Goal: Task Accomplishment & Management: Complete application form

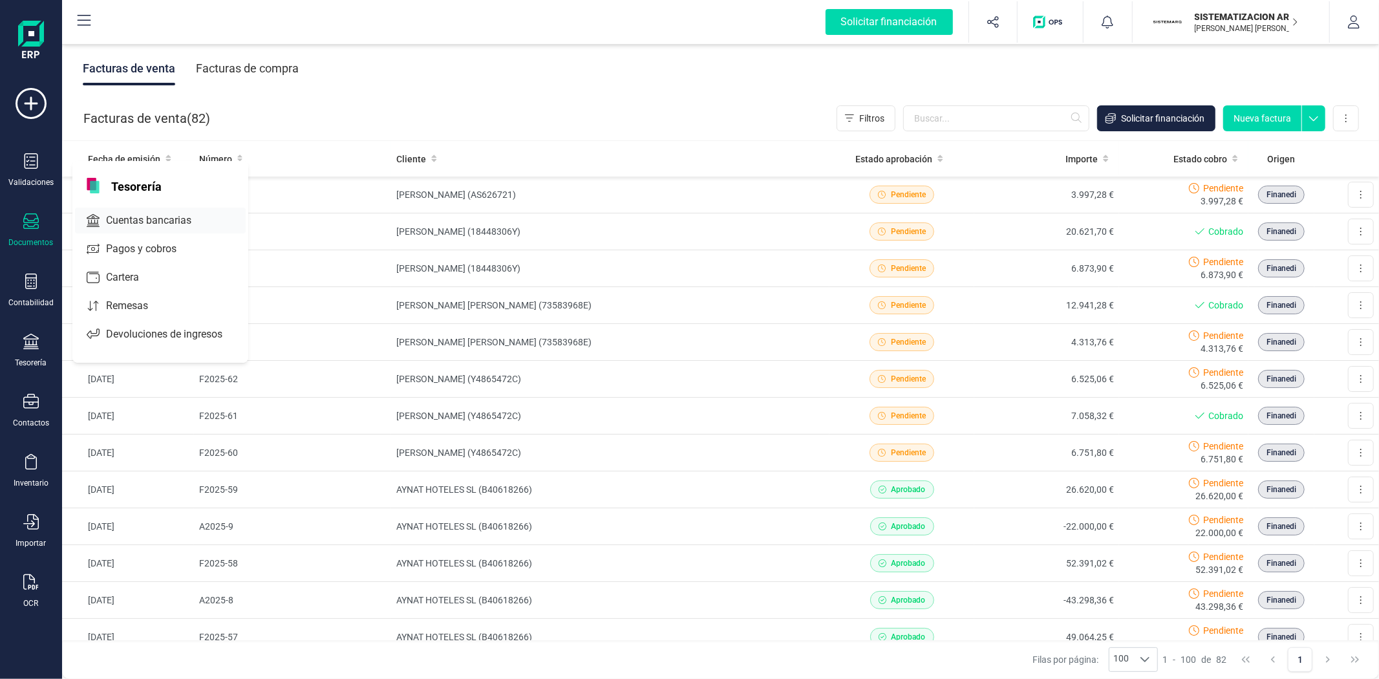
click at [162, 228] on span "Cuentas bancarias" at bounding box center [158, 221] width 114 height 16
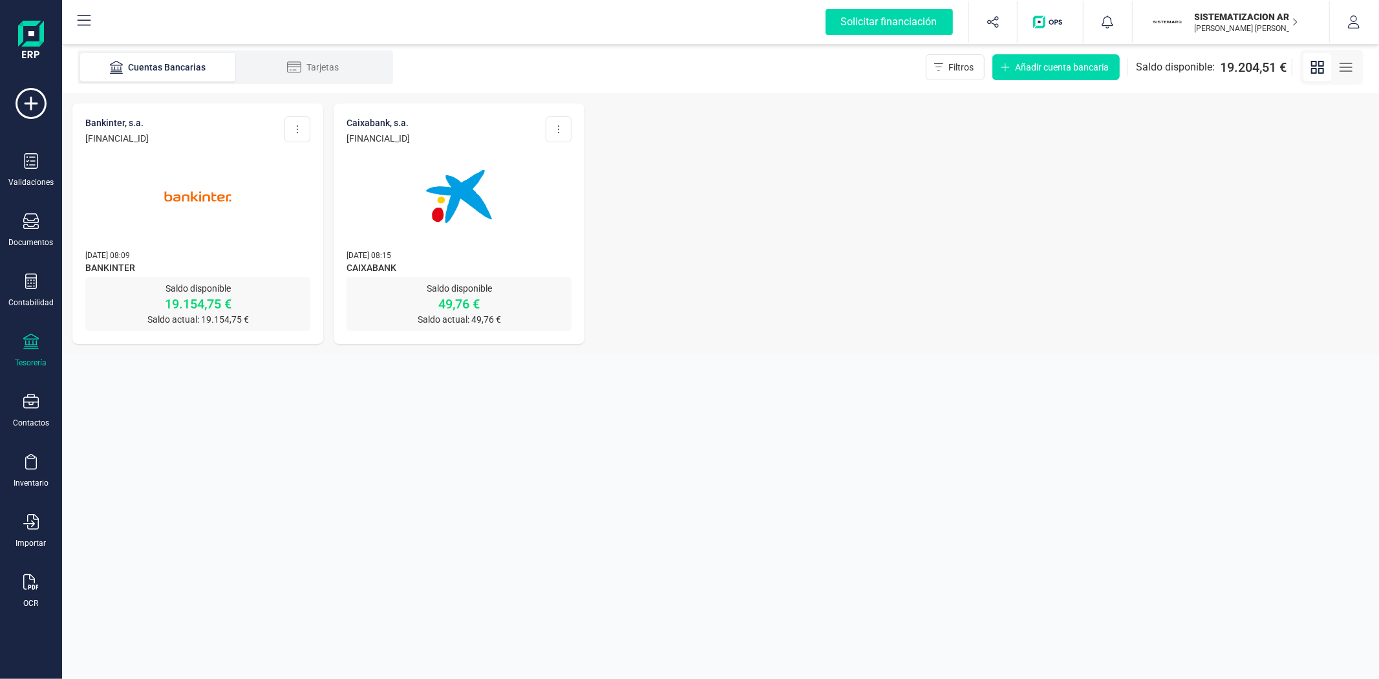
click at [447, 176] on img at bounding box center [459, 196] width 109 height 109
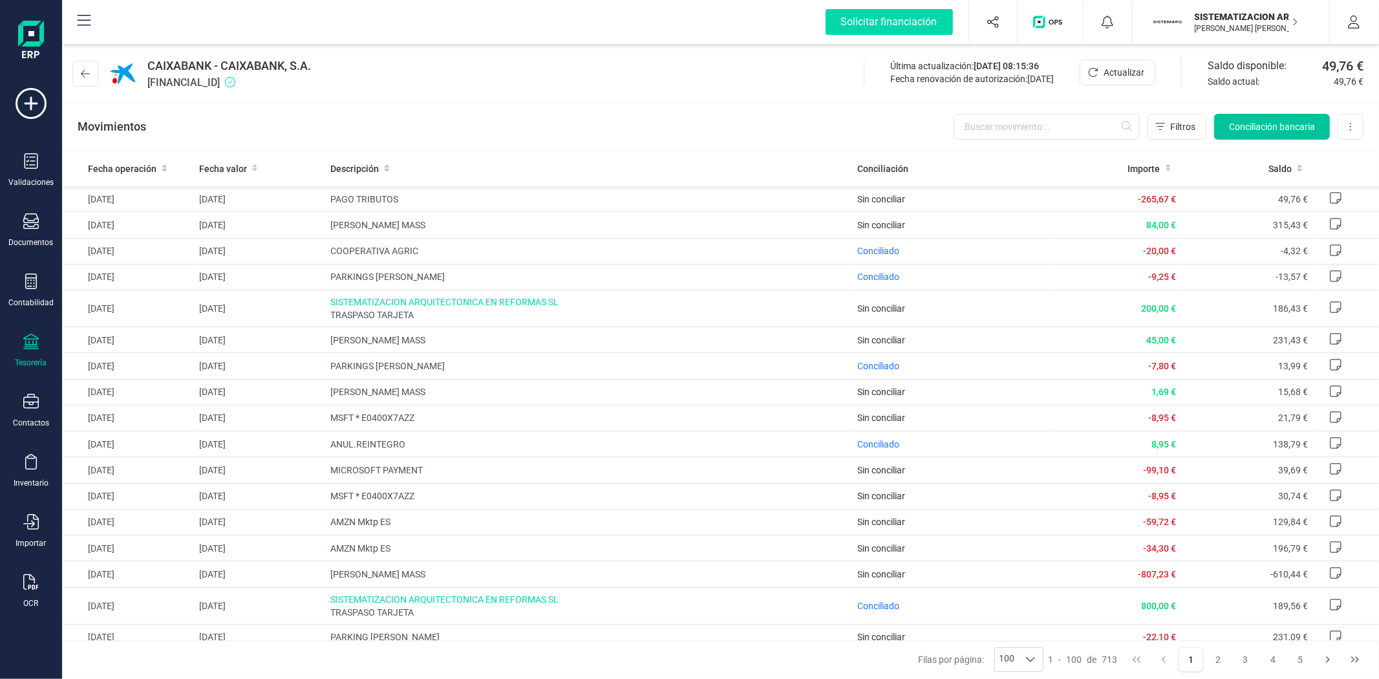
click at [1249, 129] on span "Conciliación bancaria" at bounding box center [1272, 126] width 86 height 13
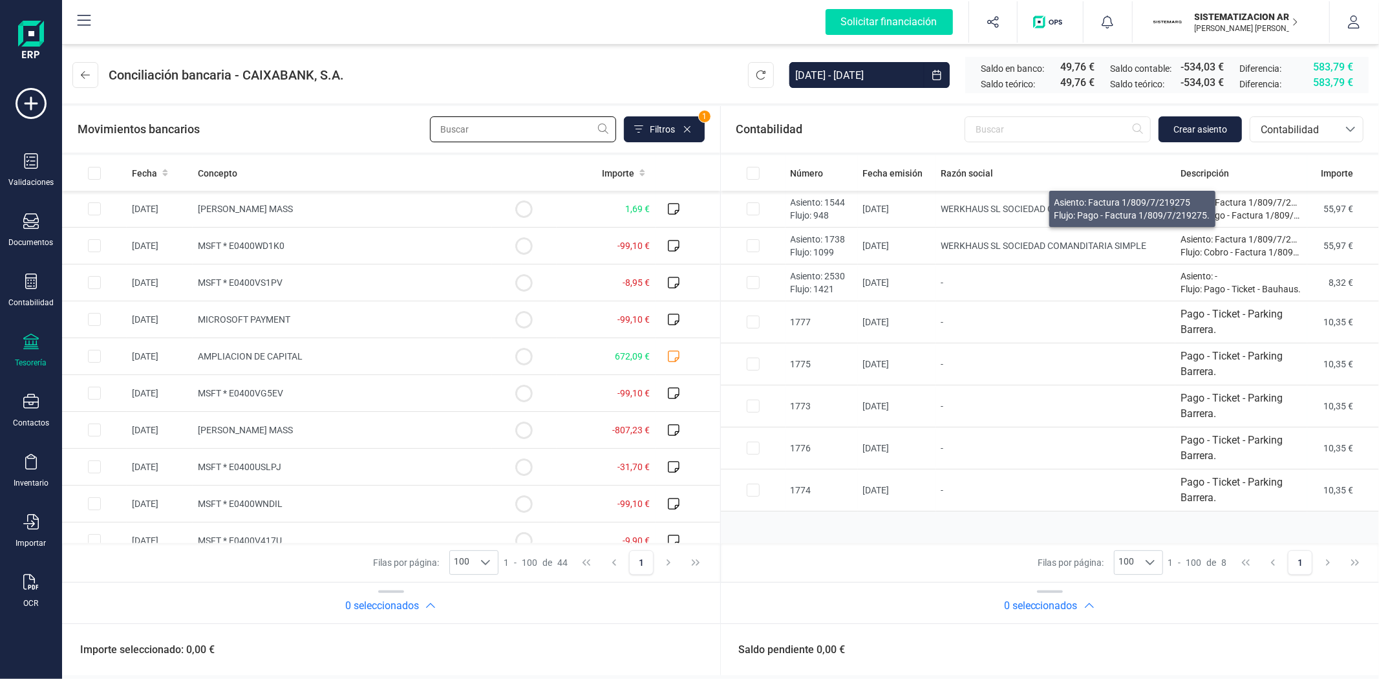
click at [543, 140] on input "text" at bounding box center [523, 129] width 186 height 26
type input "t"
click at [1065, 133] on input "text" at bounding box center [1057, 129] width 186 height 26
type input "j"
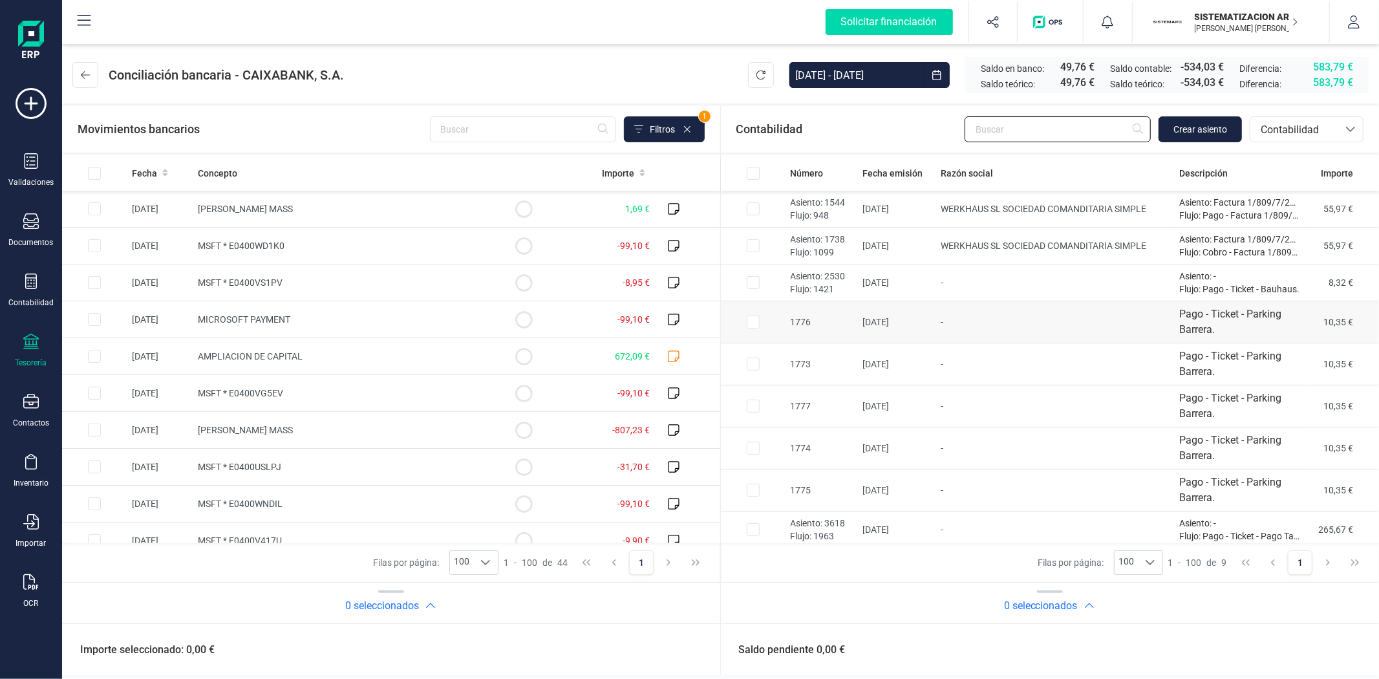
scroll to position [5, 0]
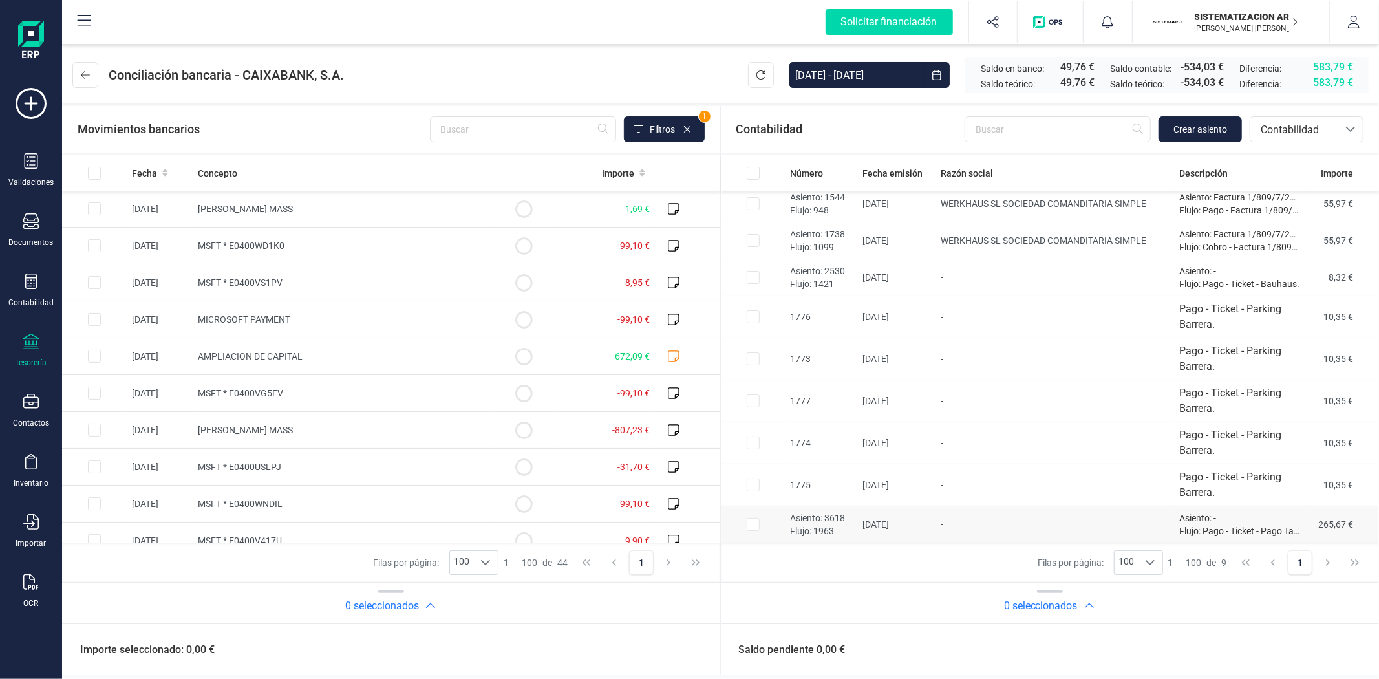
click at [754, 530] on input "Row Selected 8d58951c-9191-4bc1-99da-07b623870459" at bounding box center [753, 524] width 13 height 13
checkbox input "true"
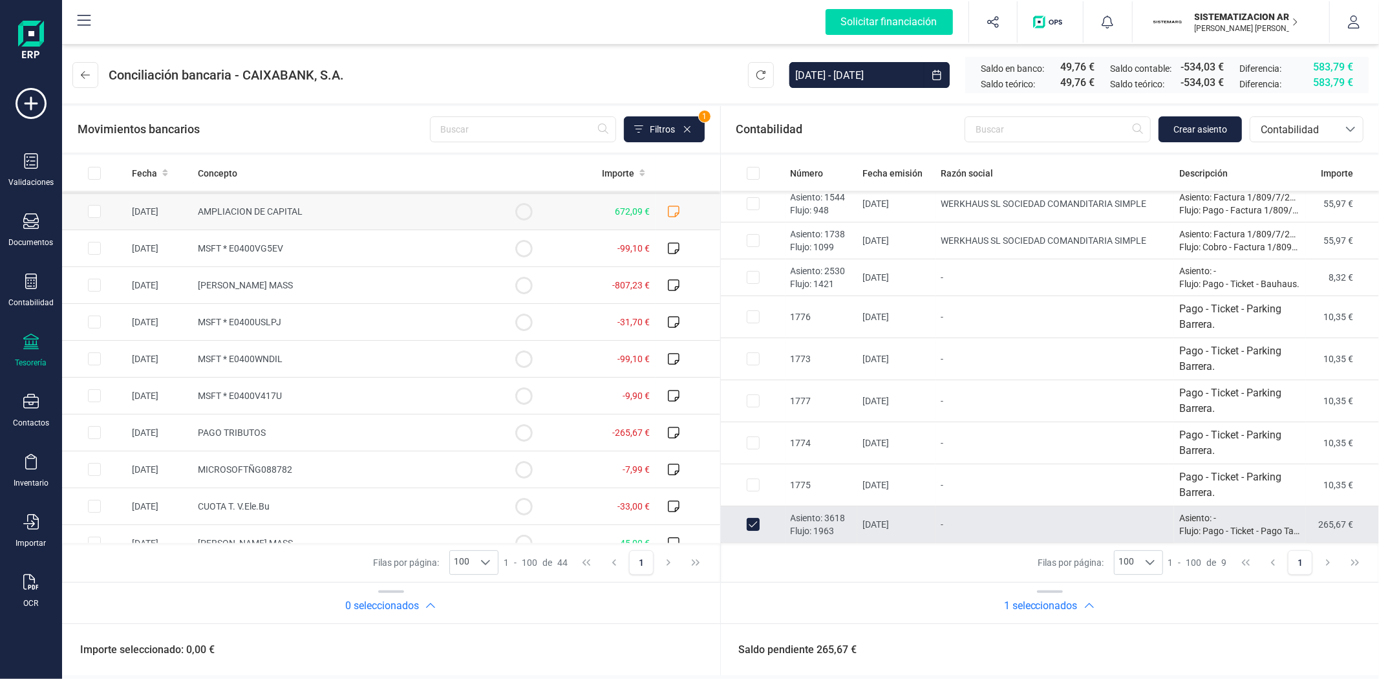
scroll to position [144, 0]
click at [252, 421] on td "PAGO TRIBUTOS" at bounding box center [342, 433] width 299 height 37
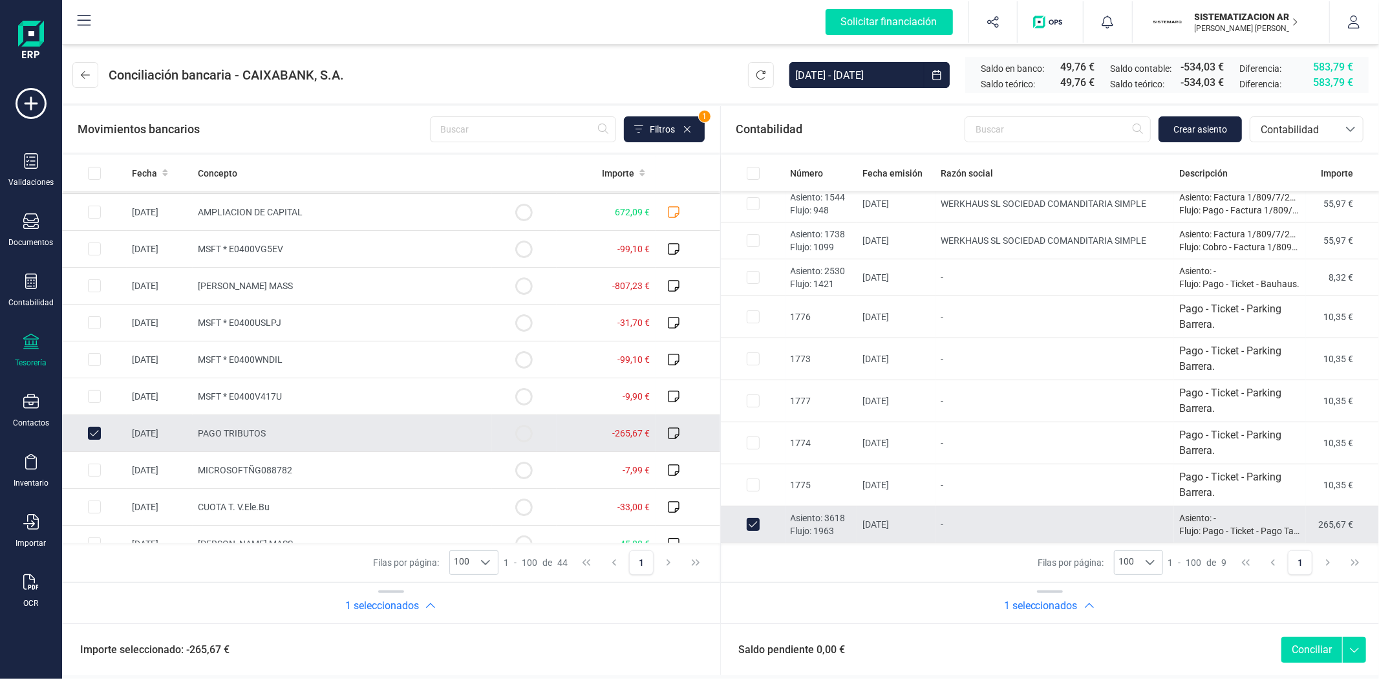
click at [1314, 652] on button "Conciliar" at bounding box center [1311, 650] width 61 height 26
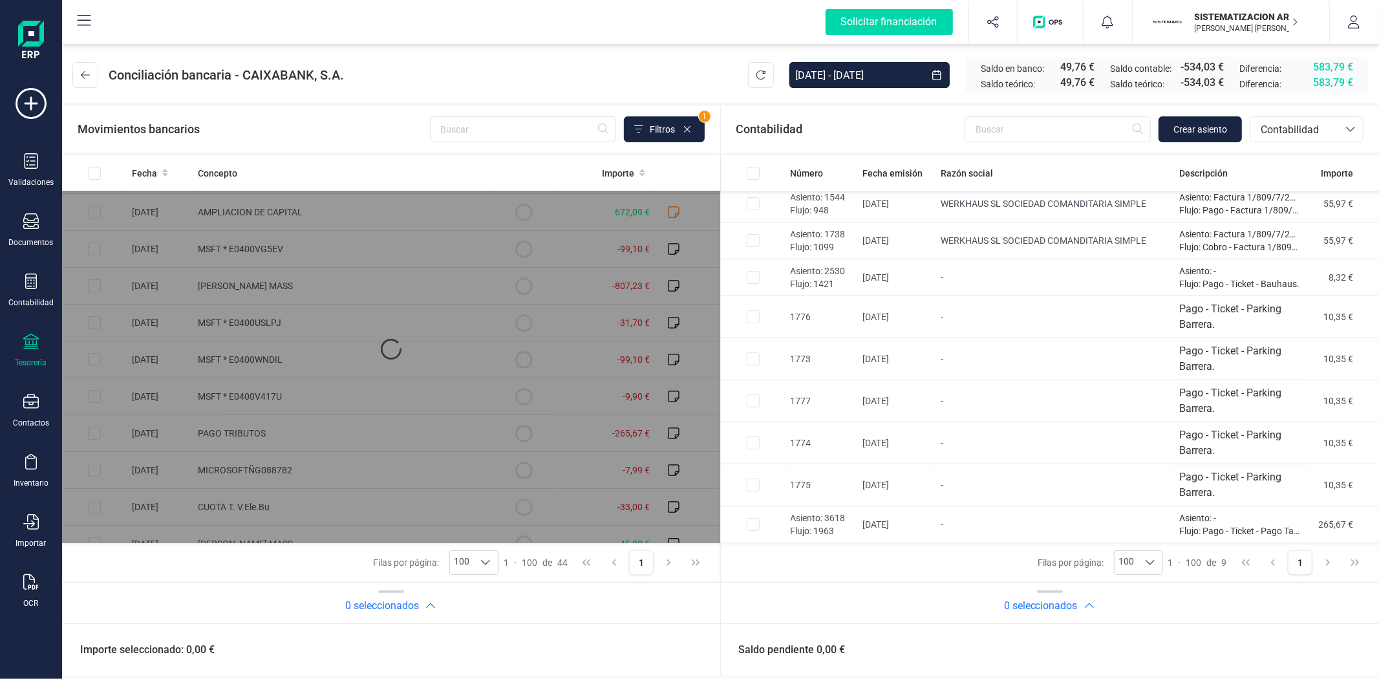
checkbox input "false"
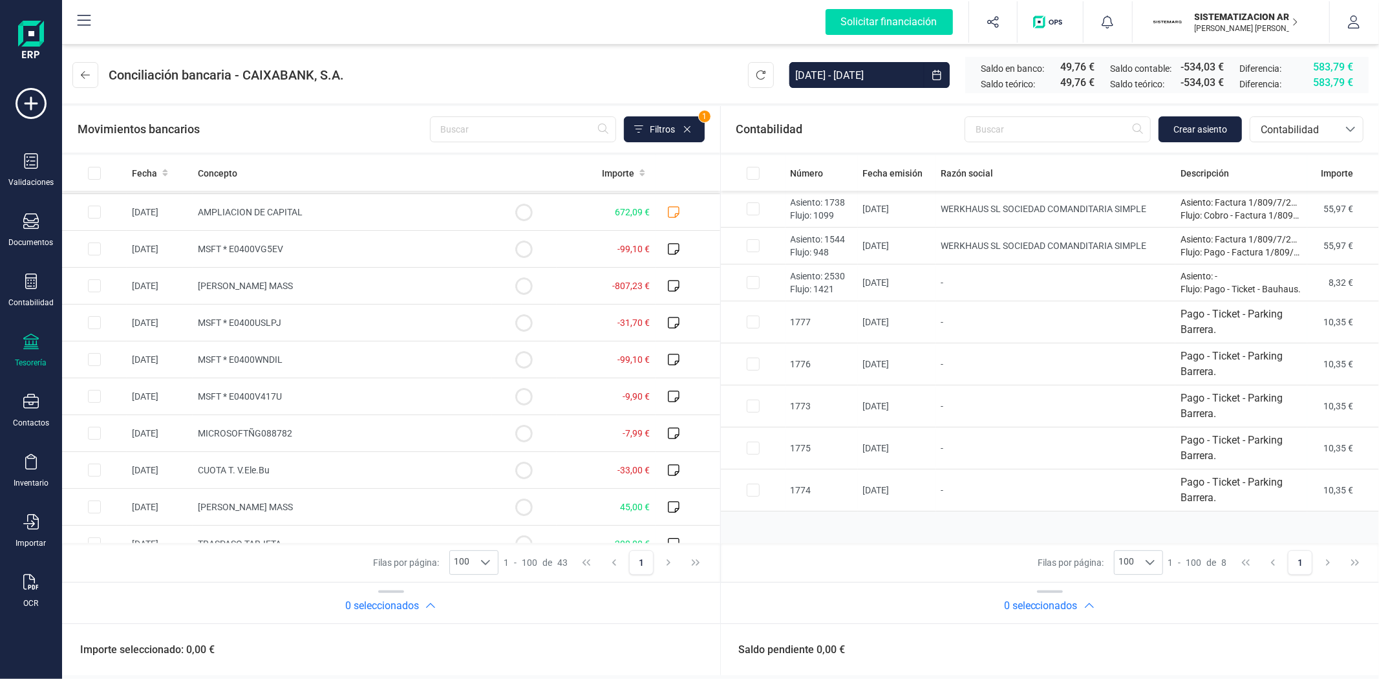
scroll to position [0, 0]
click at [34, 231] on div at bounding box center [31, 222] width 16 height 19
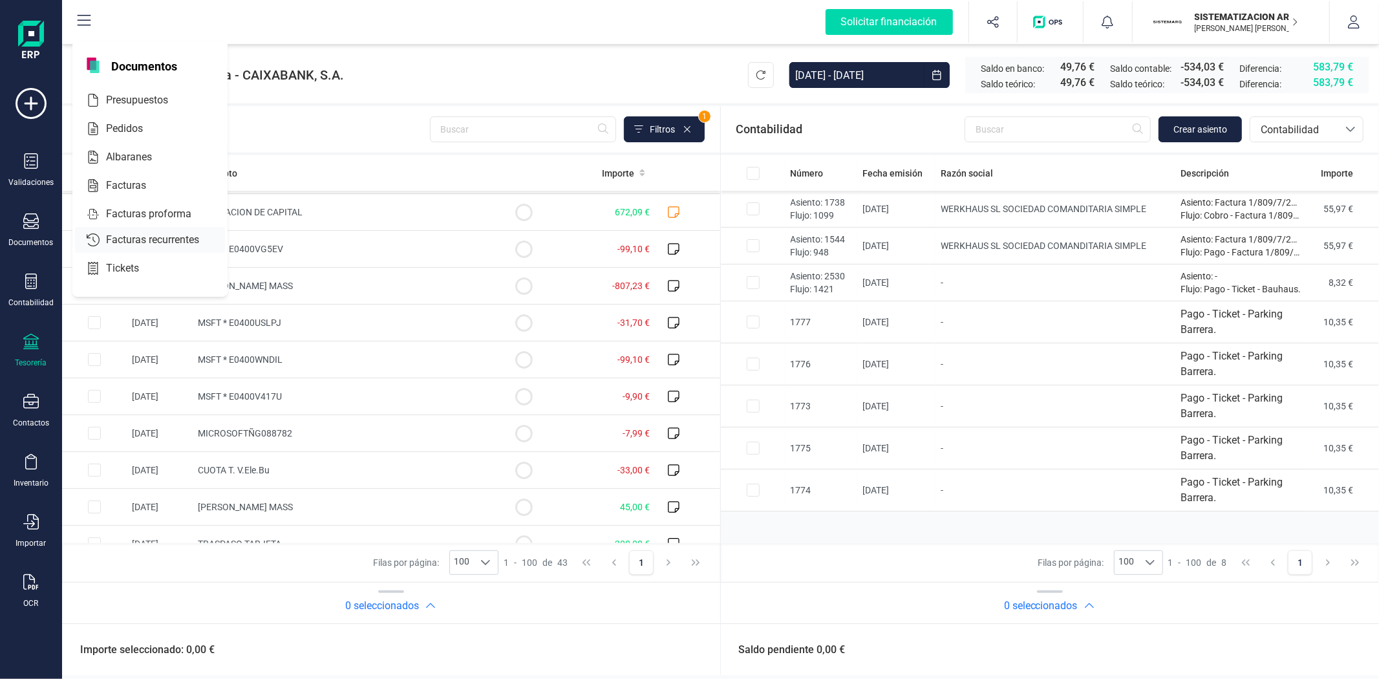
click at [119, 194] on div "Facturas" at bounding box center [150, 186] width 150 height 26
click at [127, 227] on div "Facturas recurrentes" at bounding box center [150, 240] width 150 height 26
click at [128, 227] on div "Facturas recurrentes" at bounding box center [150, 240] width 150 height 26
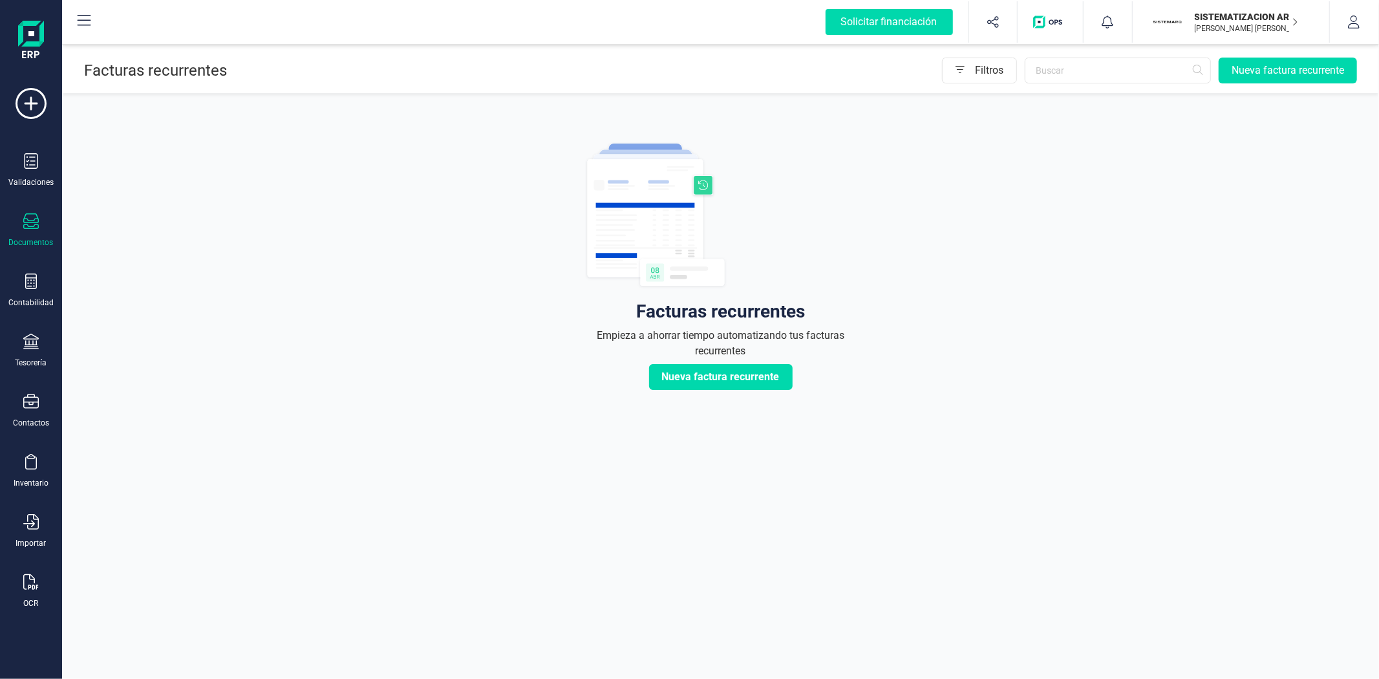
click at [17, 226] on div "Documentos" at bounding box center [31, 230] width 52 height 34
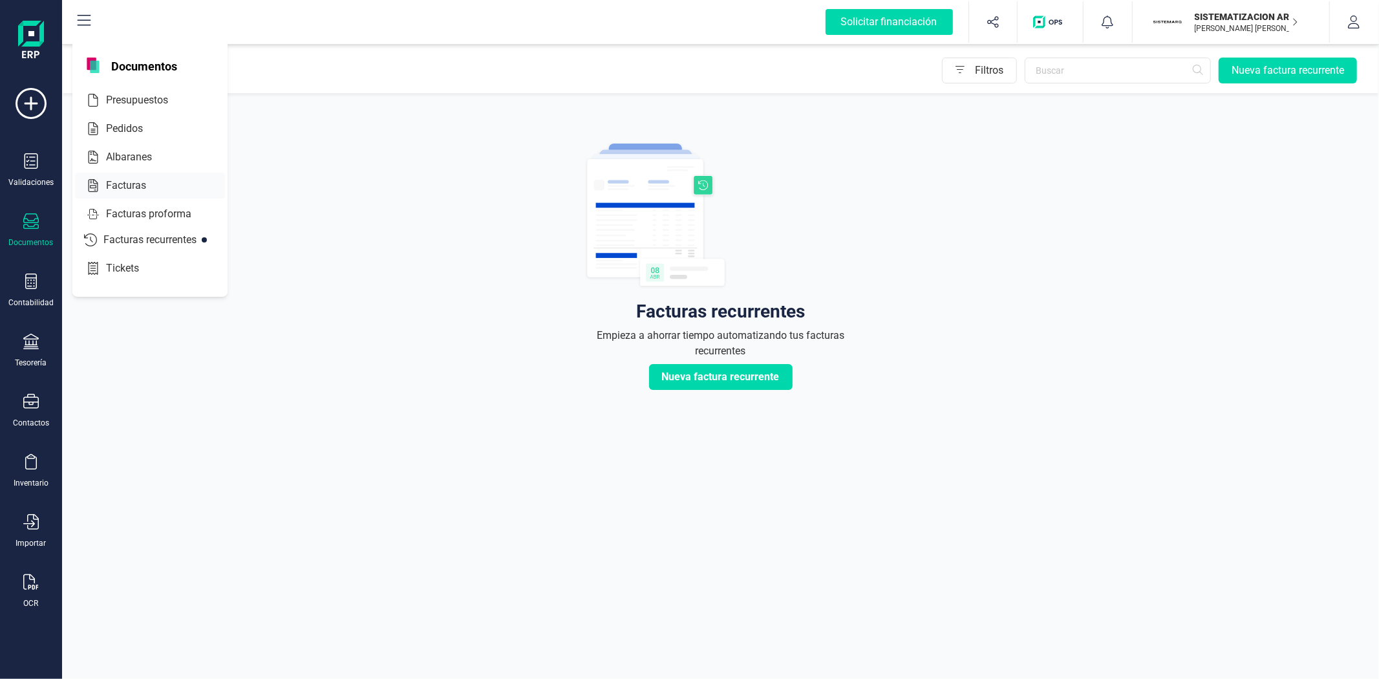
click at [155, 176] on div "Facturas" at bounding box center [150, 186] width 150 height 26
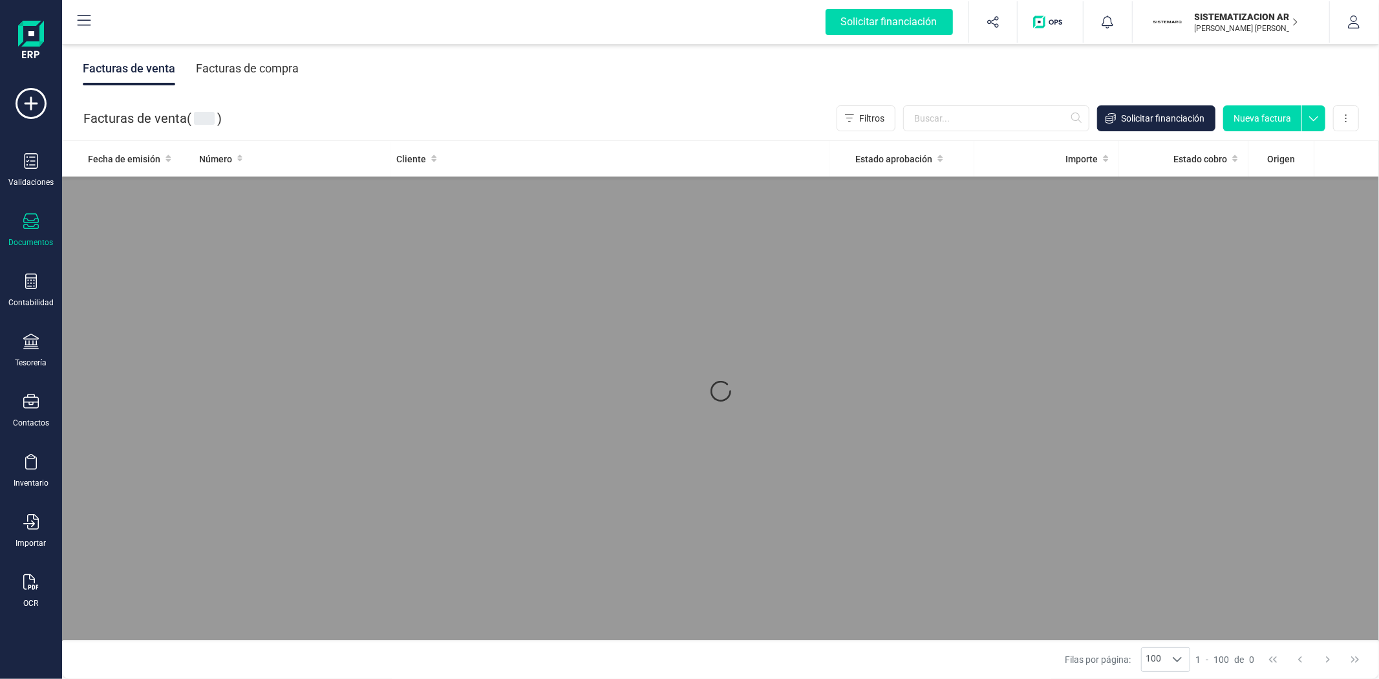
click at [263, 67] on div "Facturas de compra" at bounding box center [247, 69] width 103 height 34
click at [264, 63] on div "Facturas de compra" at bounding box center [247, 69] width 103 height 34
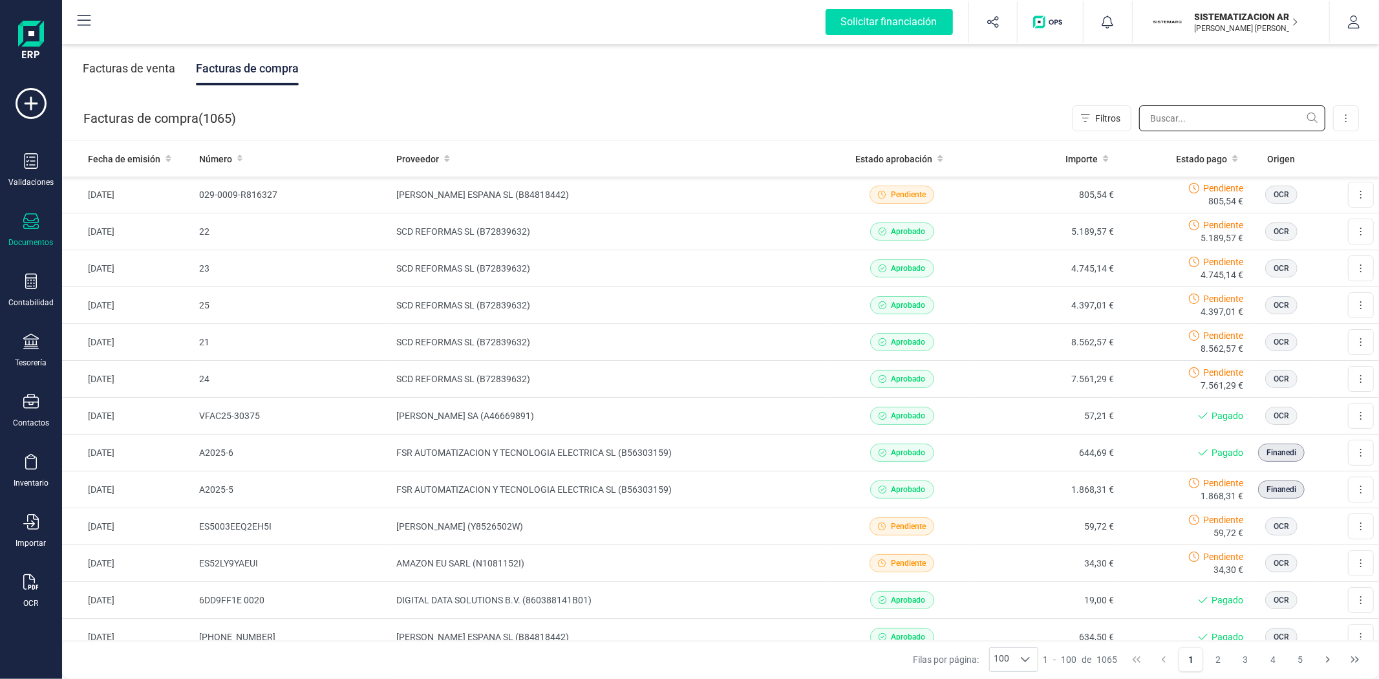
click at [1184, 108] on input "text" at bounding box center [1232, 118] width 186 height 26
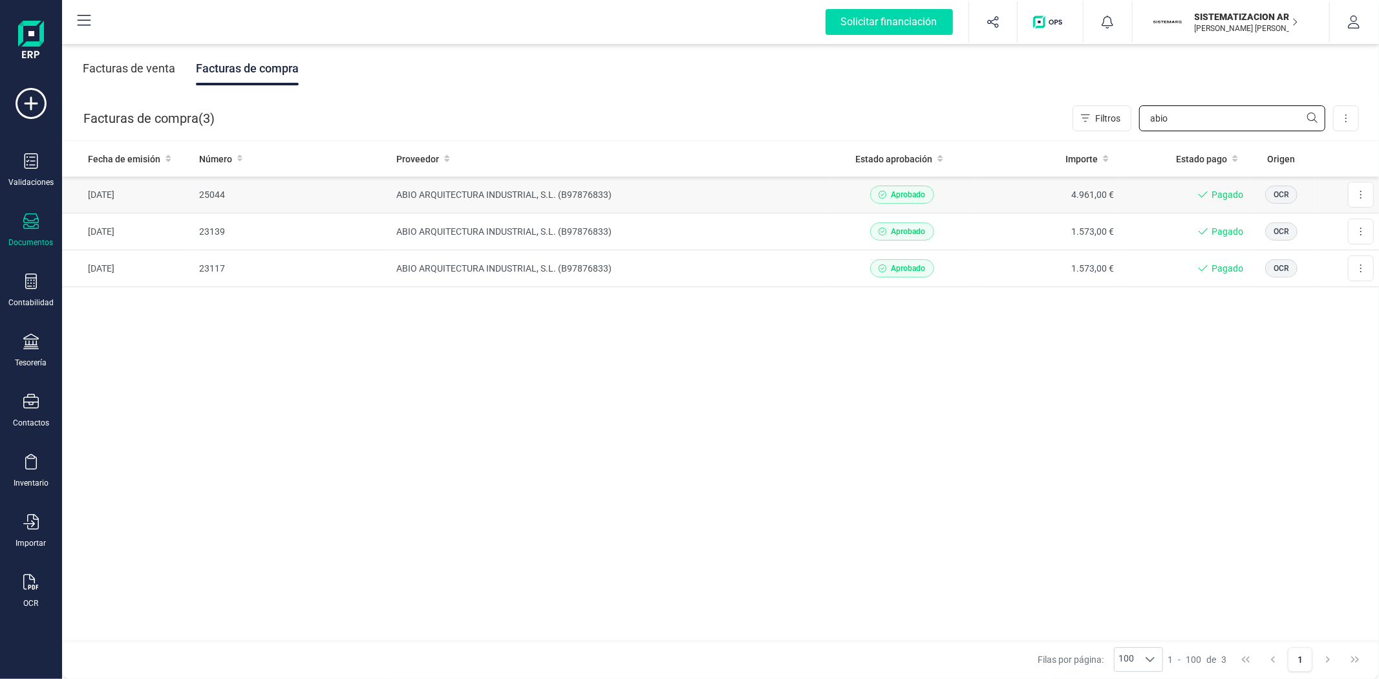
type input "abio"
click at [668, 188] on td "ABIO ARQUITECTURA INDUSTRIAL, S.L. (B97876833)" at bounding box center [610, 194] width 438 height 37
click at [473, 202] on td "ABIO ARQUITECTURA INDUSTRIAL, S.L. (B97876833)" at bounding box center [610, 194] width 438 height 37
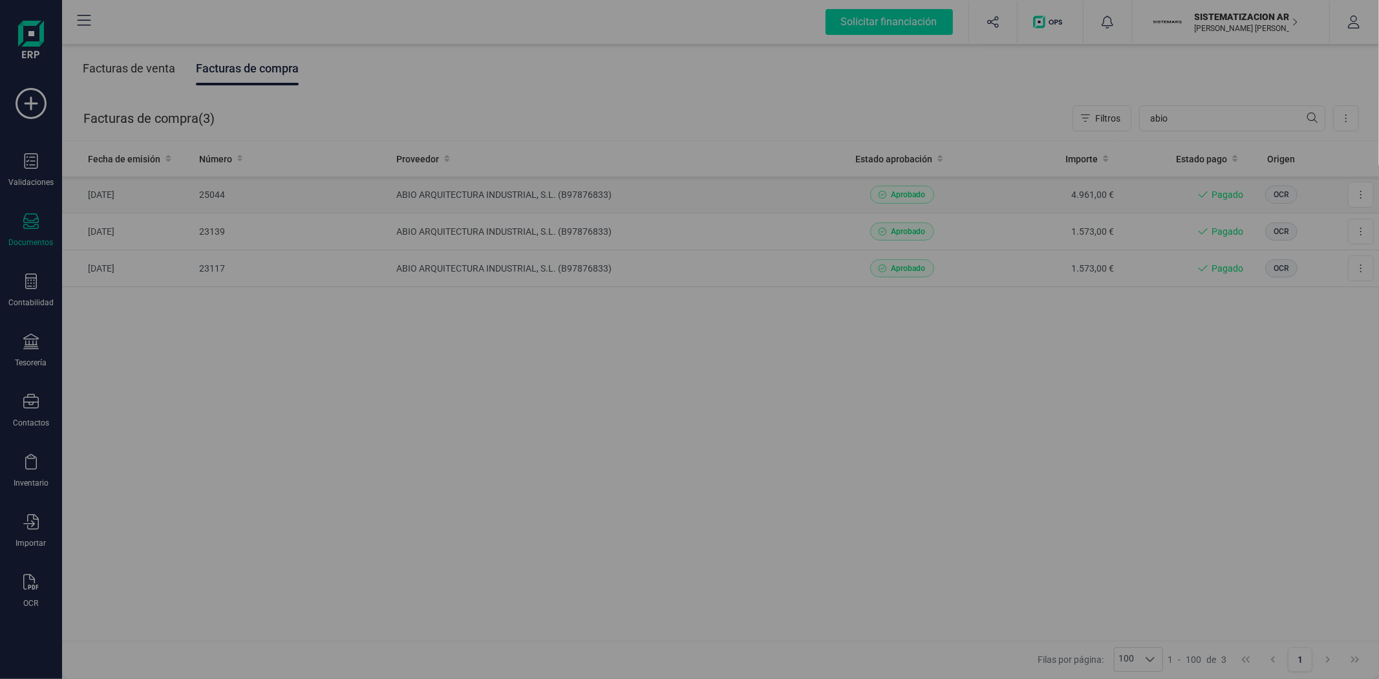
click at [227, 199] on div at bounding box center [689, 339] width 1379 height 679
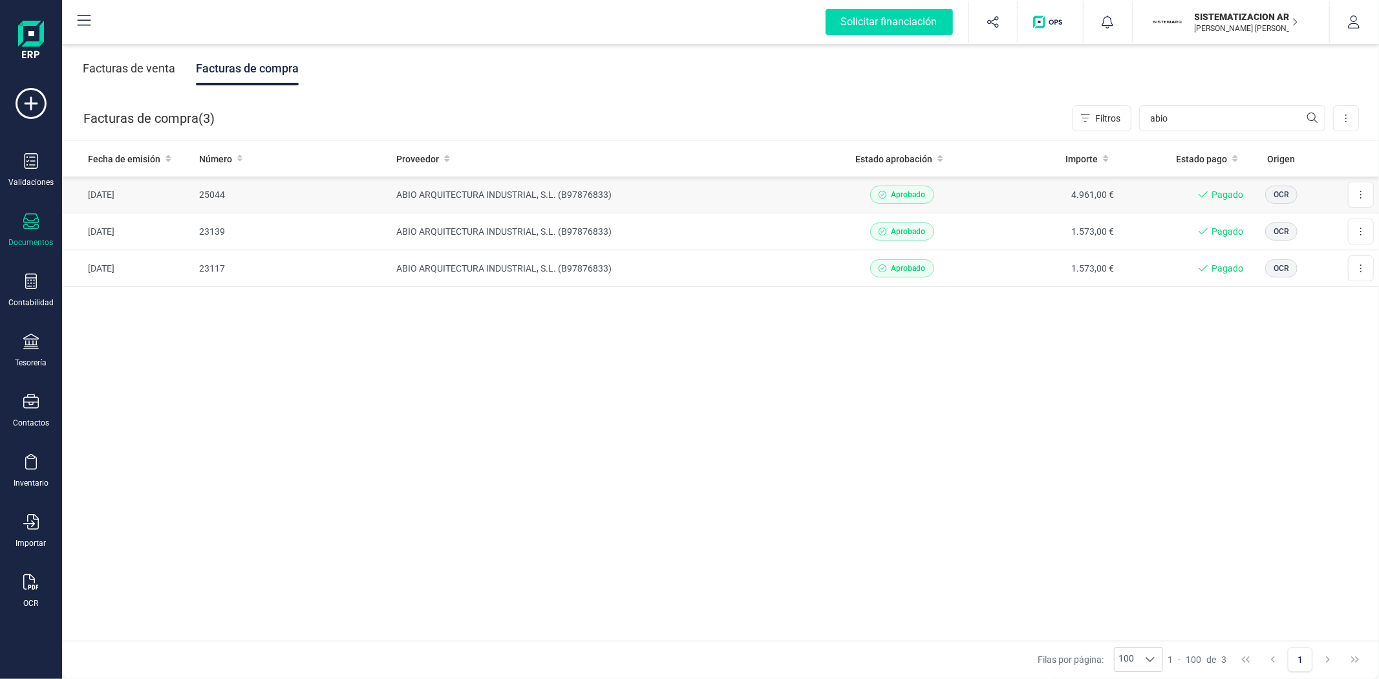
click at [321, 198] on td "25044" at bounding box center [293, 194] width 198 height 37
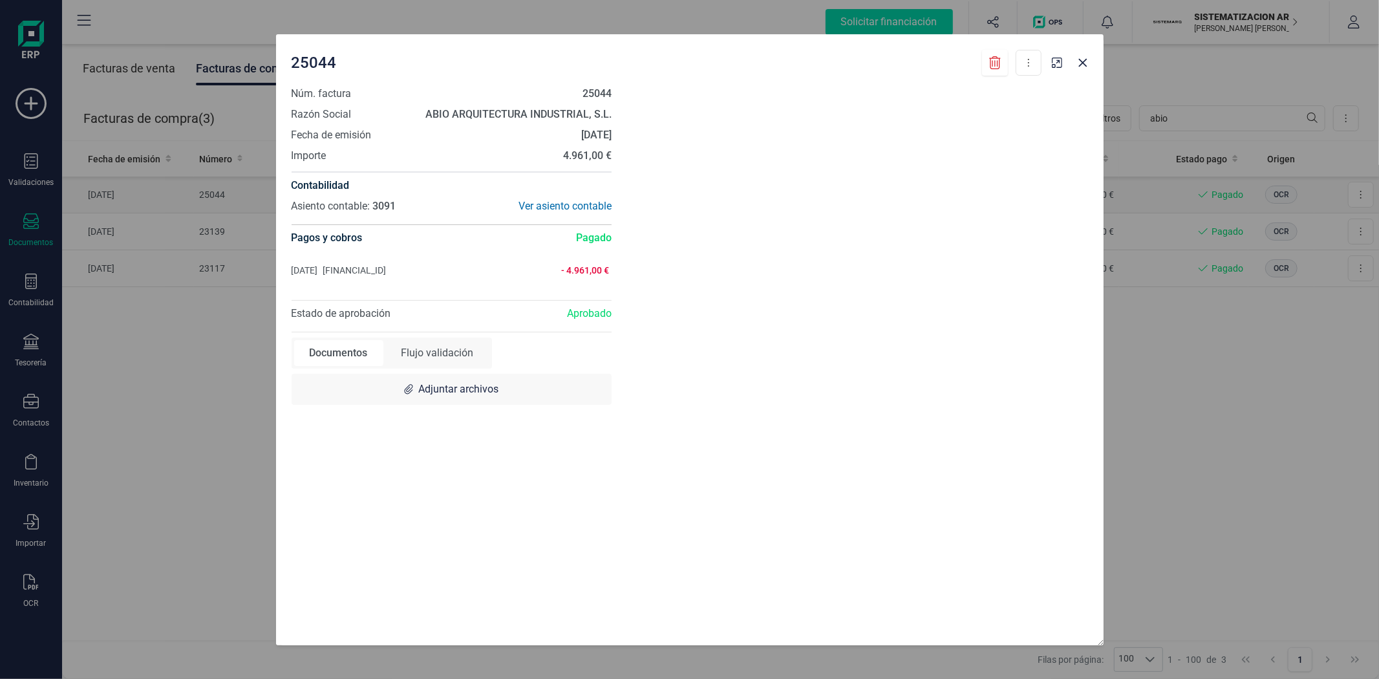
click at [482, 164] on div "4.961,00 €" at bounding box center [469, 156] width 286 height 16
click at [116, 399] on div "25044 Descargar documento Núm. factura 25044 Razón Social ABIO ARQUITECTURA IND…" at bounding box center [689, 339] width 1379 height 679
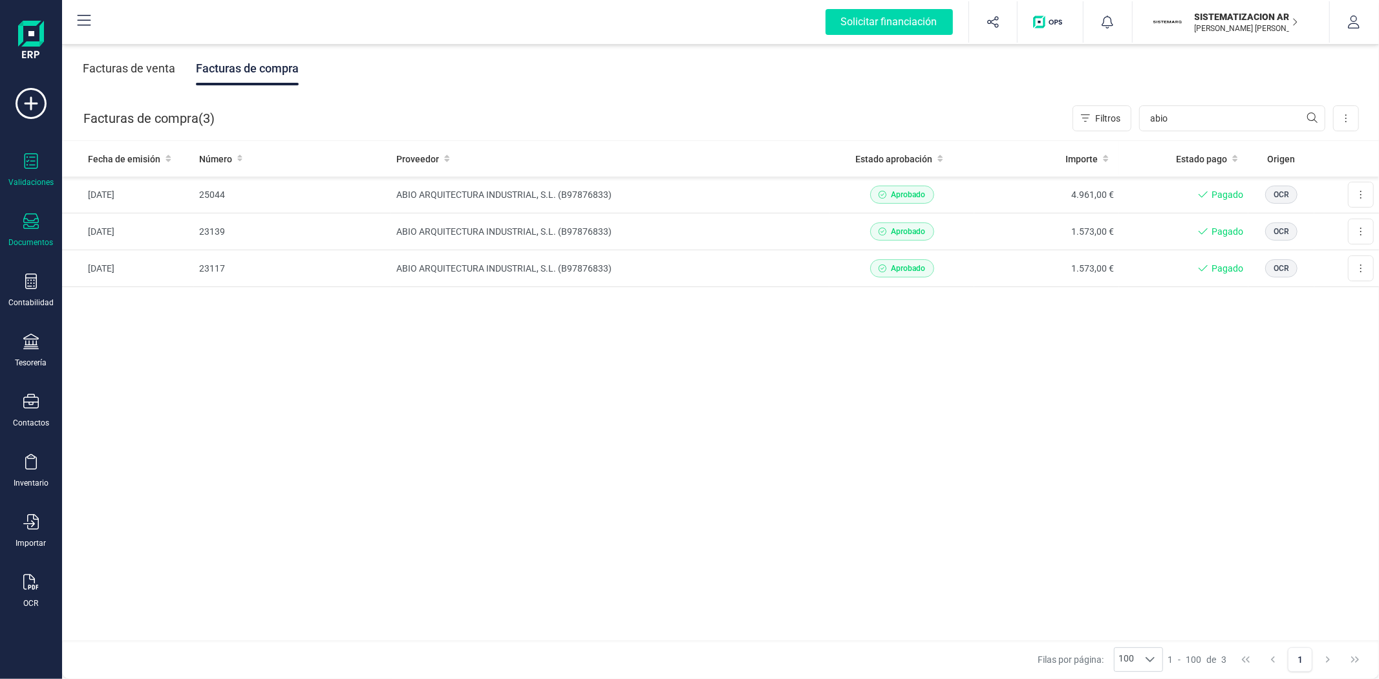
click at [22, 175] on div "Validaciones" at bounding box center [31, 170] width 52 height 34
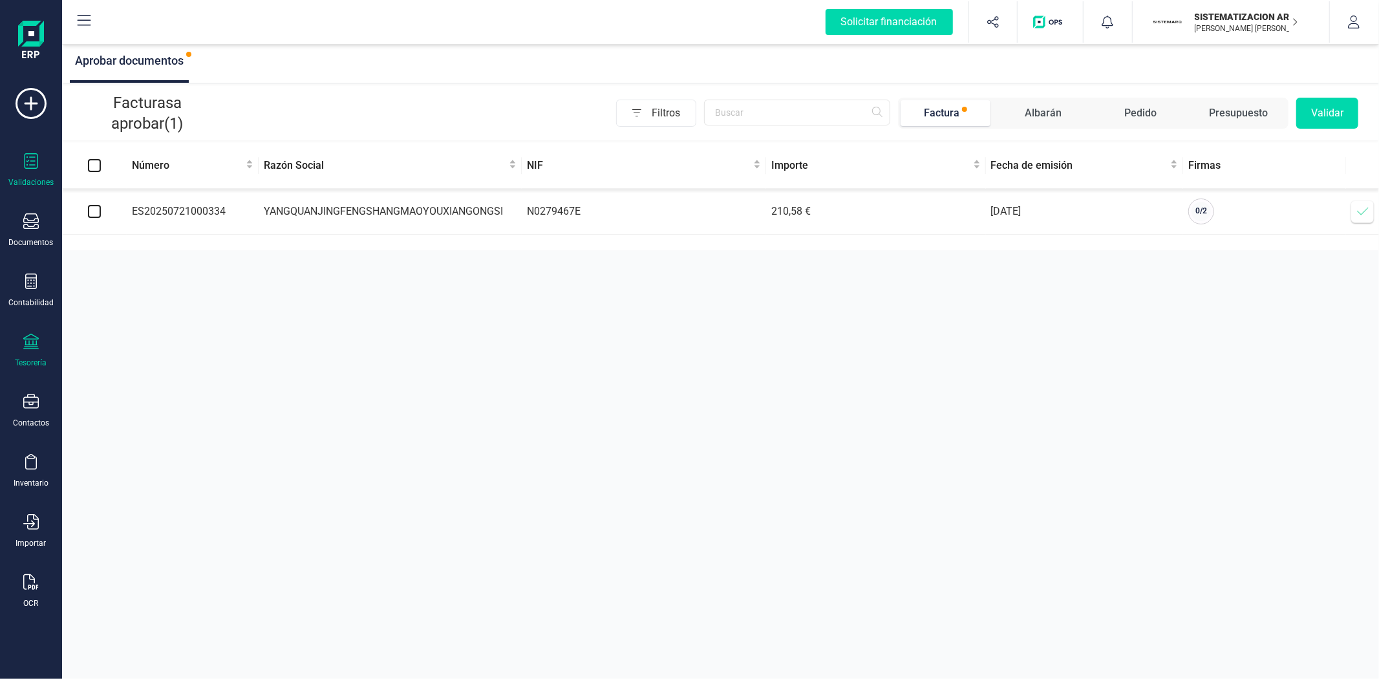
click at [28, 341] on icon at bounding box center [31, 342] width 16 height 16
click at [147, 229] on div "Cuentas bancarias" at bounding box center [160, 220] width 171 height 26
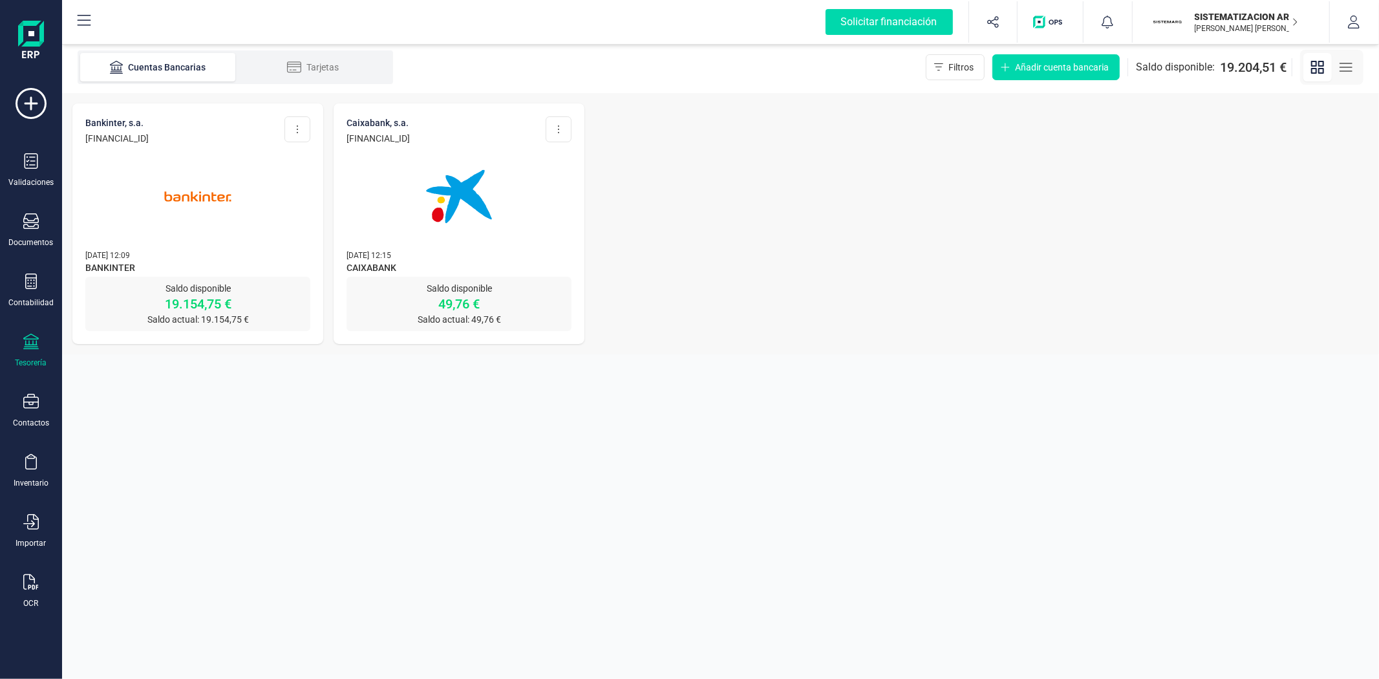
click at [449, 228] on img at bounding box center [459, 196] width 109 height 109
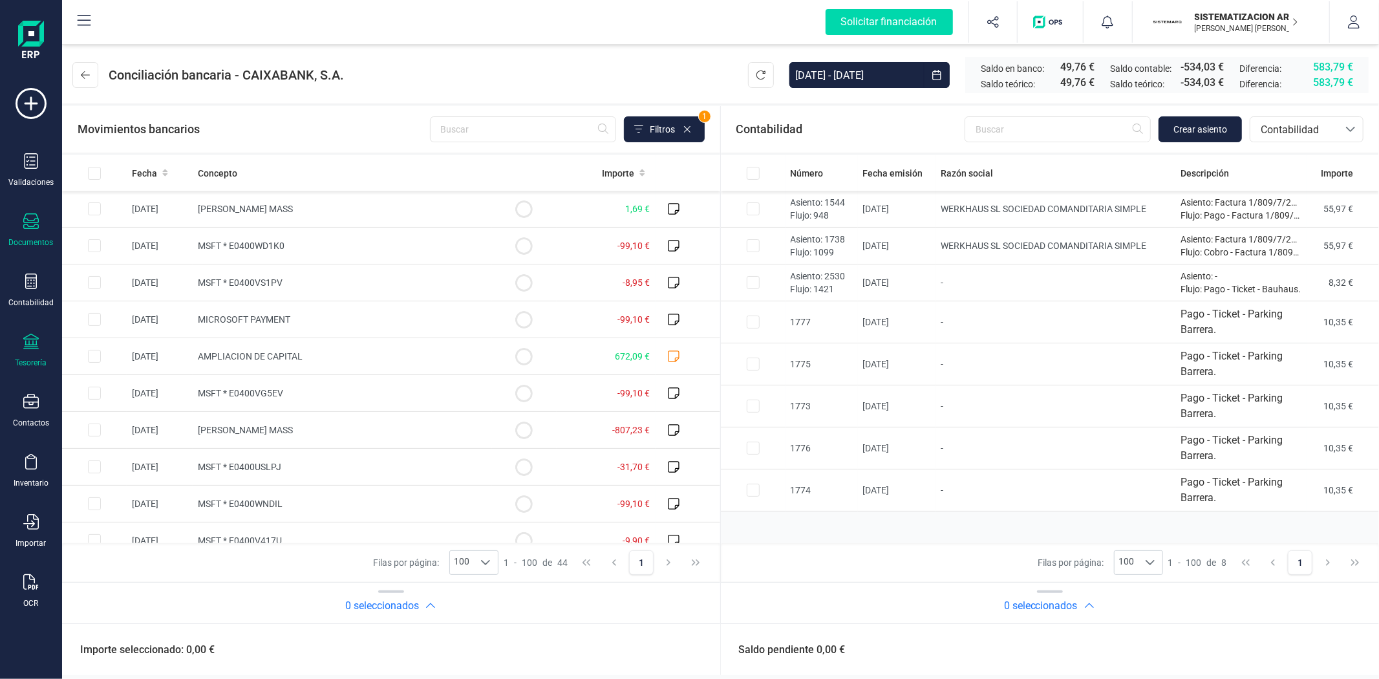
click at [28, 217] on icon at bounding box center [31, 221] width 16 height 16
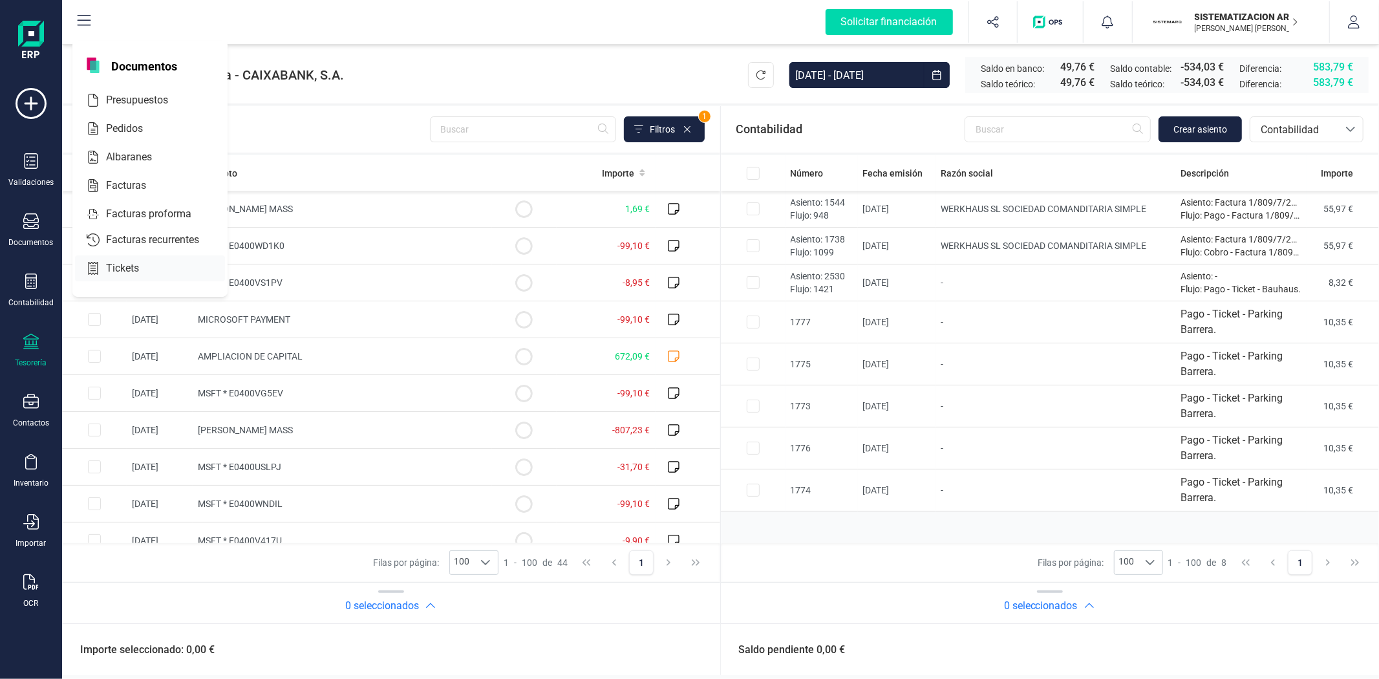
click at [134, 270] on span "Tickets" at bounding box center [131, 268] width 61 height 16
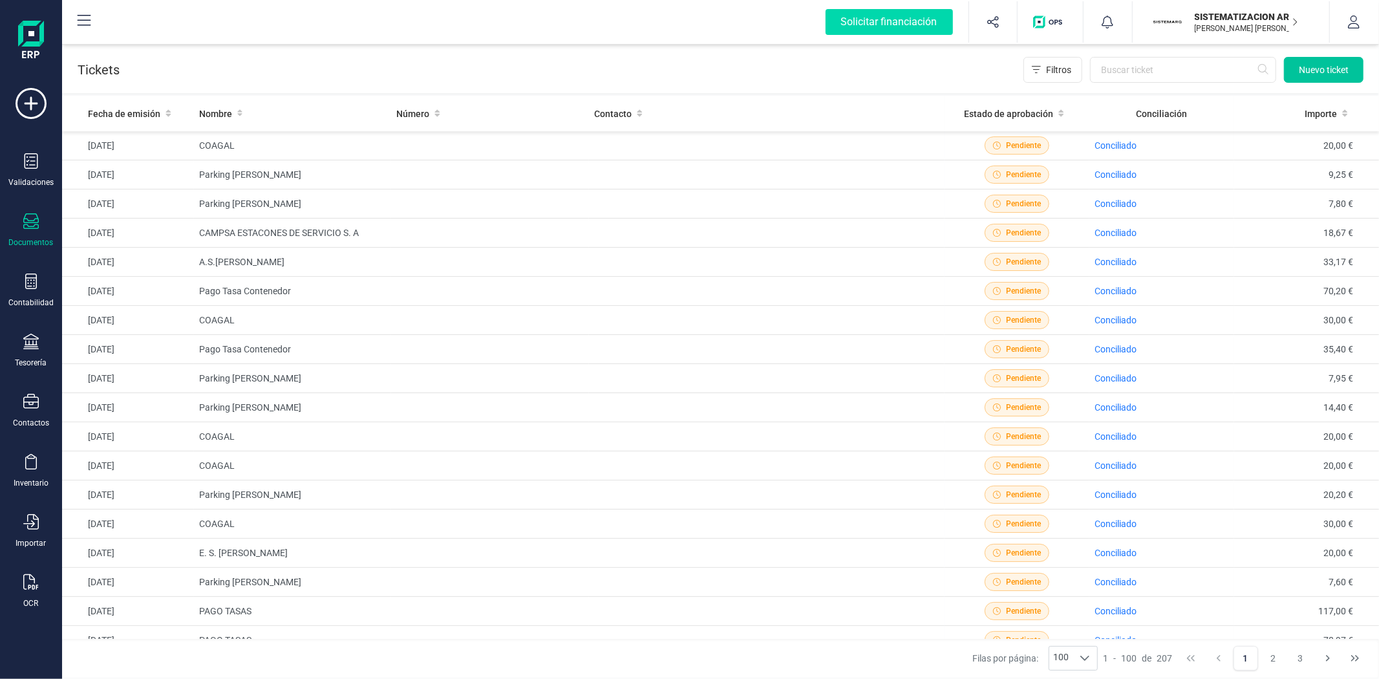
click at [1302, 69] on span "Nuevo ticket" at bounding box center [1324, 69] width 50 height 13
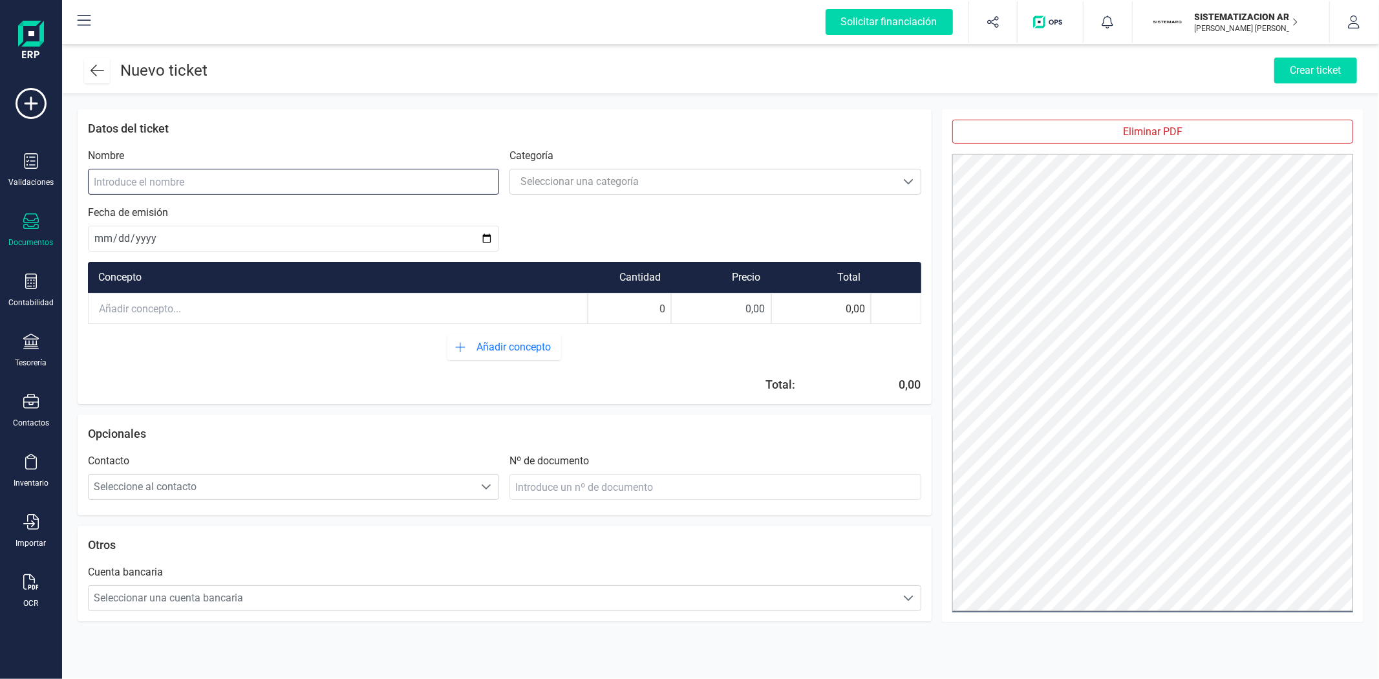
click at [175, 171] on input at bounding box center [293, 182] width 411 height 26
type input "Pago Tasas San [PERSON_NAME]"
click at [566, 176] on div "Seleccionar una categoría" at bounding box center [579, 182] width 118 height 16
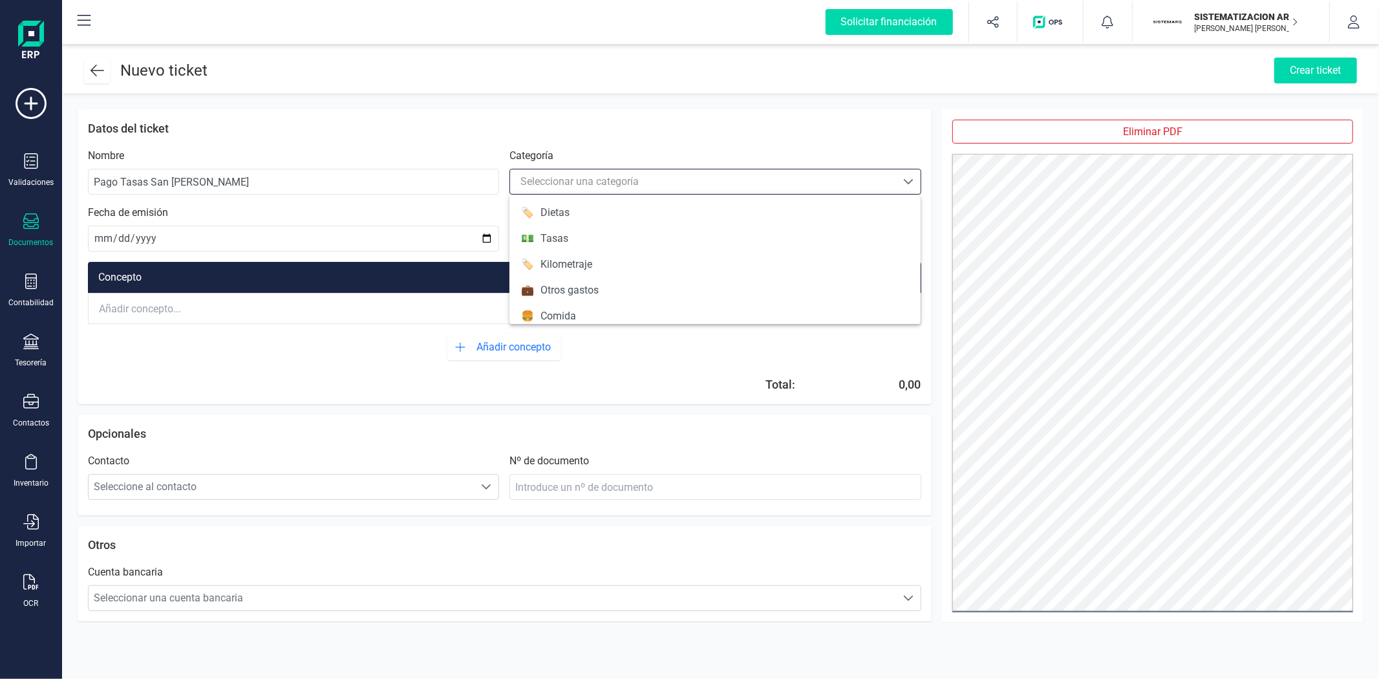
scroll to position [7, 56]
click at [564, 243] on div "Tasas" at bounding box center [554, 239] width 28 height 16
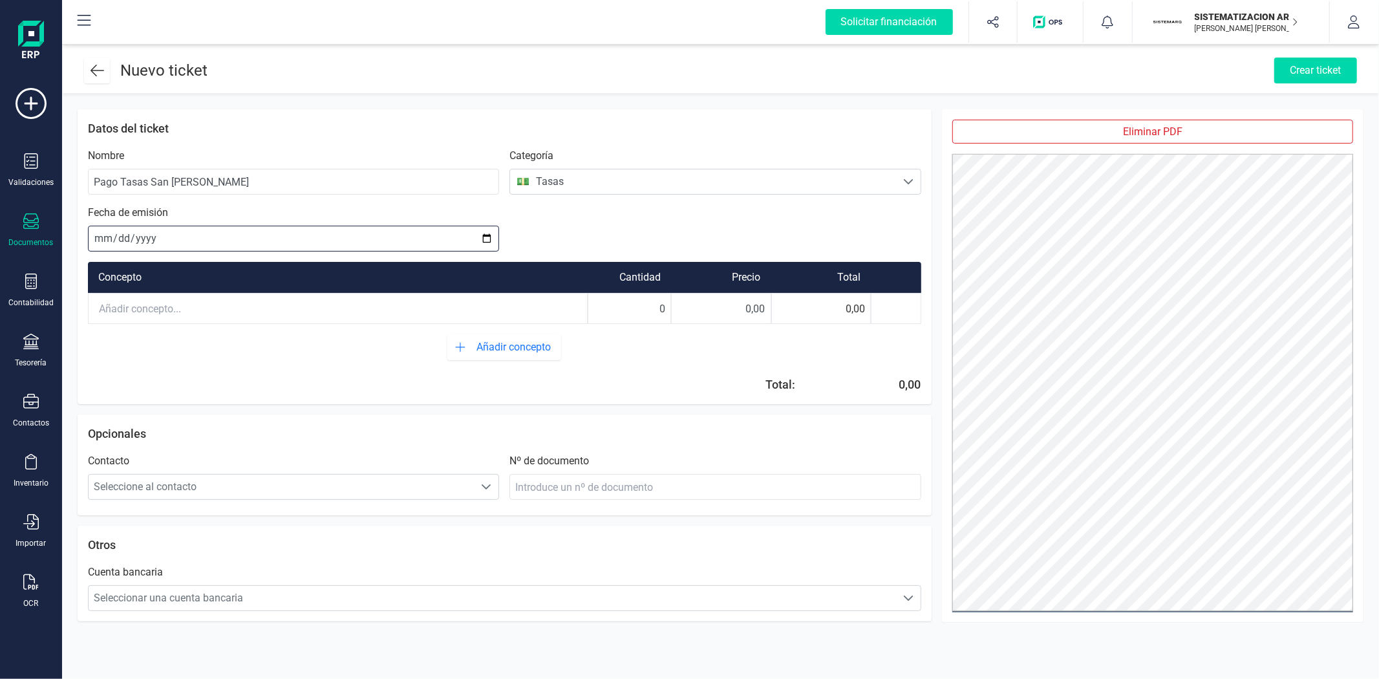
click at [94, 231] on input "date" at bounding box center [293, 239] width 411 height 26
type input "2025-09-19"
click at [171, 308] on input "text" at bounding box center [338, 308] width 498 height 28
drag, startPoint x: 650, startPoint y: 307, endPoint x: 679, endPoint y: 295, distance: 31.9
click at [679, 295] on div "Pago tasas 0 0,00 0,00" at bounding box center [504, 308] width 833 height 31
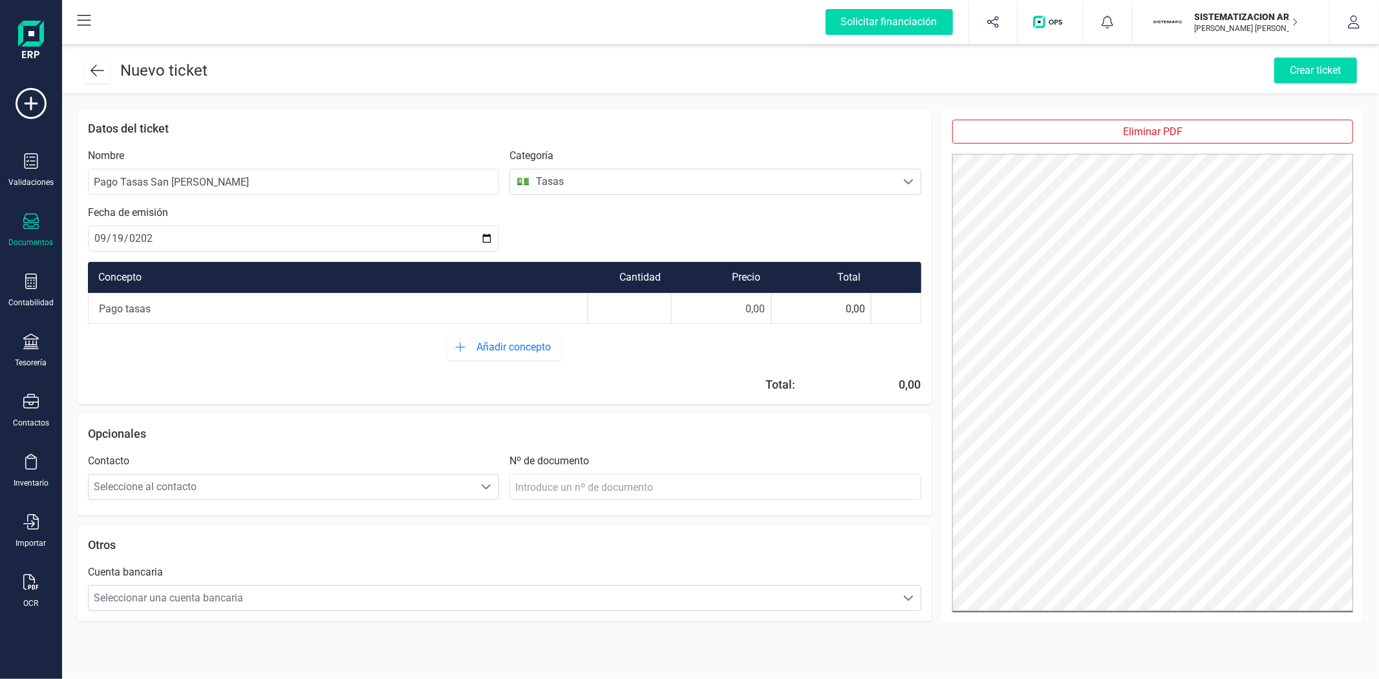
type input "1"
drag, startPoint x: 679, startPoint y: 295, endPoint x: 787, endPoint y: 300, distance: 108.0
click at [787, 300] on div "Pago tasas 1 0,00 0,00" at bounding box center [504, 308] width 833 height 31
type input "265,67"
click at [750, 595] on span "Seleccionar una cuenta bancaria" at bounding box center [492, 598] width 807 height 26
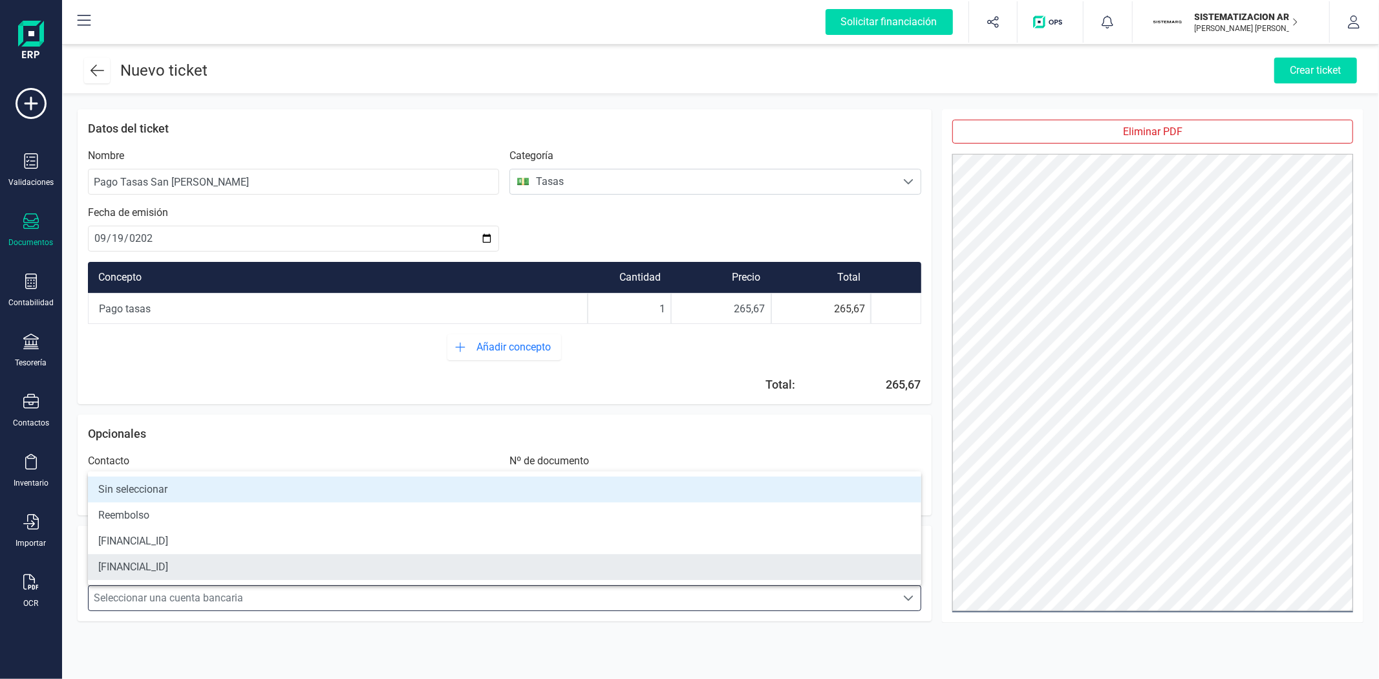
click at [601, 564] on li "[FINANCIAL_ID]" at bounding box center [504, 567] width 833 height 26
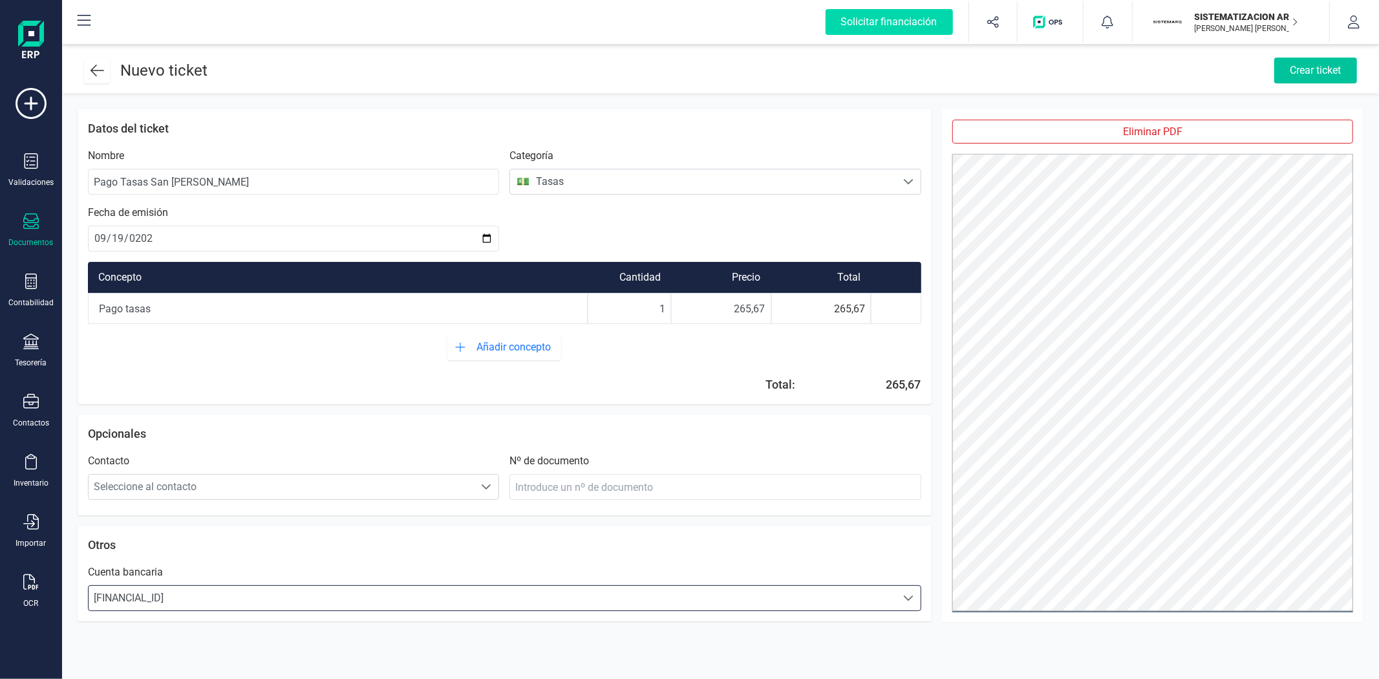
click at [1310, 61] on div "Crear ticket" at bounding box center [1315, 71] width 83 height 26
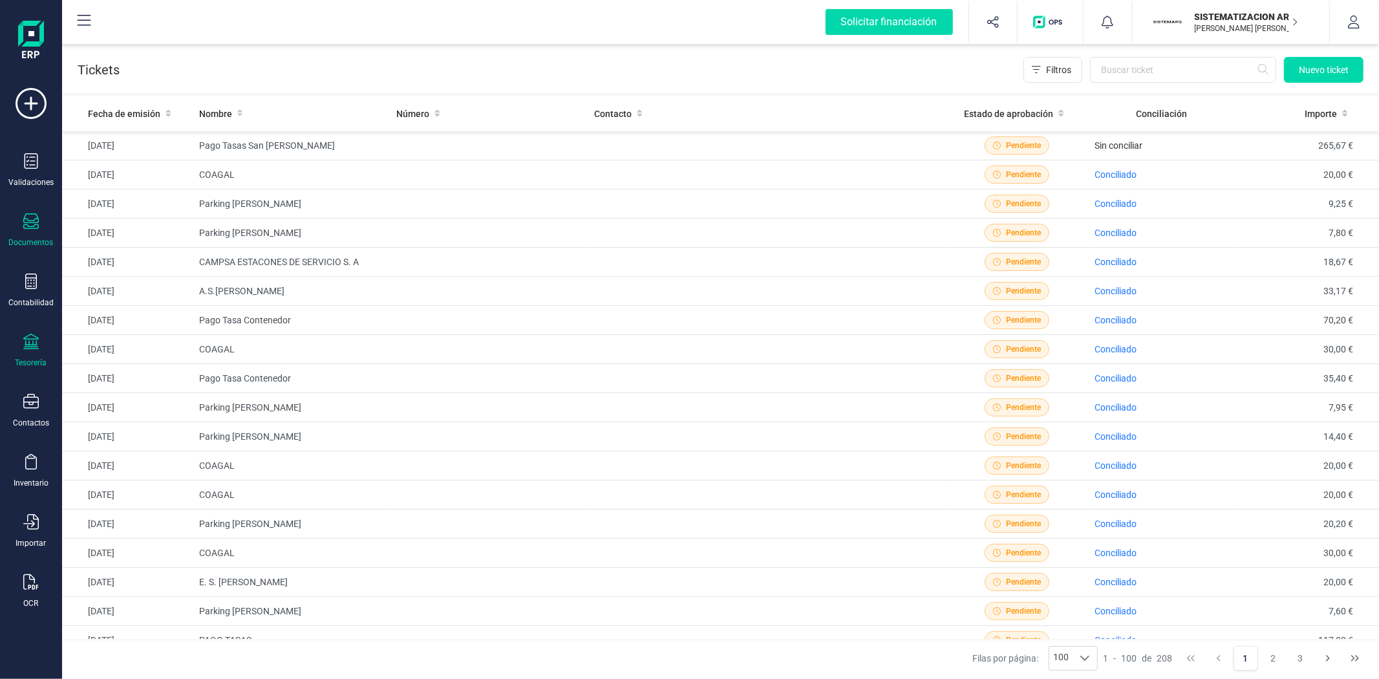
click at [30, 357] on div "Tesorería" at bounding box center [31, 351] width 52 height 34
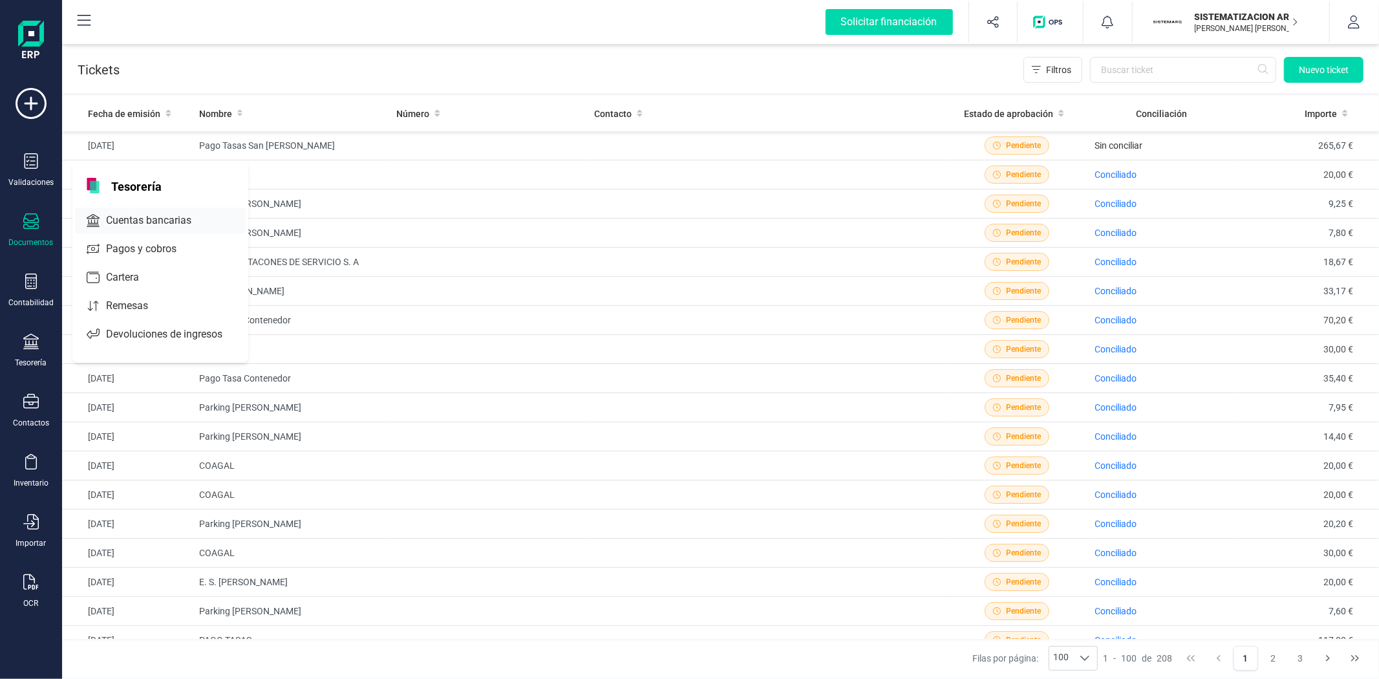
click at [129, 228] on span "Cuentas bancarias" at bounding box center [158, 221] width 114 height 16
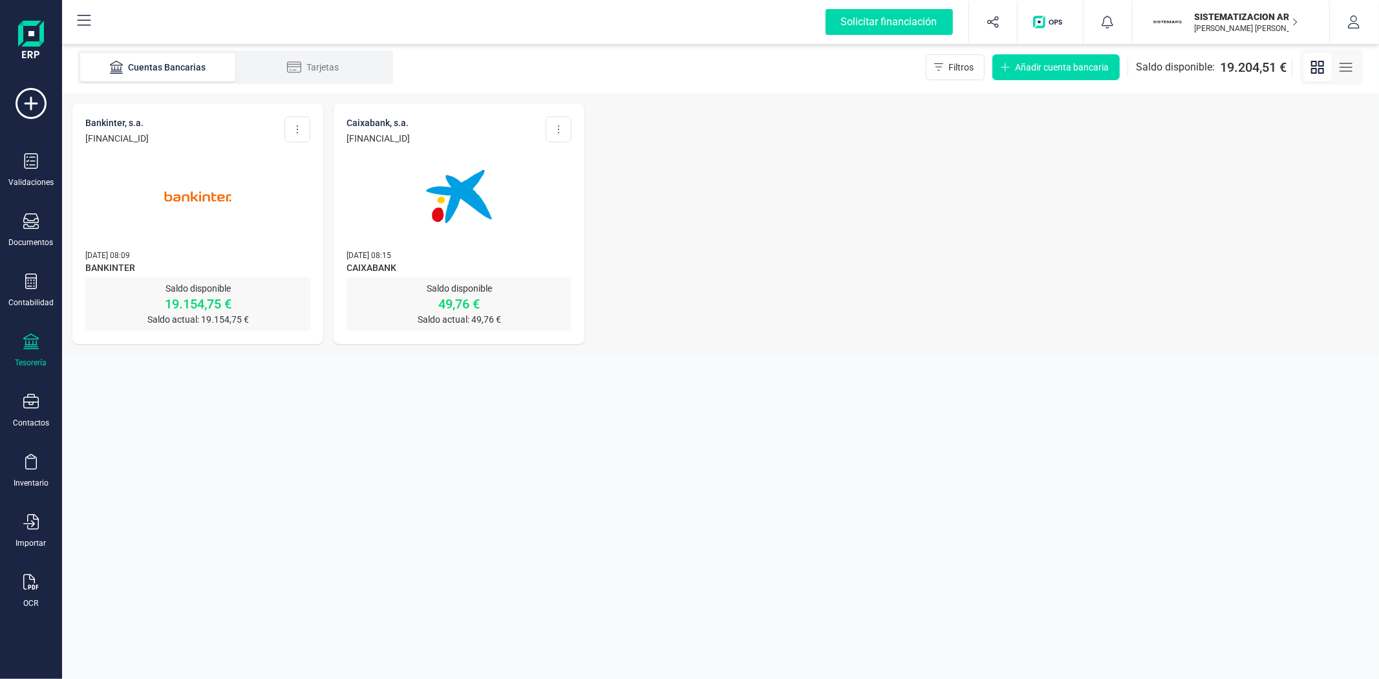
click at [496, 210] on img at bounding box center [459, 196] width 109 height 109
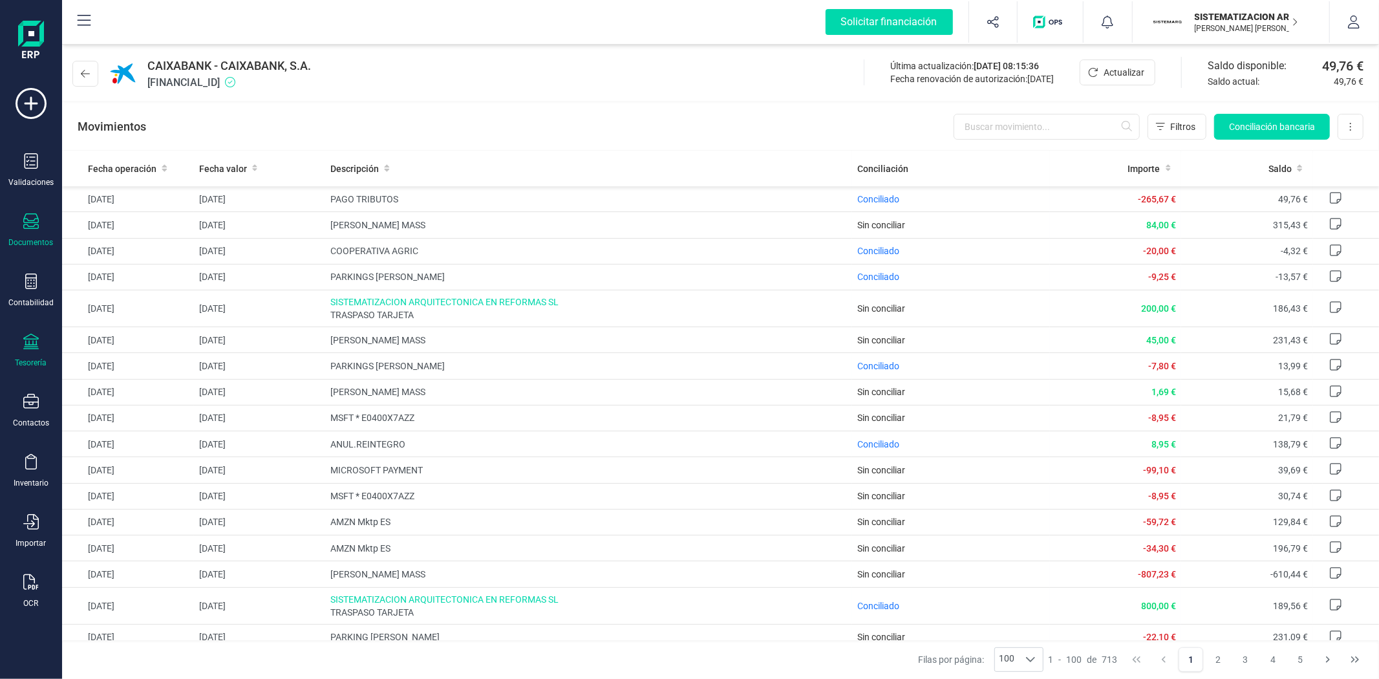
click at [18, 220] on div "Documentos" at bounding box center [31, 230] width 52 height 34
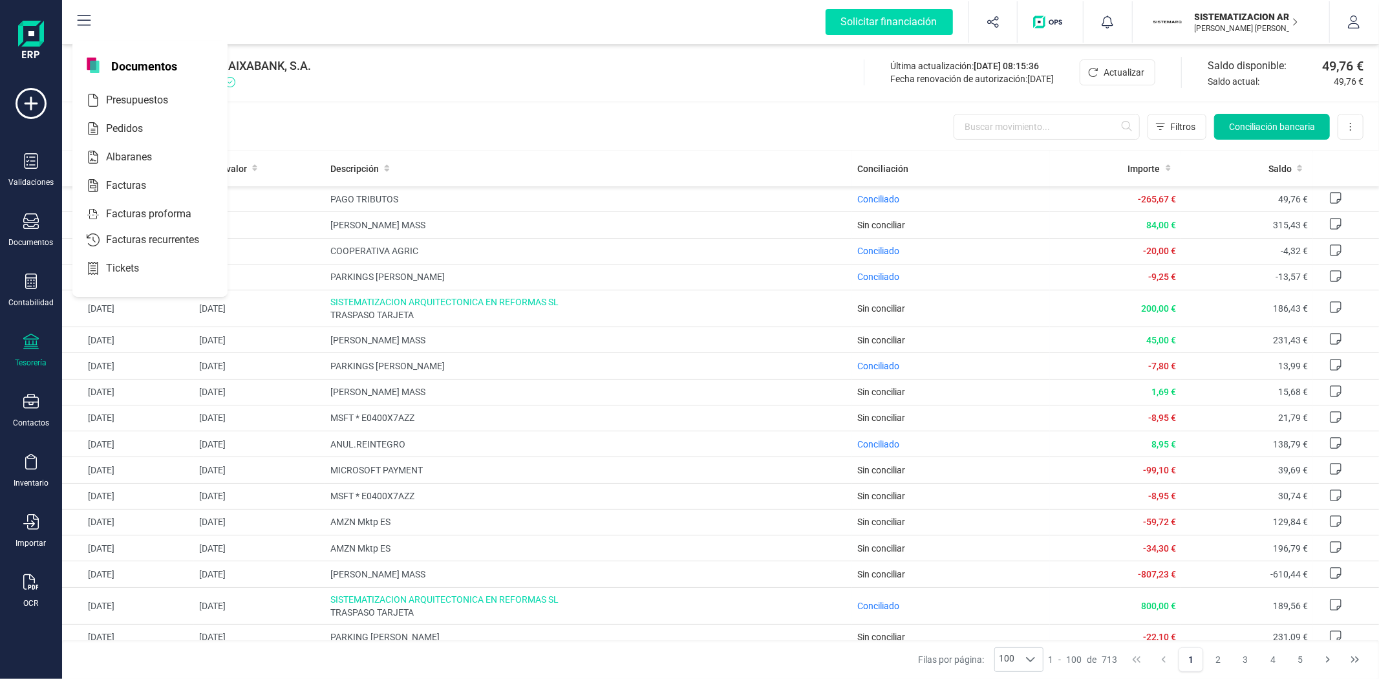
click at [1251, 131] on span "Conciliación bancaria" at bounding box center [1272, 126] width 86 height 13
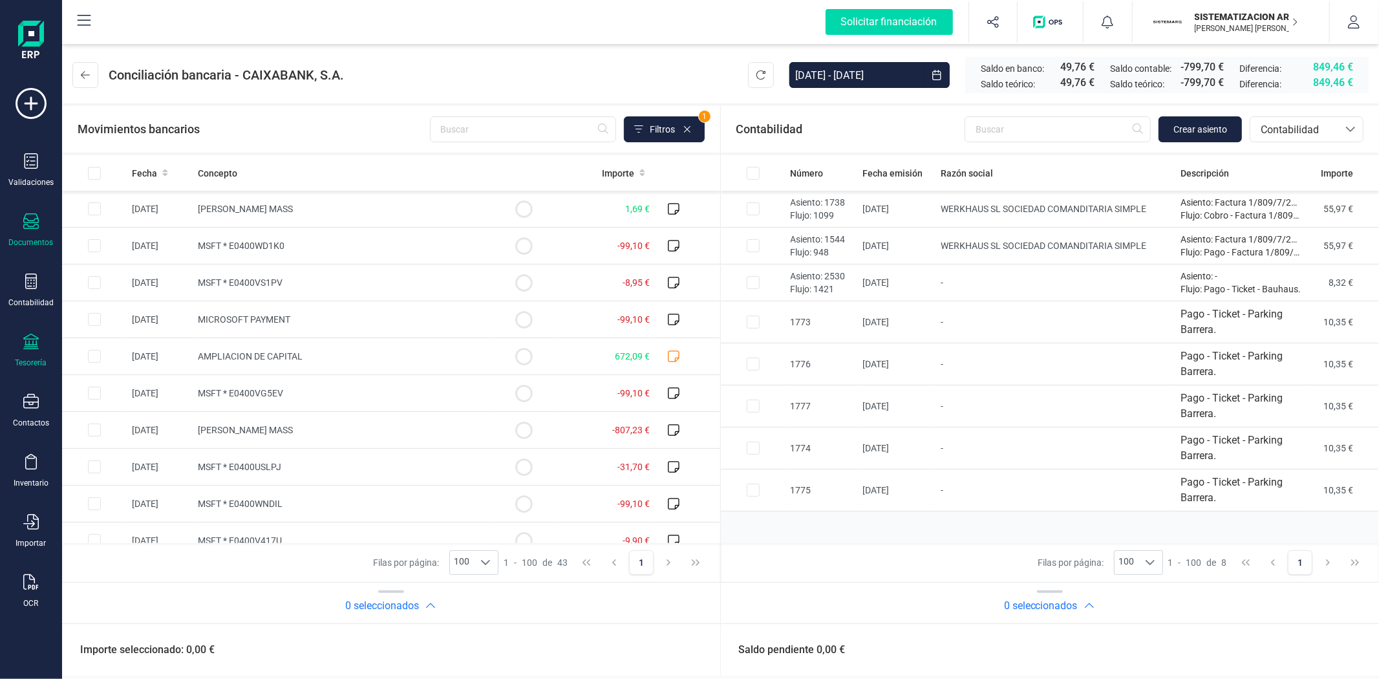
click at [21, 218] on div "Documentos" at bounding box center [31, 230] width 52 height 34
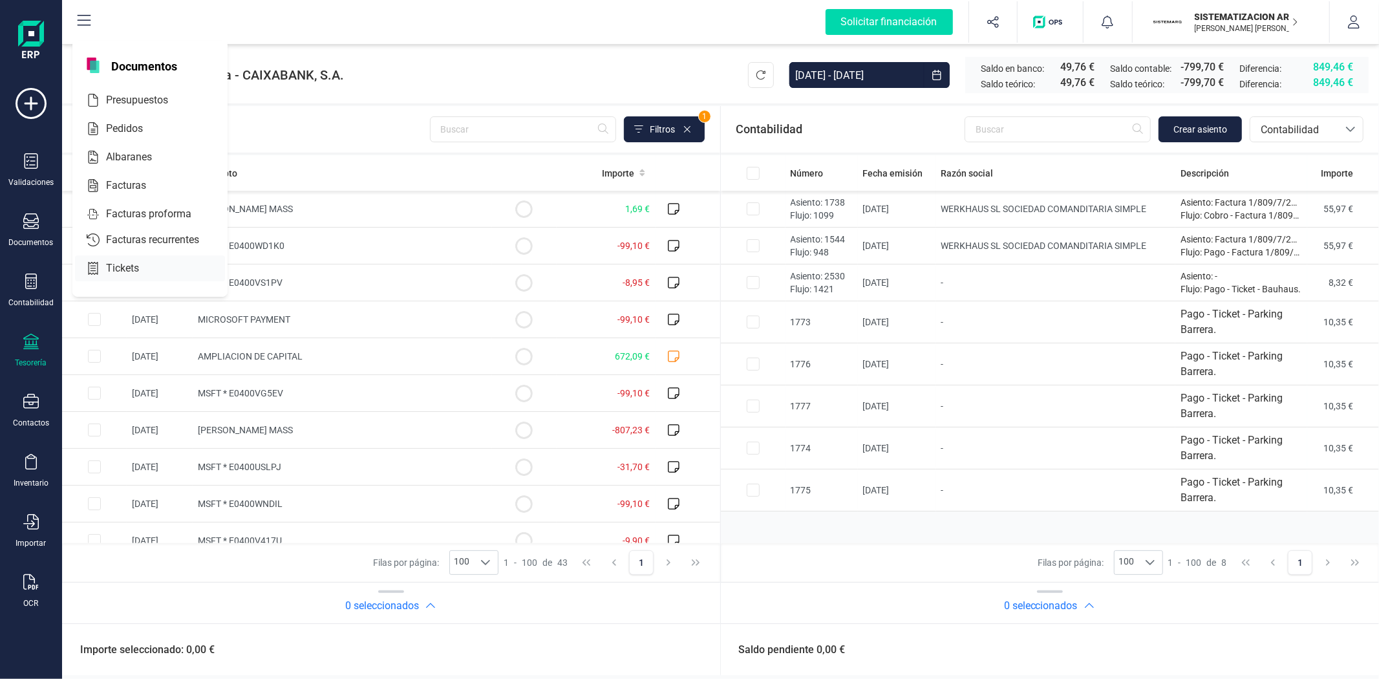
click at [154, 260] on div "Tickets" at bounding box center [150, 268] width 150 height 26
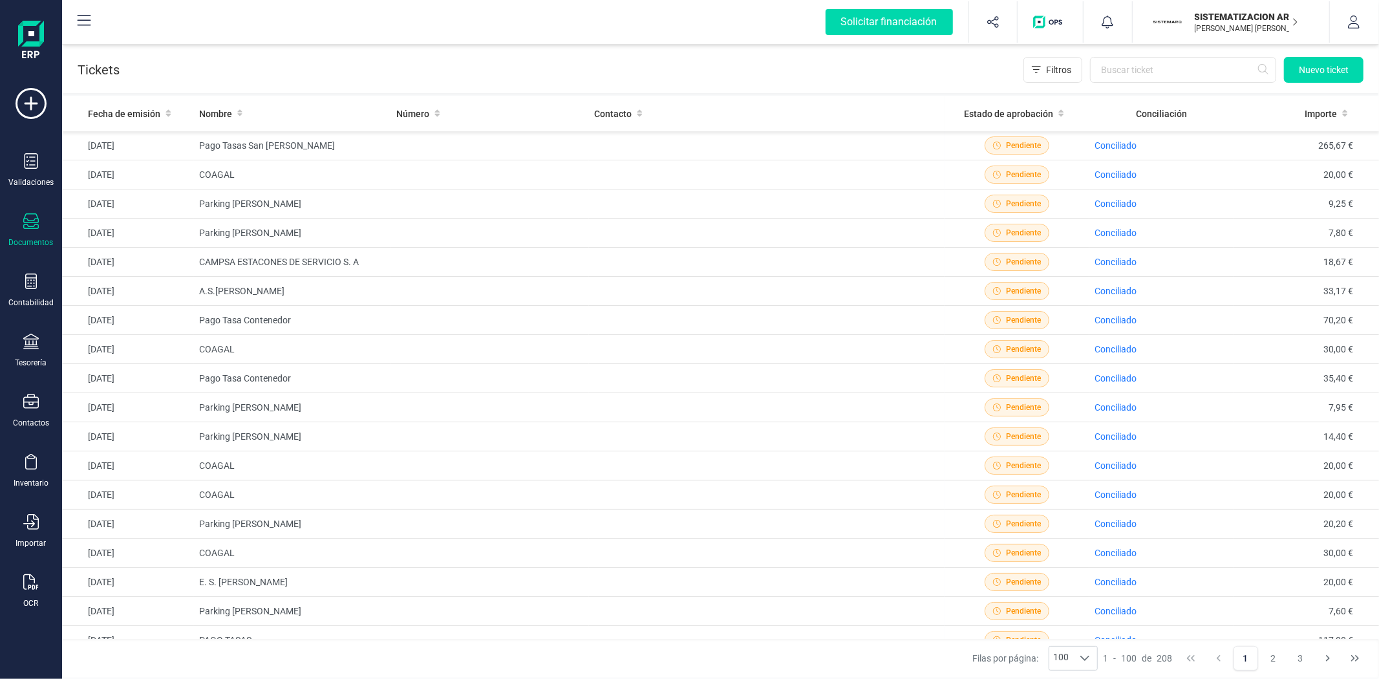
click at [1332, 86] on div "Tickets ( 208 ) Filtros Nuevo ticket" at bounding box center [720, 67] width 1317 height 52
click at [1331, 65] on span "Nuevo ticket" at bounding box center [1324, 69] width 50 height 13
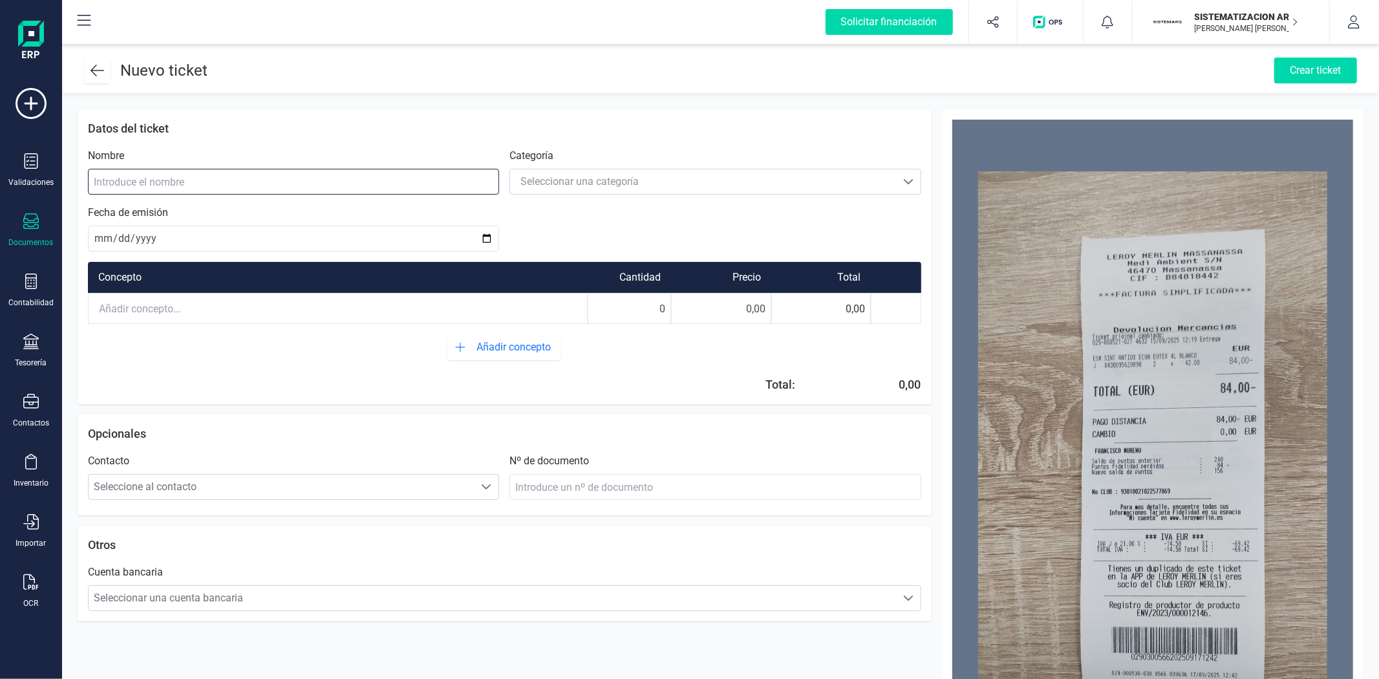
click at [275, 184] on input at bounding box center [293, 182] width 411 height 26
click at [142, 176] on input "Leroy Merlin" at bounding box center [293, 182] width 411 height 26
click at [158, 186] on input "Leroy Merlin" at bounding box center [293, 182] width 411 height 26
type input "Leroy Merlin"
click at [558, 180] on div "Seleccionar una categoría" at bounding box center [579, 182] width 118 height 16
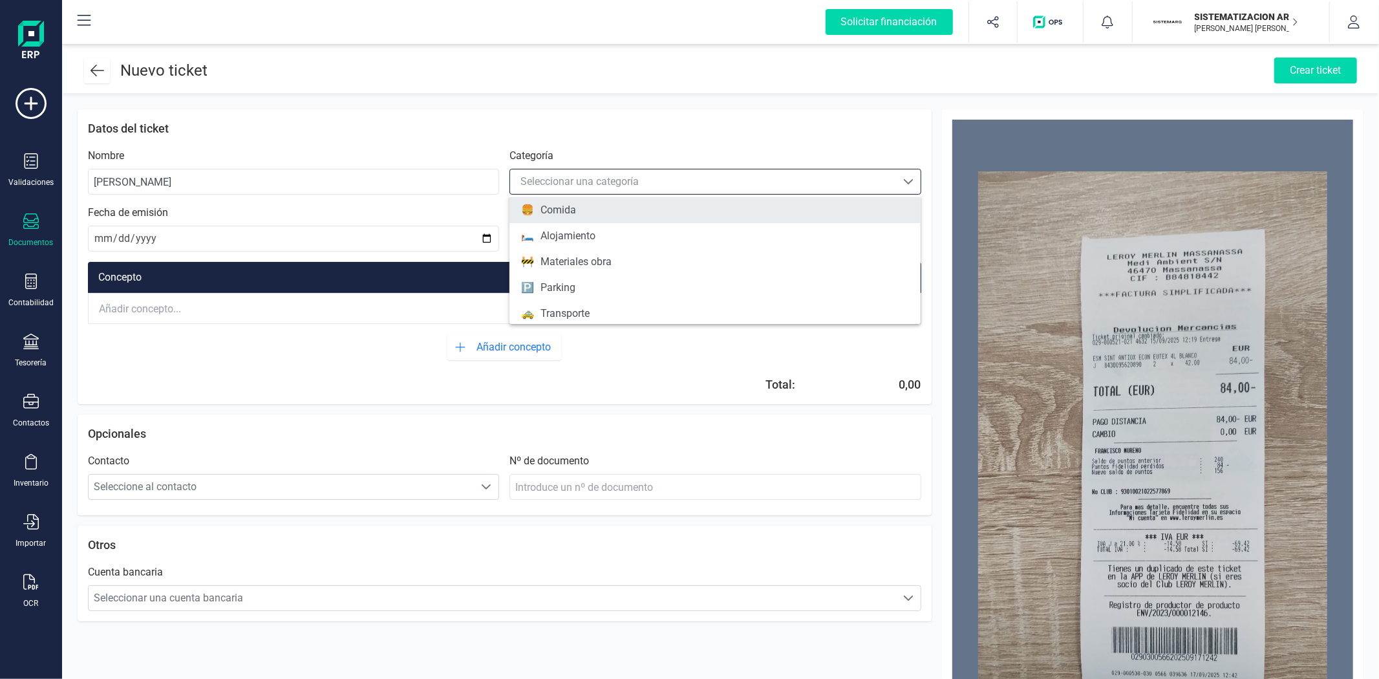
scroll to position [107, 0]
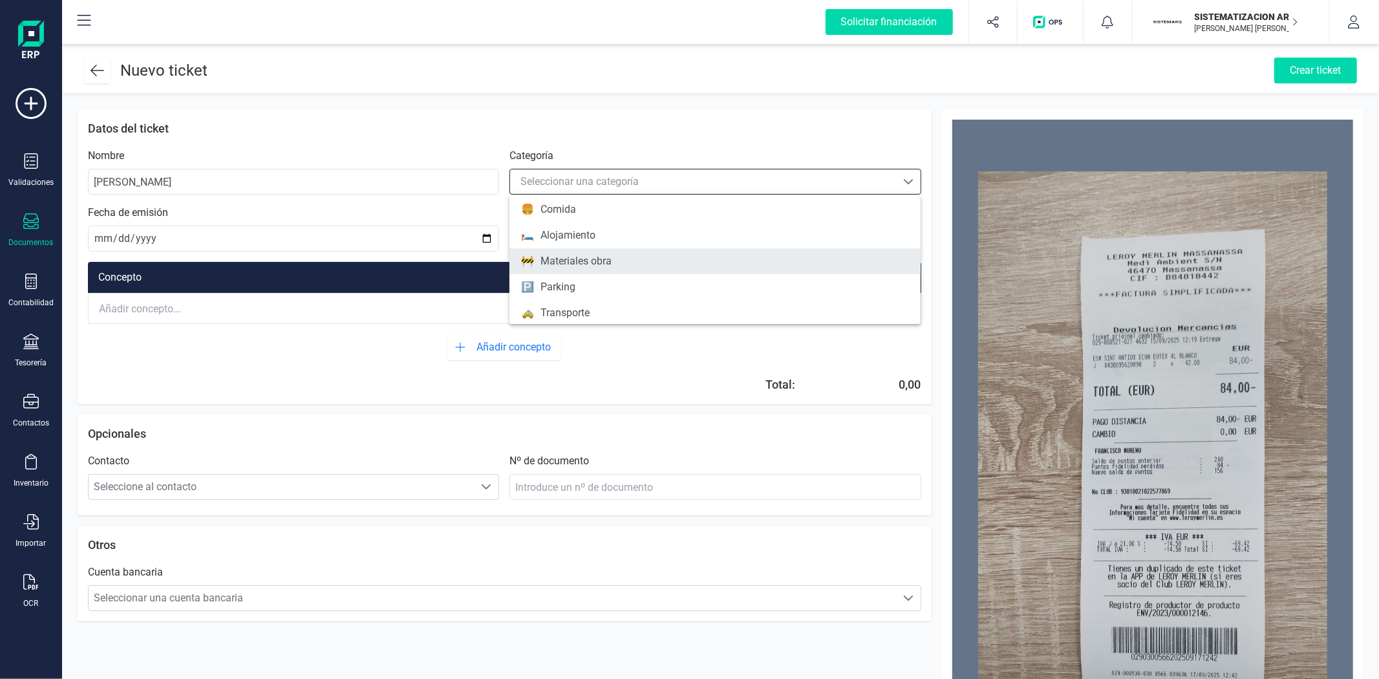
click at [611, 262] on div "Materiales obra" at bounding box center [575, 261] width 71 height 16
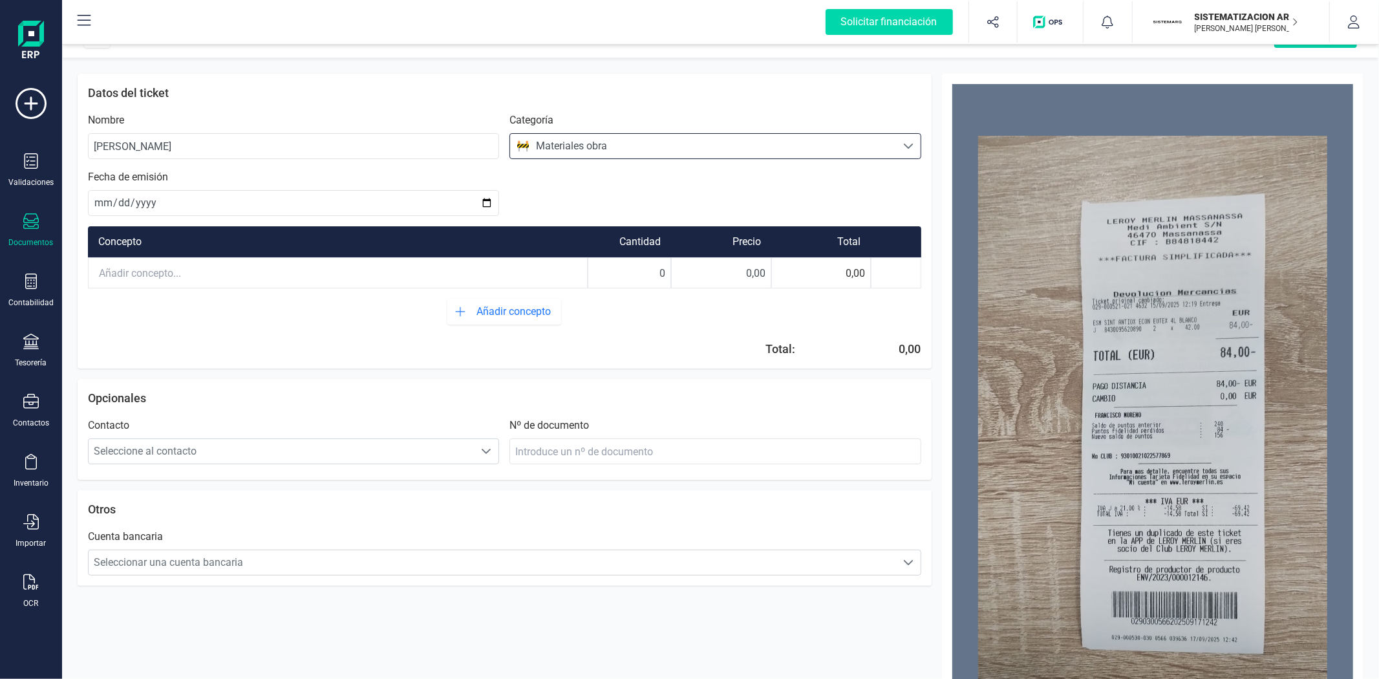
scroll to position [36, 0]
click at [359, 268] on input "text" at bounding box center [338, 272] width 498 height 28
drag, startPoint x: 650, startPoint y: 277, endPoint x: 686, endPoint y: 266, distance: 38.3
click at [686, 266] on div "Devolución mercancías 0 0,00 0,00" at bounding box center [504, 272] width 833 height 31
type input "1"
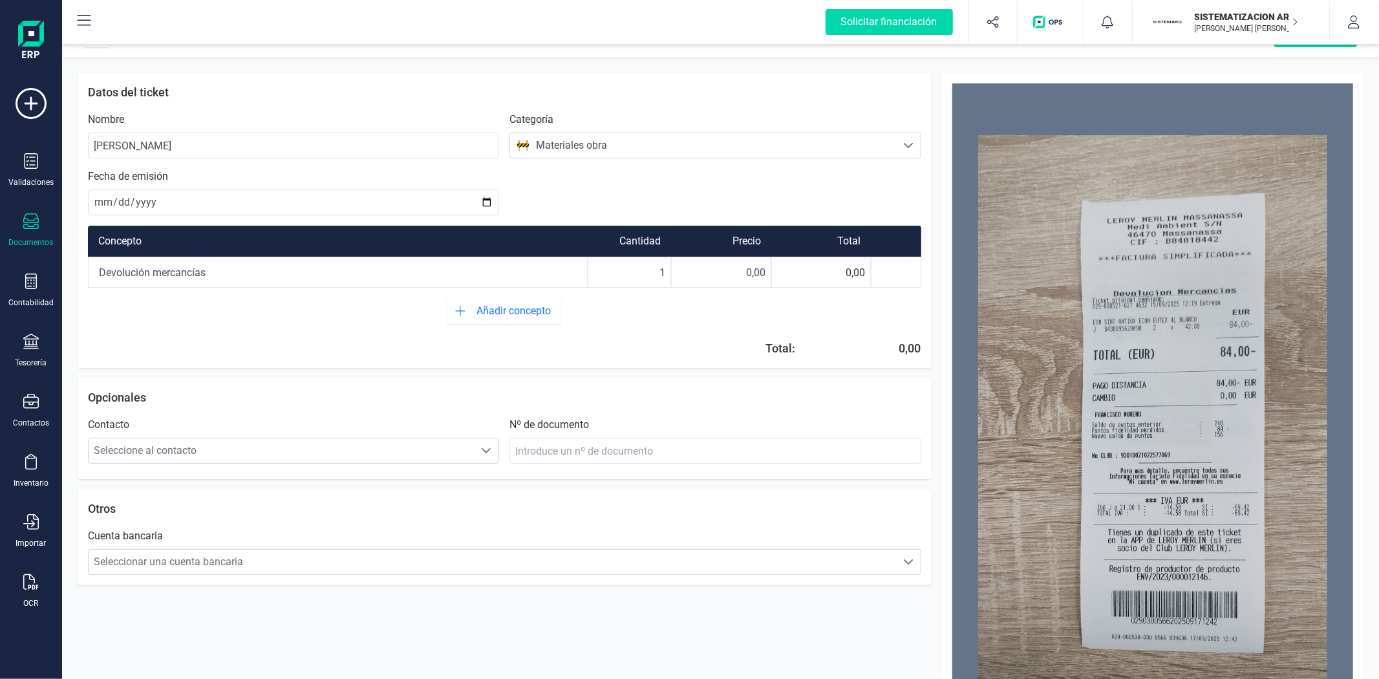
drag, startPoint x: 733, startPoint y: 275, endPoint x: 765, endPoint y: 272, distance: 32.5
click at [765, 272] on input "0,00" at bounding box center [721, 272] width 99 height 28
click at [734, 266] on input "84,00" at bounding box center [721, 272] width 99 height 28
type input "-84,00"
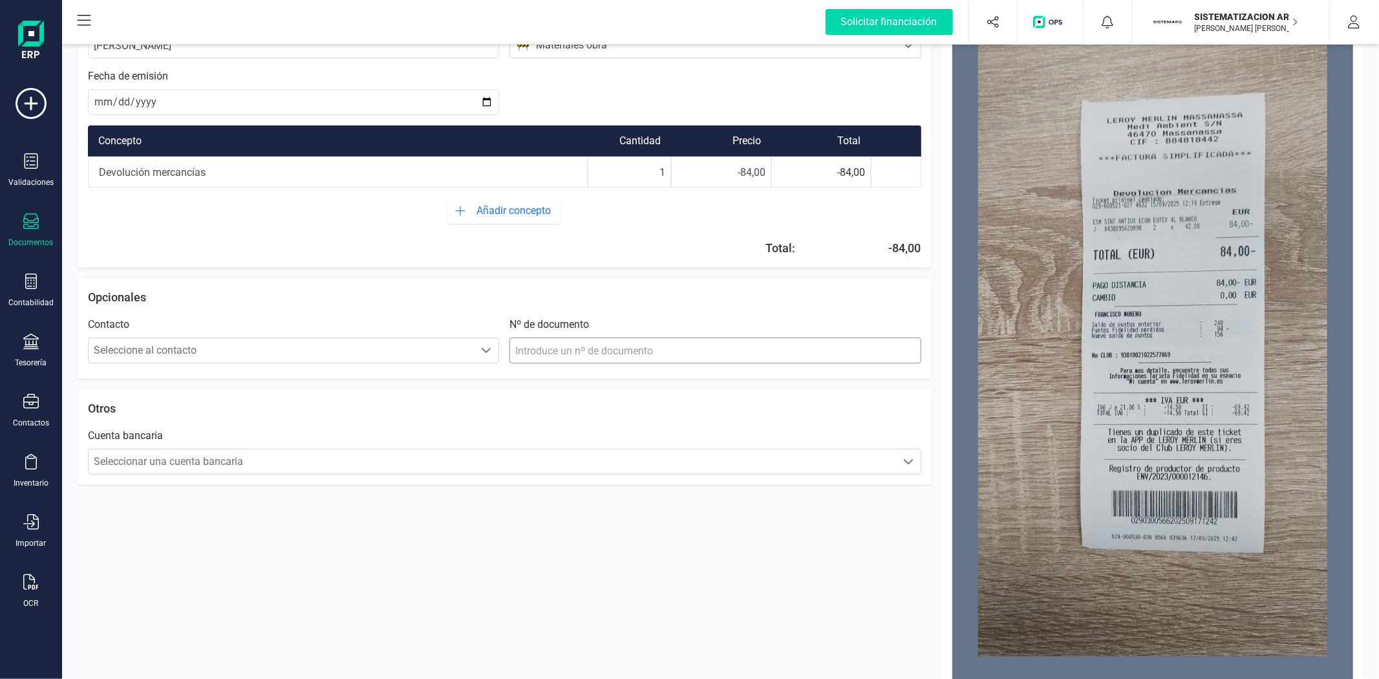
scroll to position [137, 0]
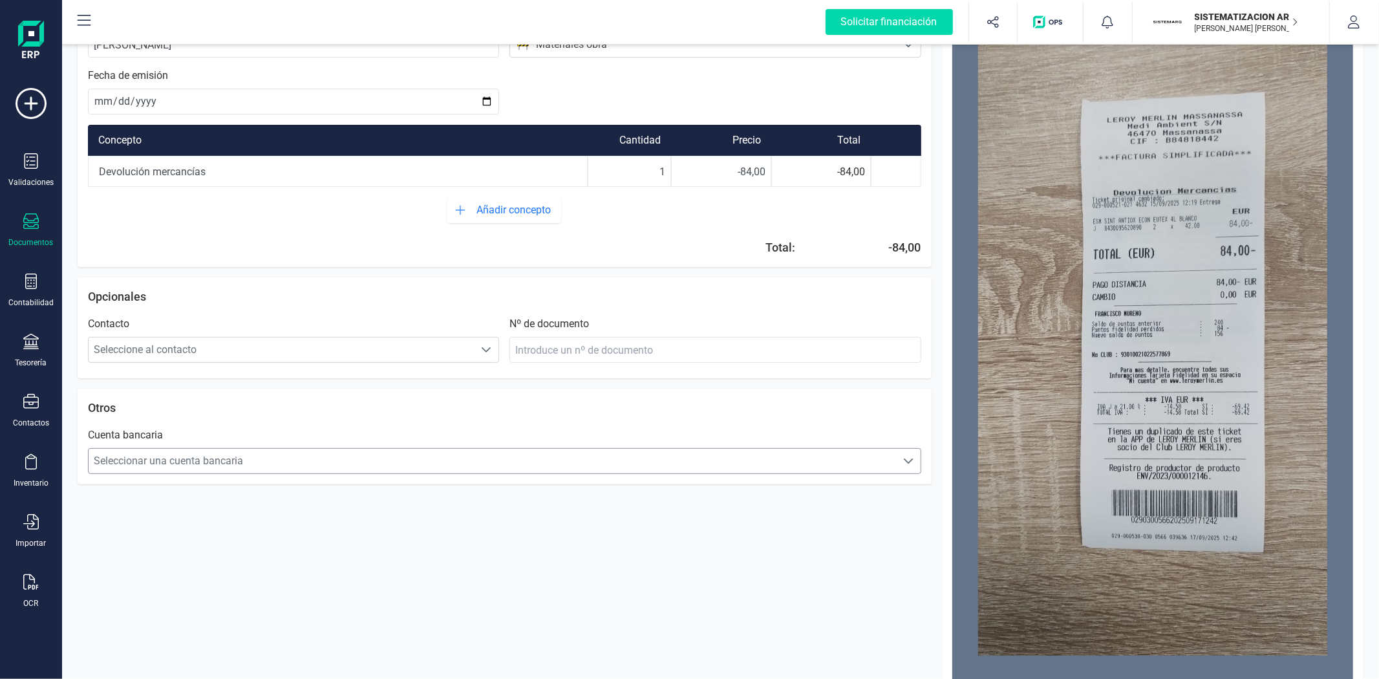
click at [479, 450] on span "Seleccionar una cuenta bancaria" at bounding box center [492, 461] width 807 height 26
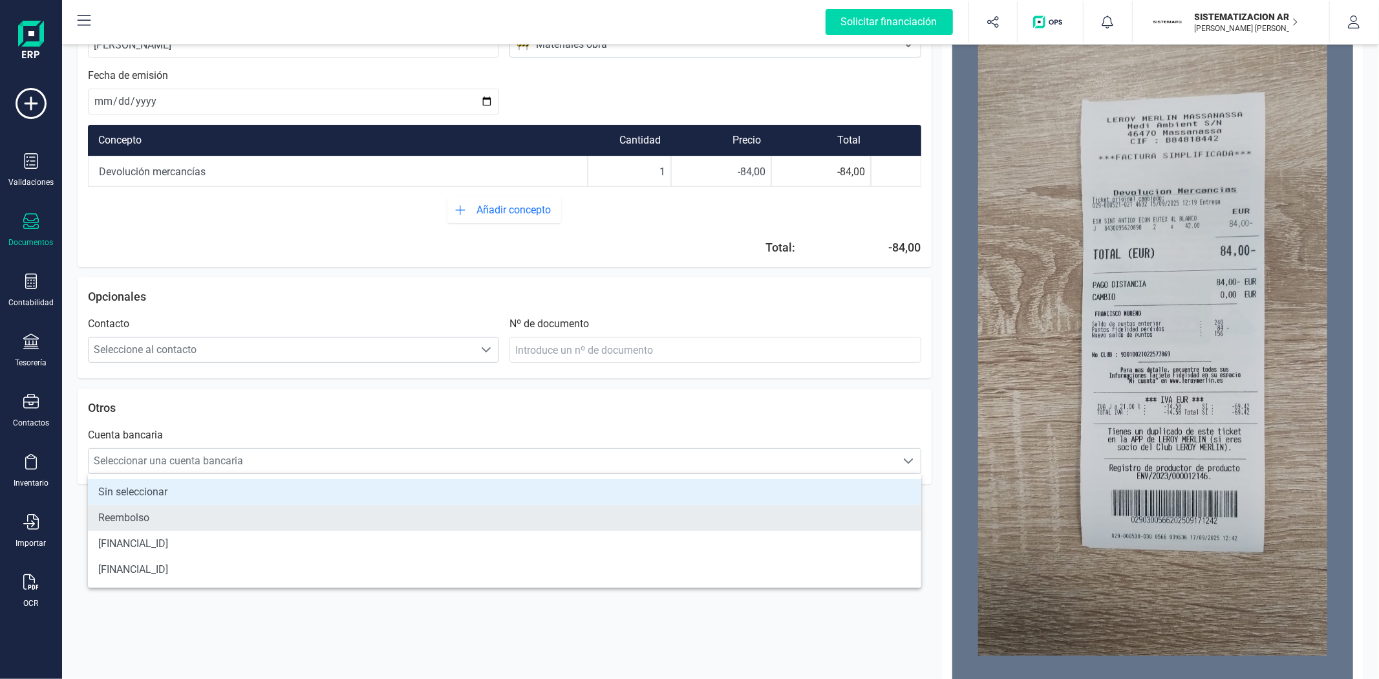
click at [281, 517] on li "Reembolso" at bounding box center [504, 518] width 833 height 26
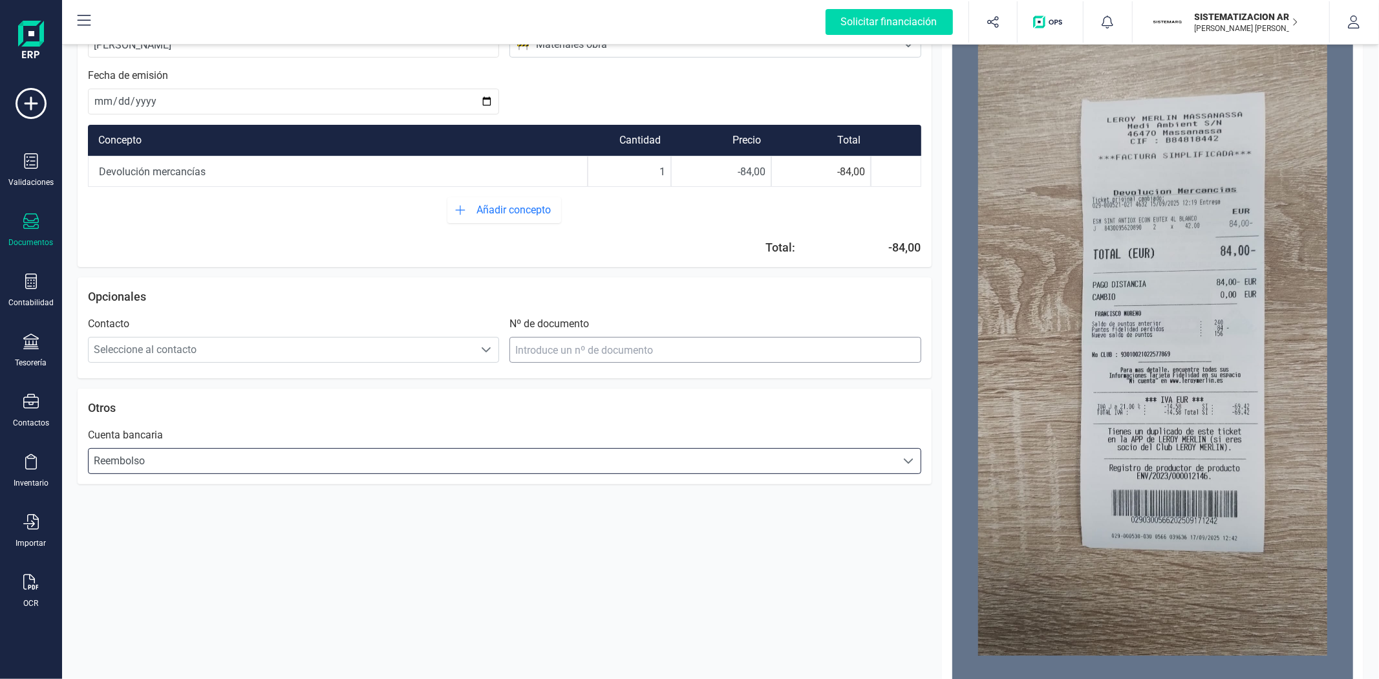
scroll to position [0, 0]
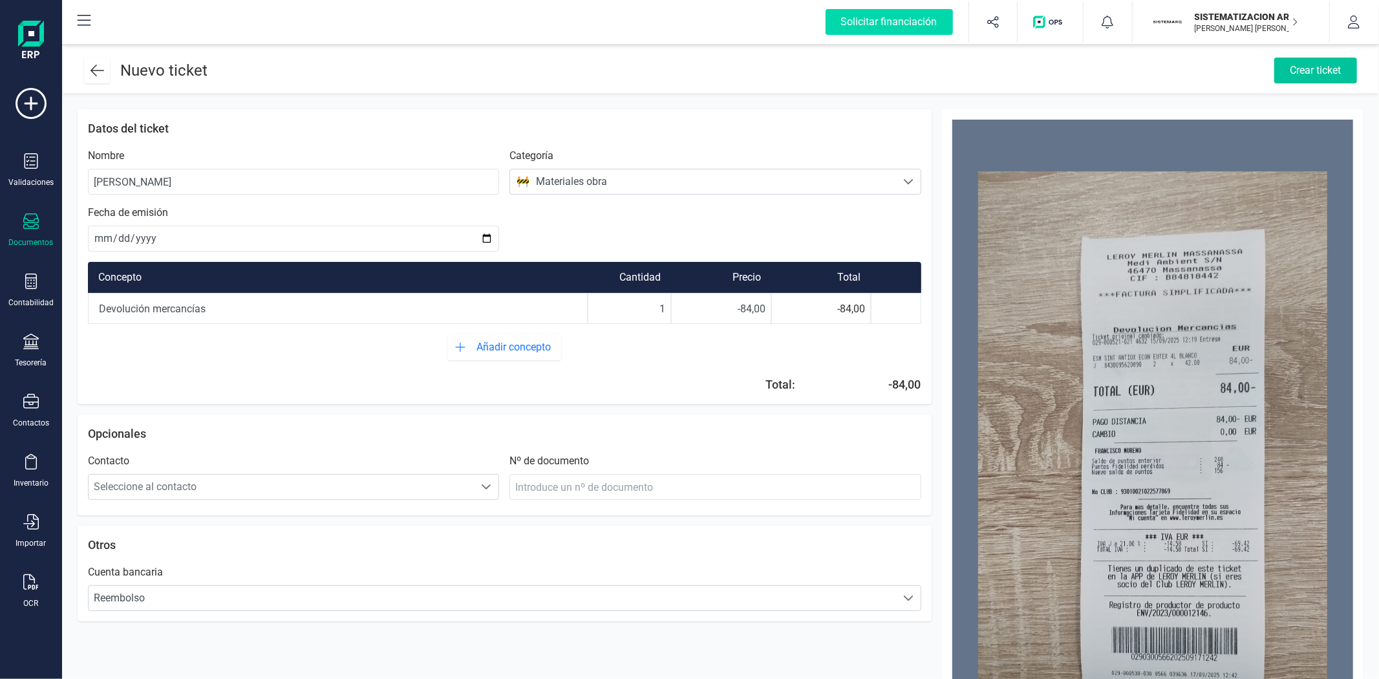
click at [1293, 66] on div "Crear ticket" at bounding box center [1315, 71] width 83 height 26
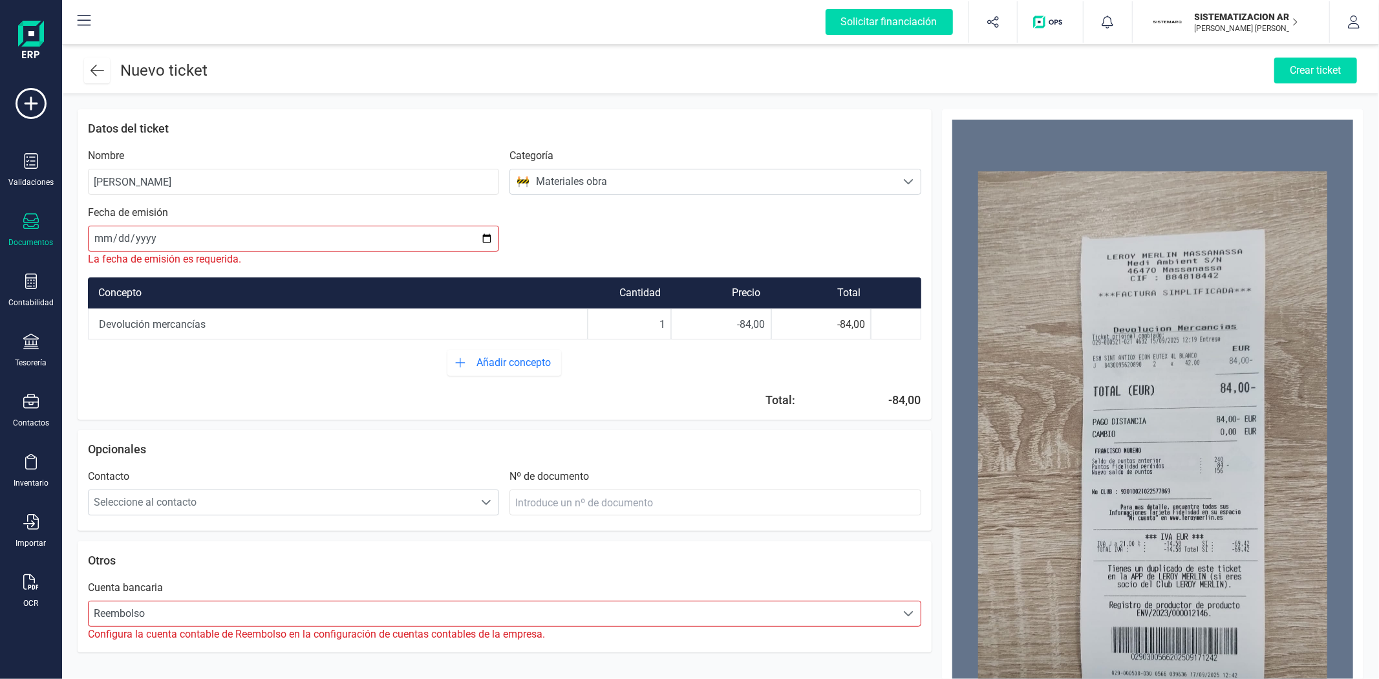
click at [726, 608] on span "Reembolso" at bounding box center [492, 613] width 807 height 26
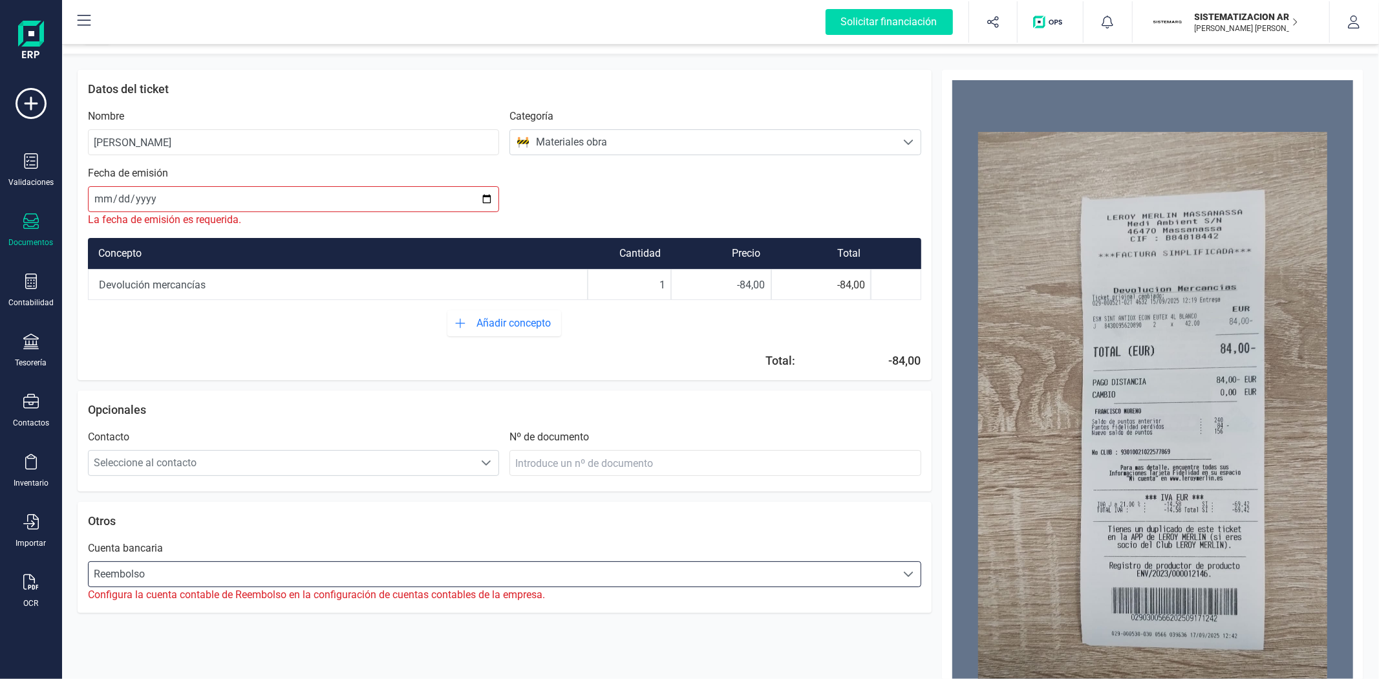
scroll to position [43, 0]
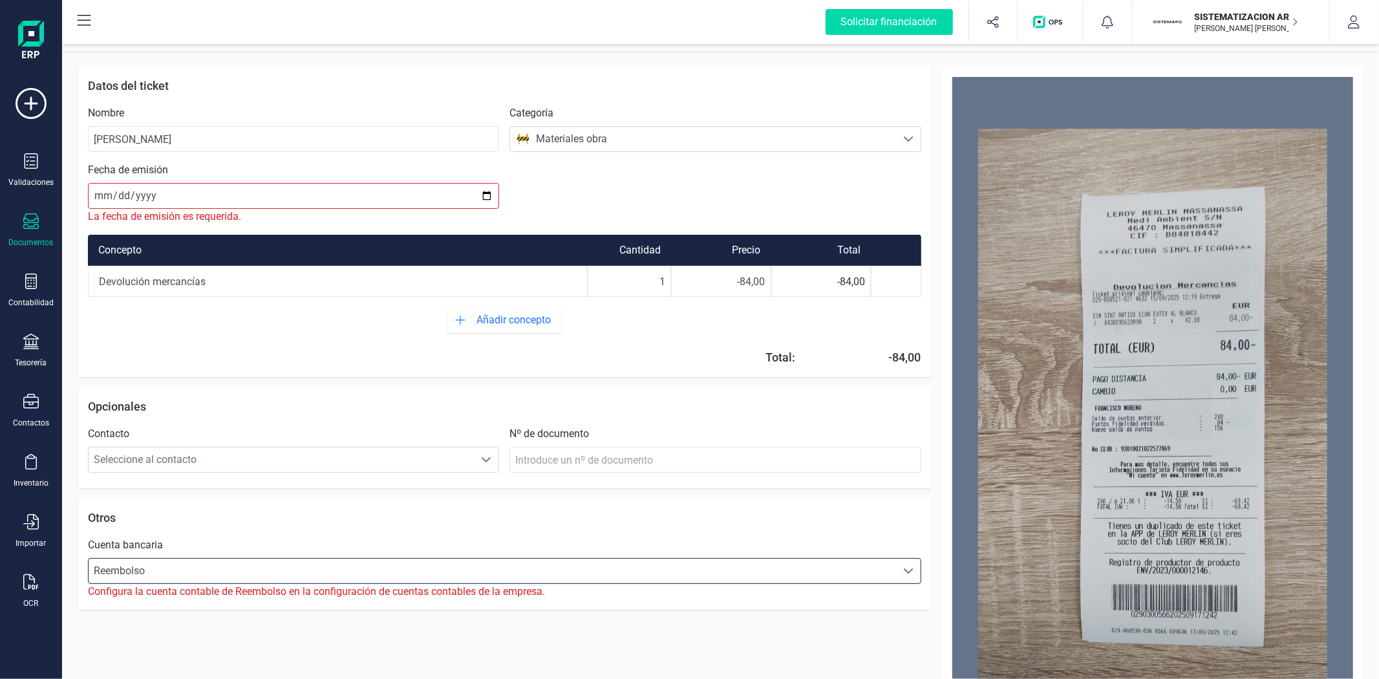
click at [640, 569] on span "Reembolso" at bounding box center [492, 571] width 807 height 26
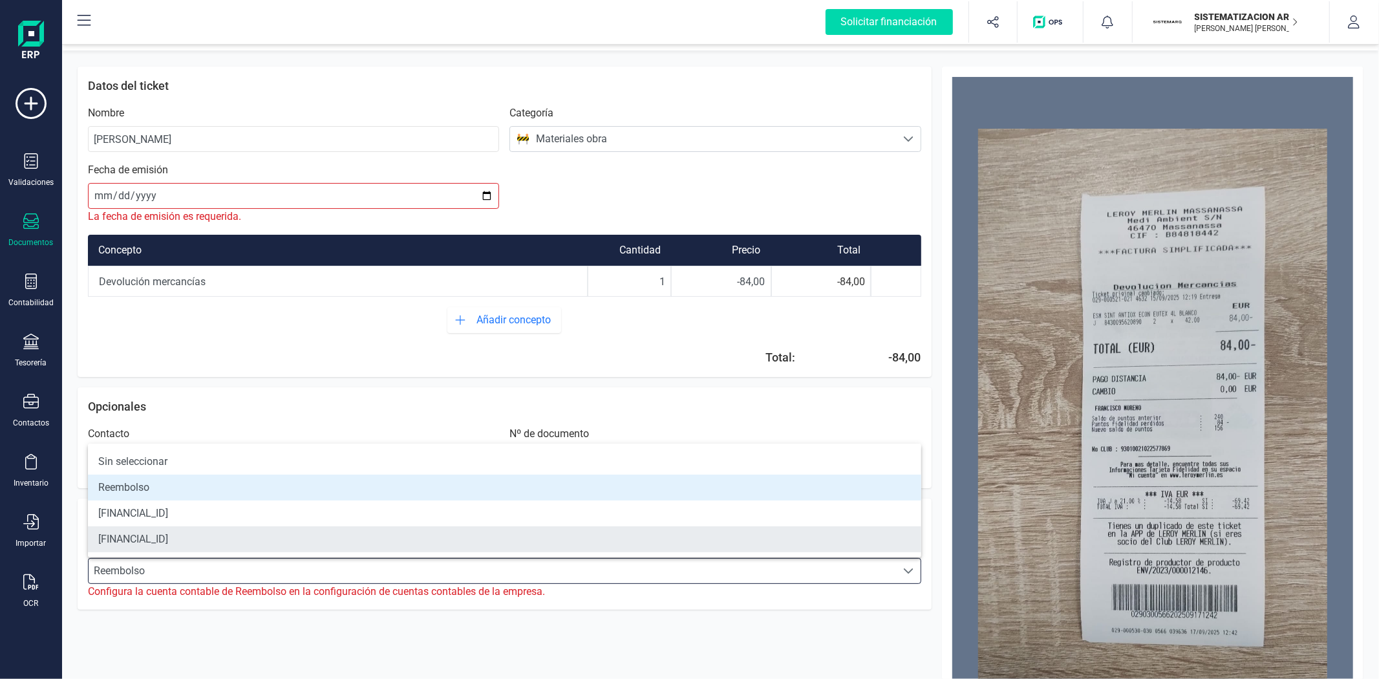
click at [385, 536] on li "[FINANCIAL_ID]" at bounding box center [504, 539] width 833 height 26
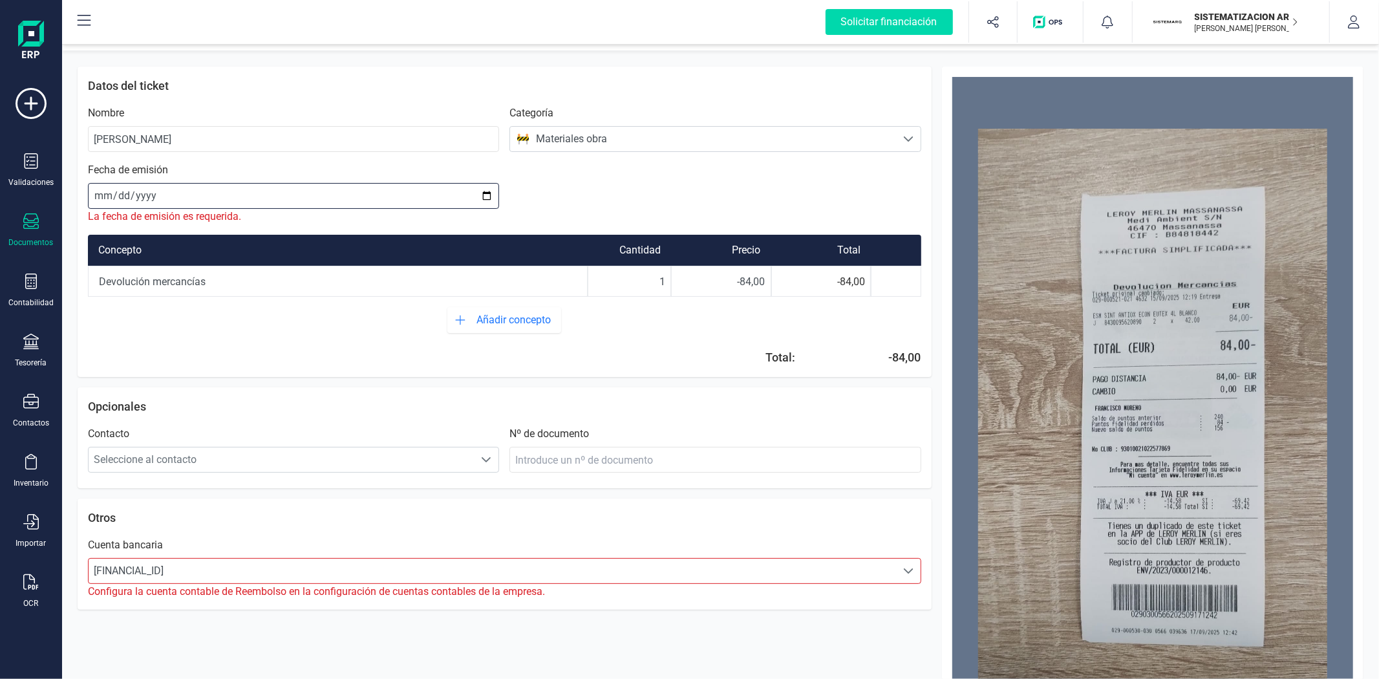
drag, startPoint x: 89, startPoint y: 193, endPoint x: 98, endPoint y: 192, distance: 9.1
click at [98, 192] on input "date" at bounding box center [293, 196] width 411 height 26
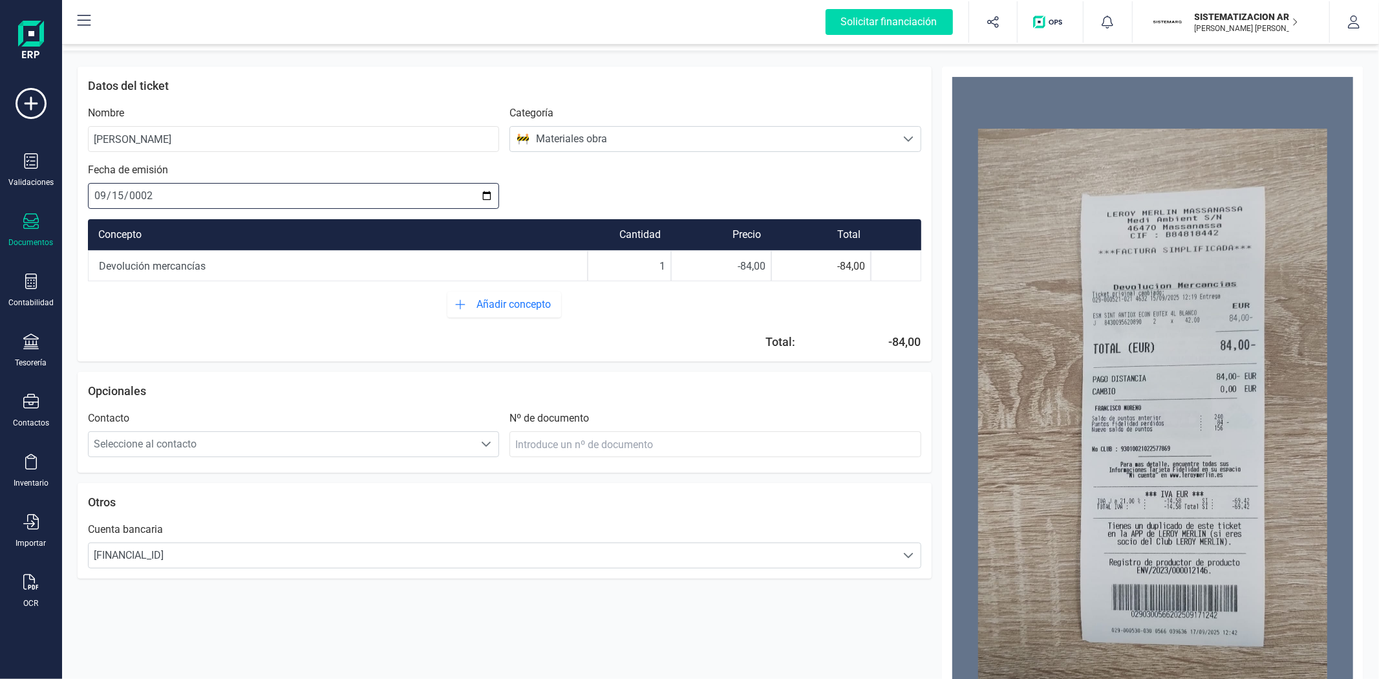
type input "0029-09-15"
type input "0025-09-15"
click at [158, 190] on input "0025-09-15" at bounding box center [293, 196] width 411 height 26
type input "0020-09-15"
type input "2025-09-15"
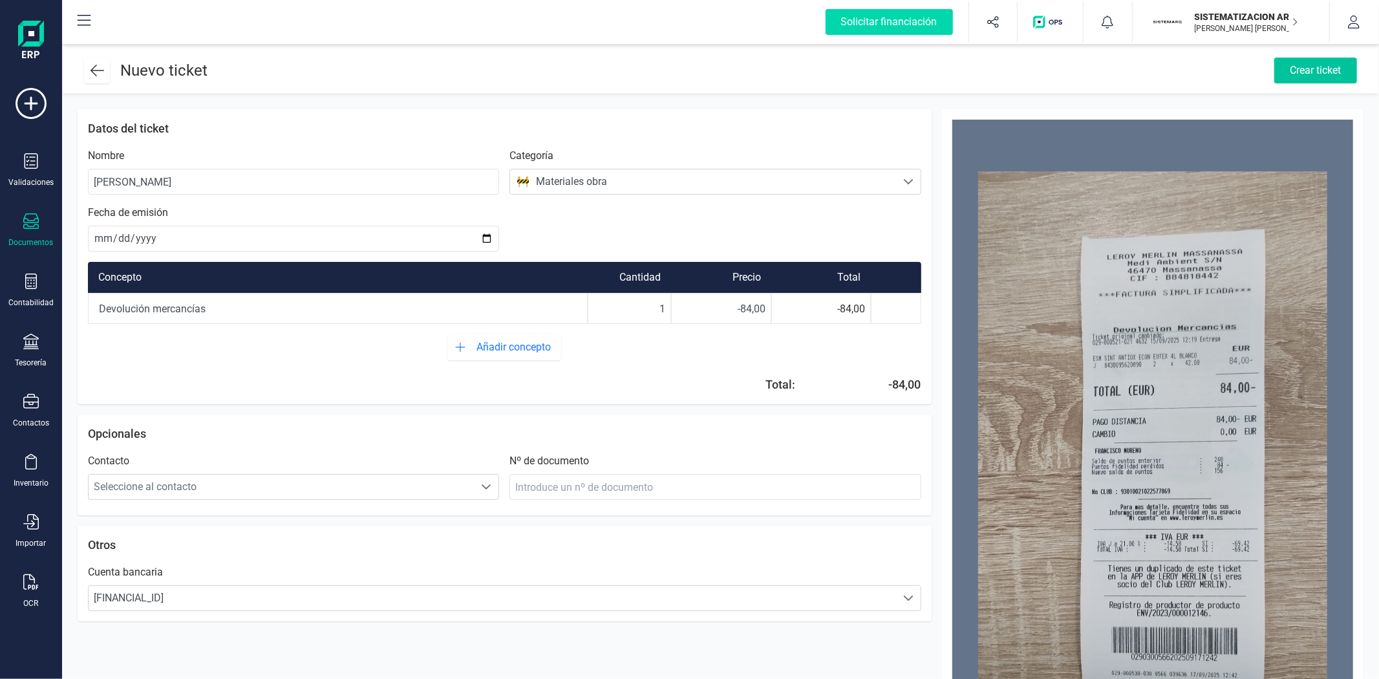
click at [1293, 65] on div "Crear ticket" at bounding box center [1315, 71] width 83 height 26
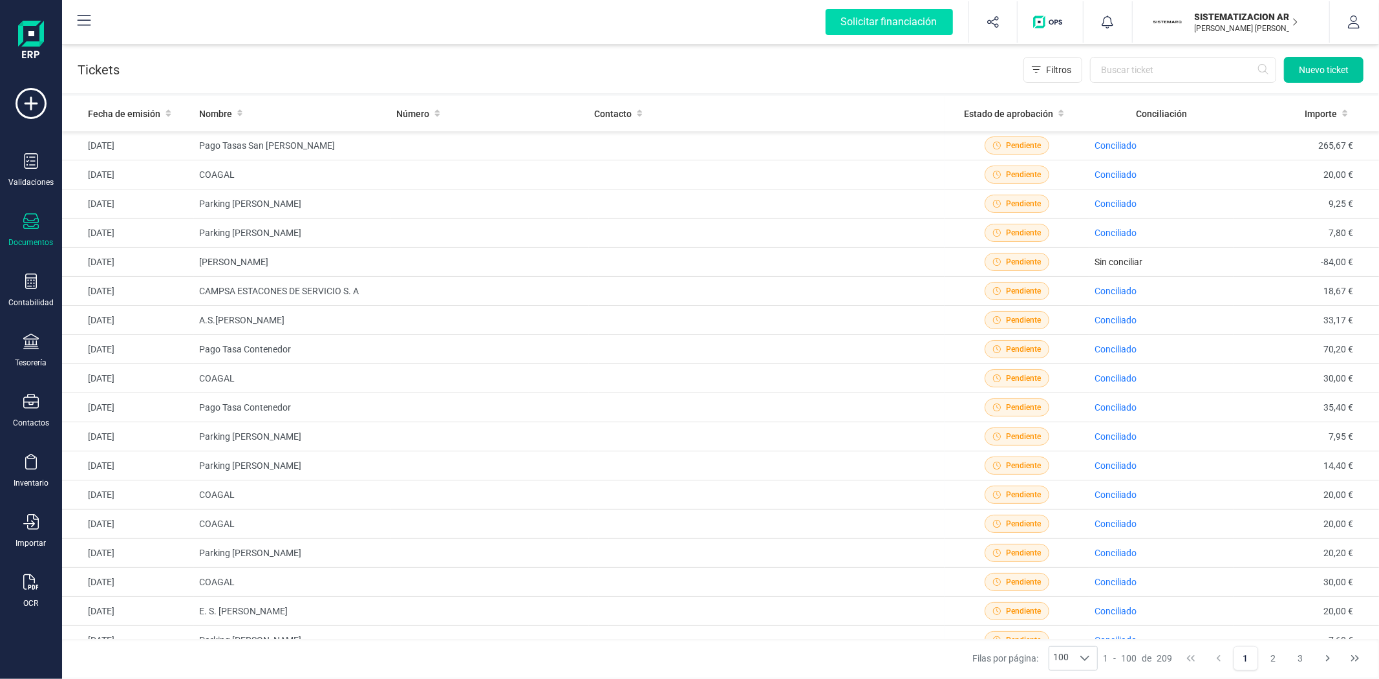
click at [1324, 76] on button "Nuevo ticket" at bounding box center [1324, 70] width 80 height 26
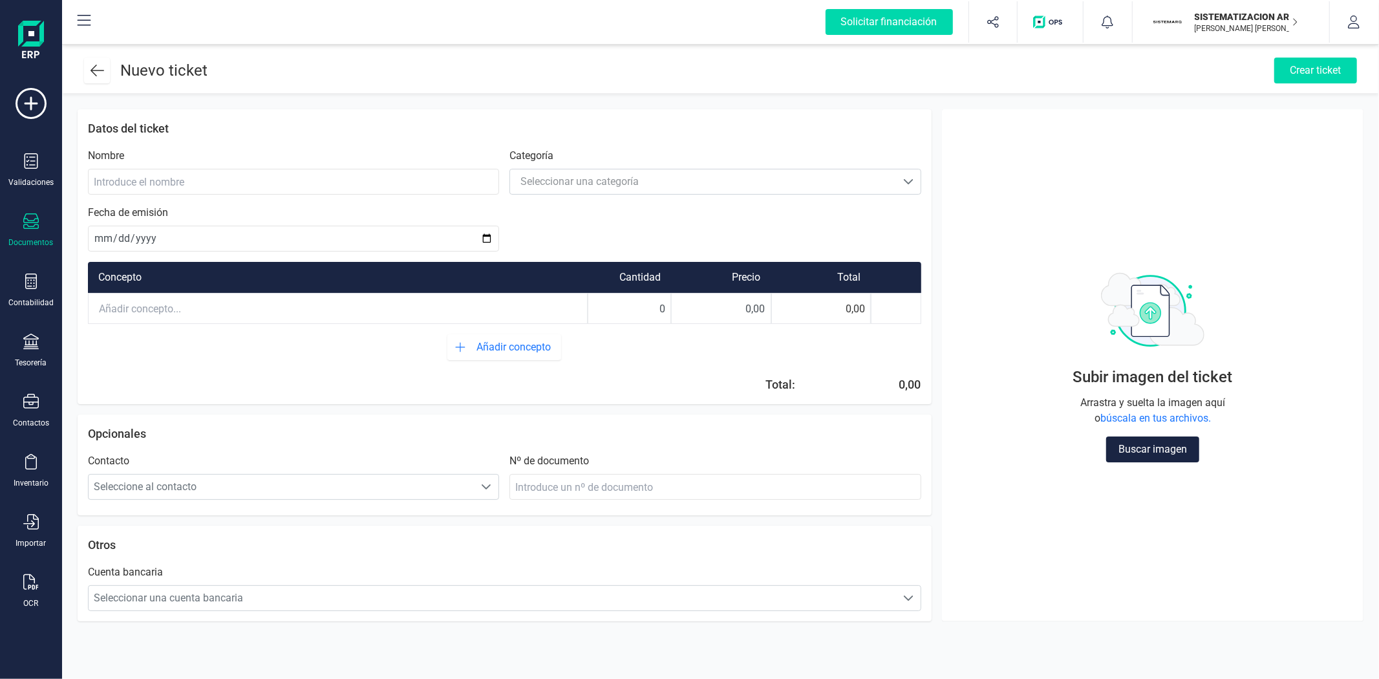
click at [1158, 436] on div "Buscar imagen" at bounding box center [1152, 449] width 93 height 26
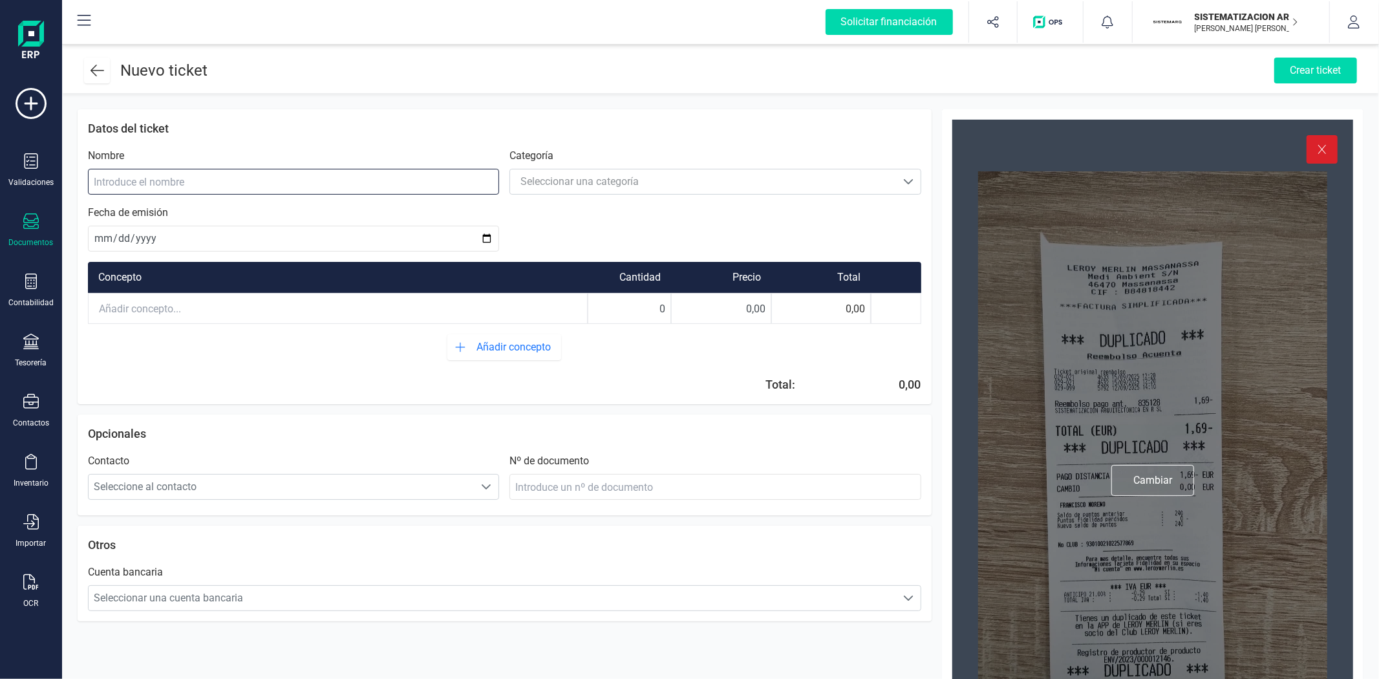
click at [246, 175] on input at bounding box center [293, 182] width 411 height 26
type input "Leroy Merlin"
click at [569, 178] on div "Seleccionar una categoría" at bounding box center [579, 182] width 118 height 16
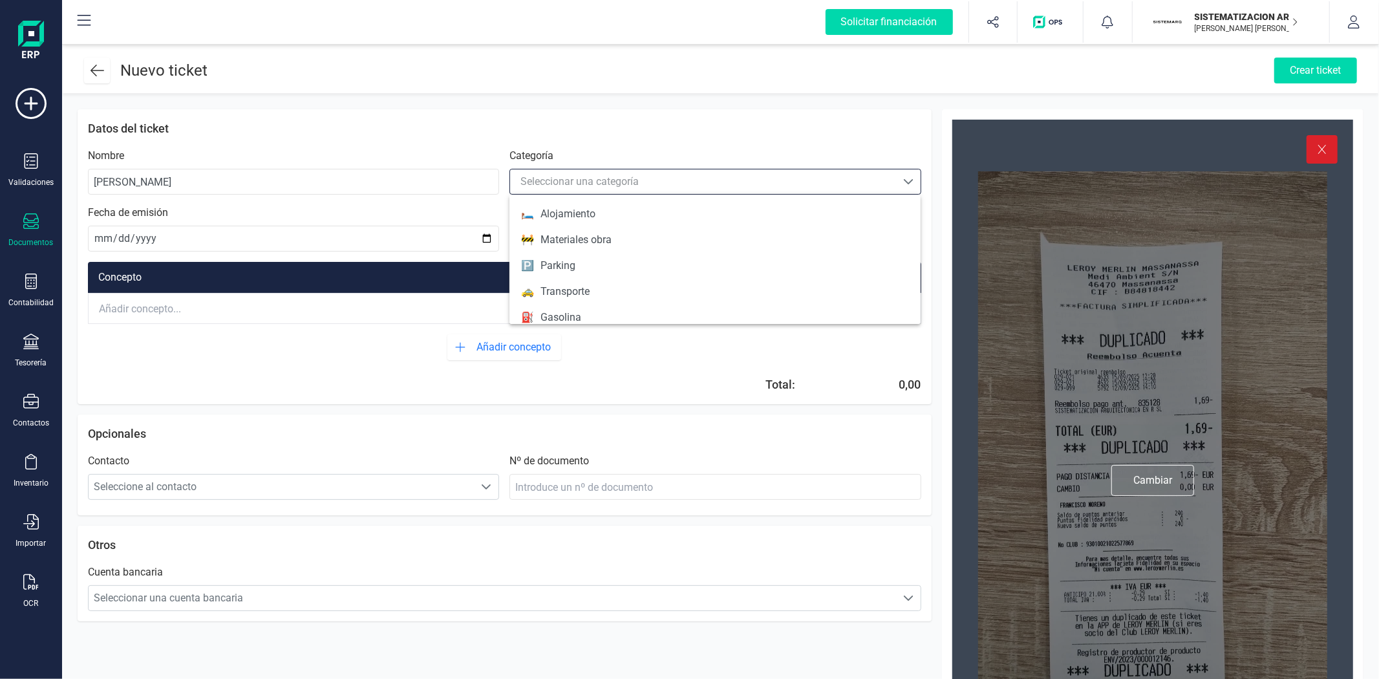
scroll to position [129, 0]
click at [595, 241] on div "Materiales obra" at bounding box center [575, 239] width 71 height 16
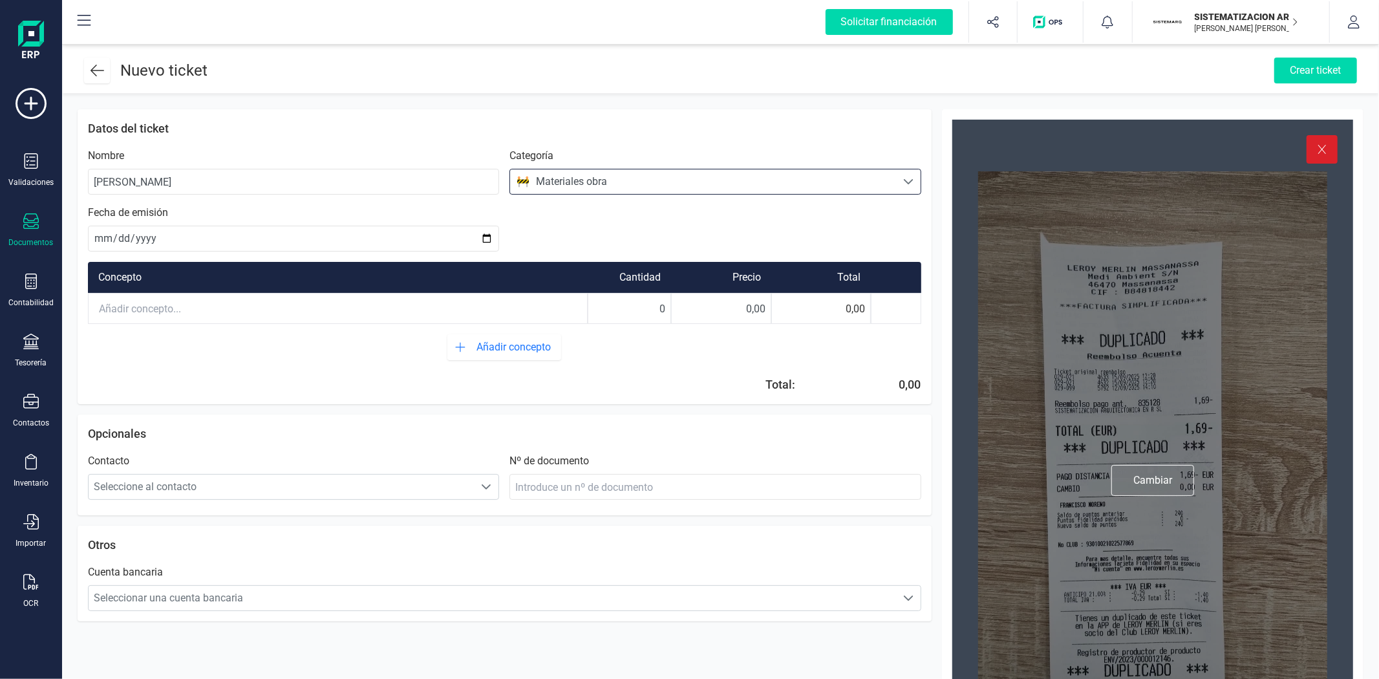
click at [100, 224] on div "Fecha de emisión" at bounding box center [293, 228] width 411 height 47
click at [101, 237] on input "date" at bounding box center [293, 239] width 411 height 26
type input "2025-09-12"
click at [240, 320] on input "text" at bounding box center [338, 308] width 498 height 28
click at [265, 302] on input "Devolución Mercancias" at bounding box center [338, 308] width 498 height 28
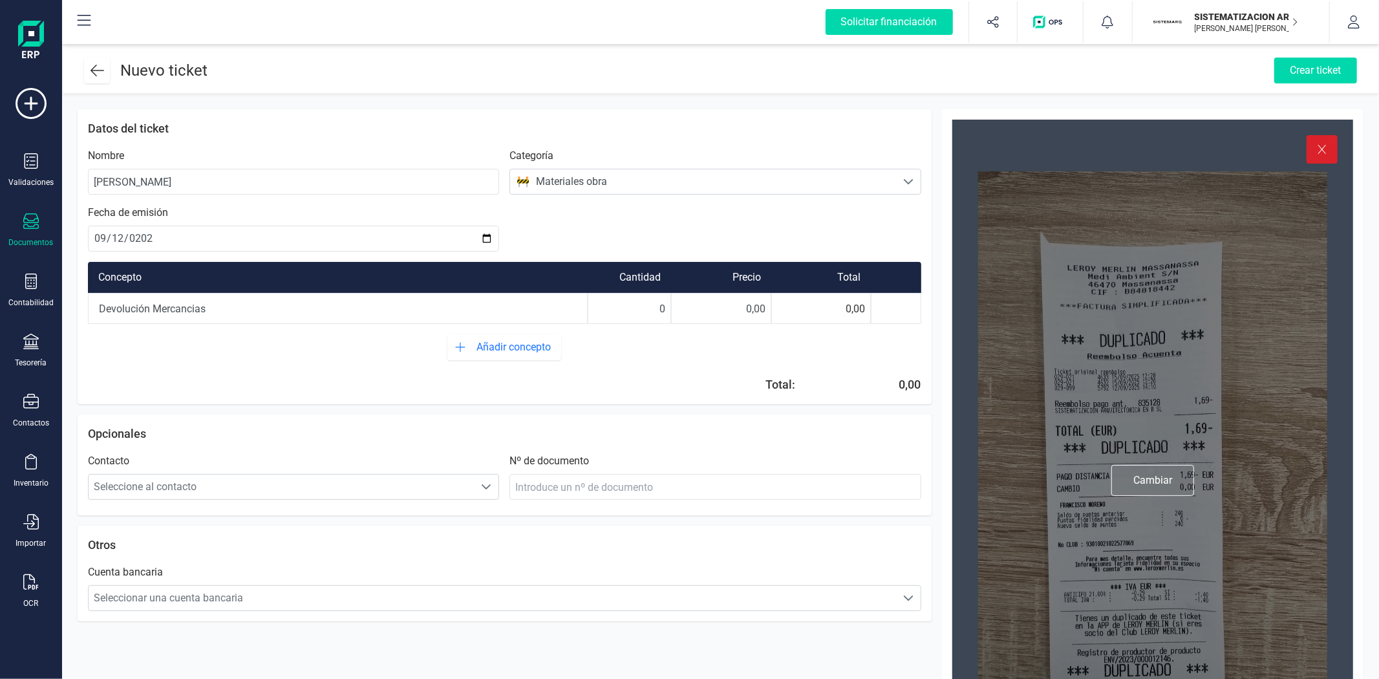
click at [283, 354] on div "Añadir concepto" at bounding box center [504, 347] width 833 height 26
drag, startPoint x: 633, startPoint y: 293, endPoint x: 677, endPoint y: 295, distance: 44.0
click at [677, 295] on div "Devolución Mercancias 0 0,00 0,00" at bounding box center [504, 308] width 833 height 31
type input "1"
drag, startPoint x: 712, startPoint y: 308, endPoint x: 913, endPoint y: 277, distance: 204.0
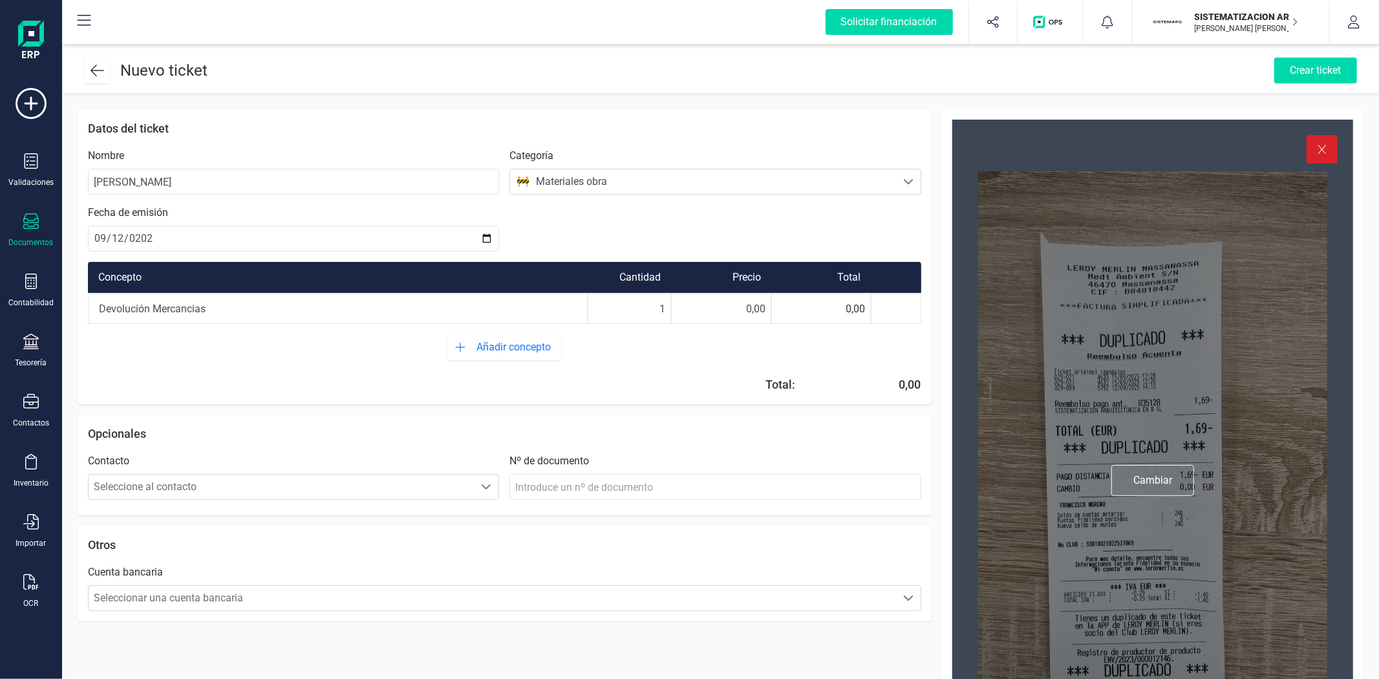
click at [913, 277] on div "Concepto Cantidad Precio Total Devolución Mercancias 1 0,00 0,00" at bounding box center [504, 293] width 833 height 62
type input "0,00"
drag, startPoint x: 738, startPoint y: 312, endPoint x: 811, endPoint y: 306, distance: 72.6
click at [811, 306] on div "Devolución Mercancias 1 0,00 0,00" at bounding box center [504, 308] width 833 height 31
click at [741, 302] on input "1,69" at bounding box center [721, 308] width 99 height 28
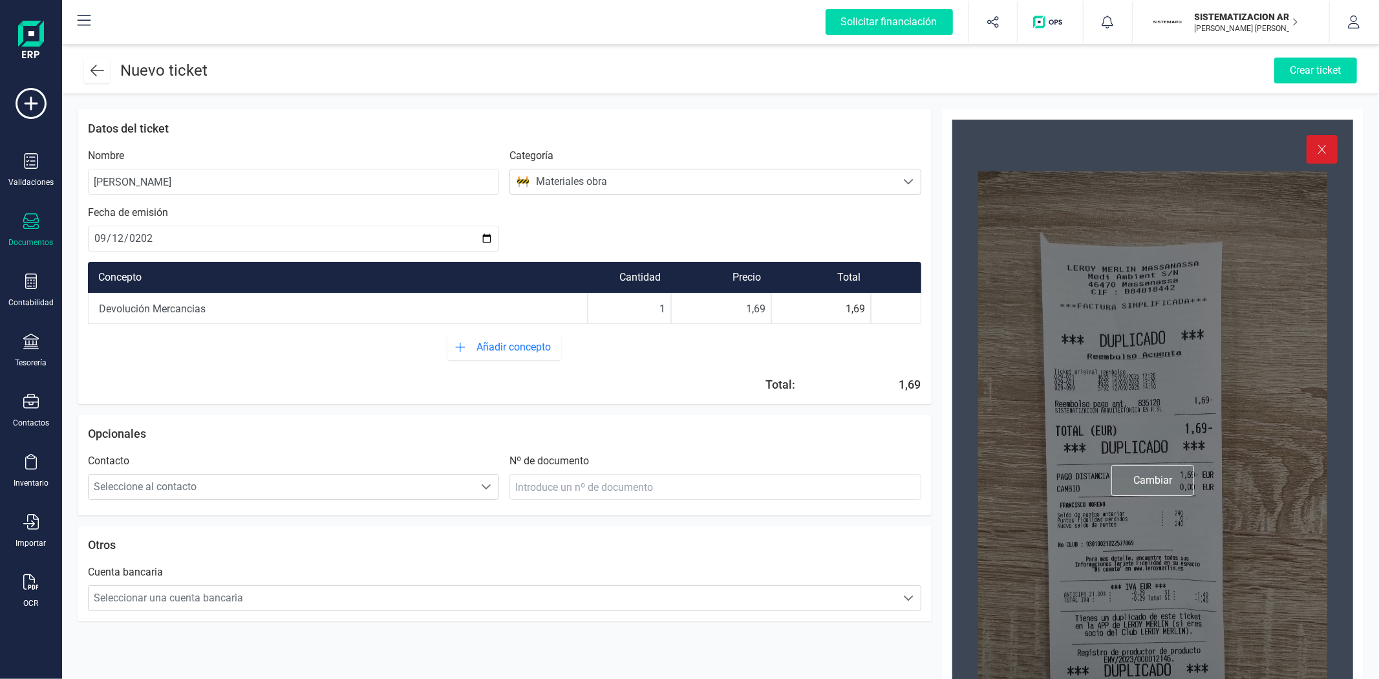
type input "-1,69"
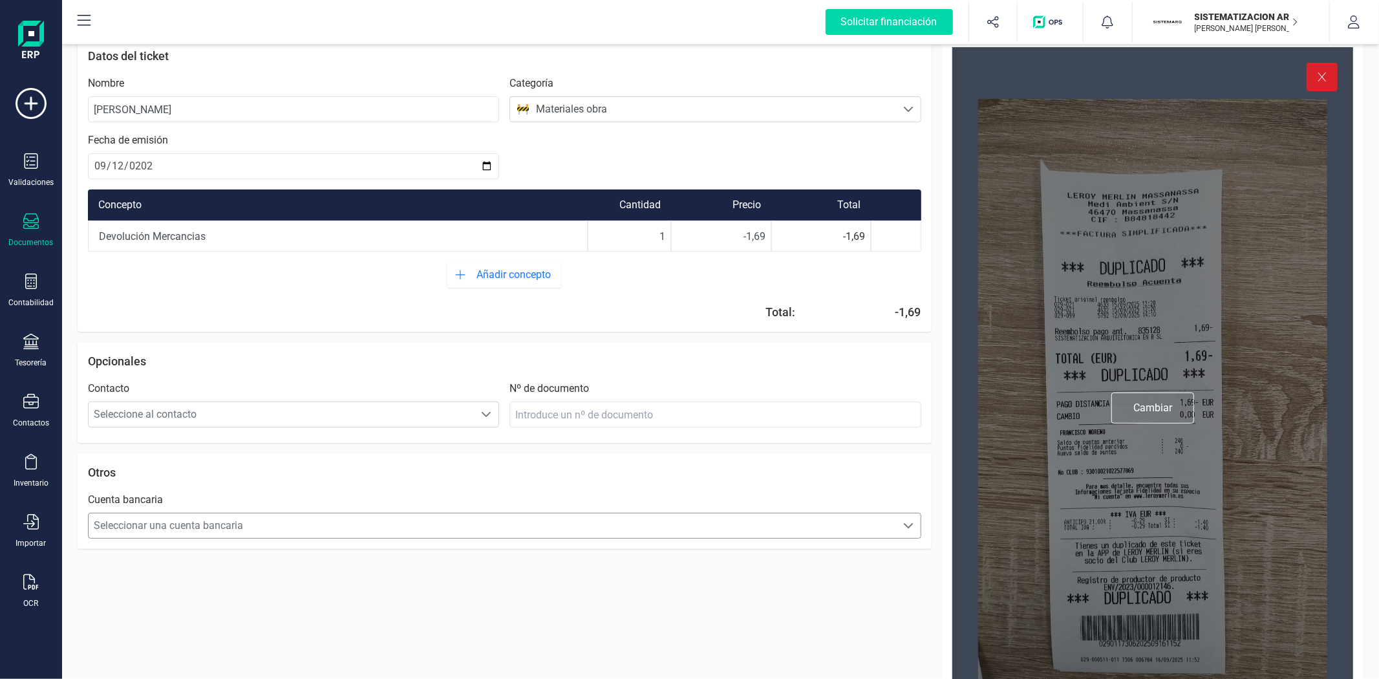
click at [777, 520] on span "Seleccionar una cuenta bancaria" at bounding box center [492, 526] width 807 height 26
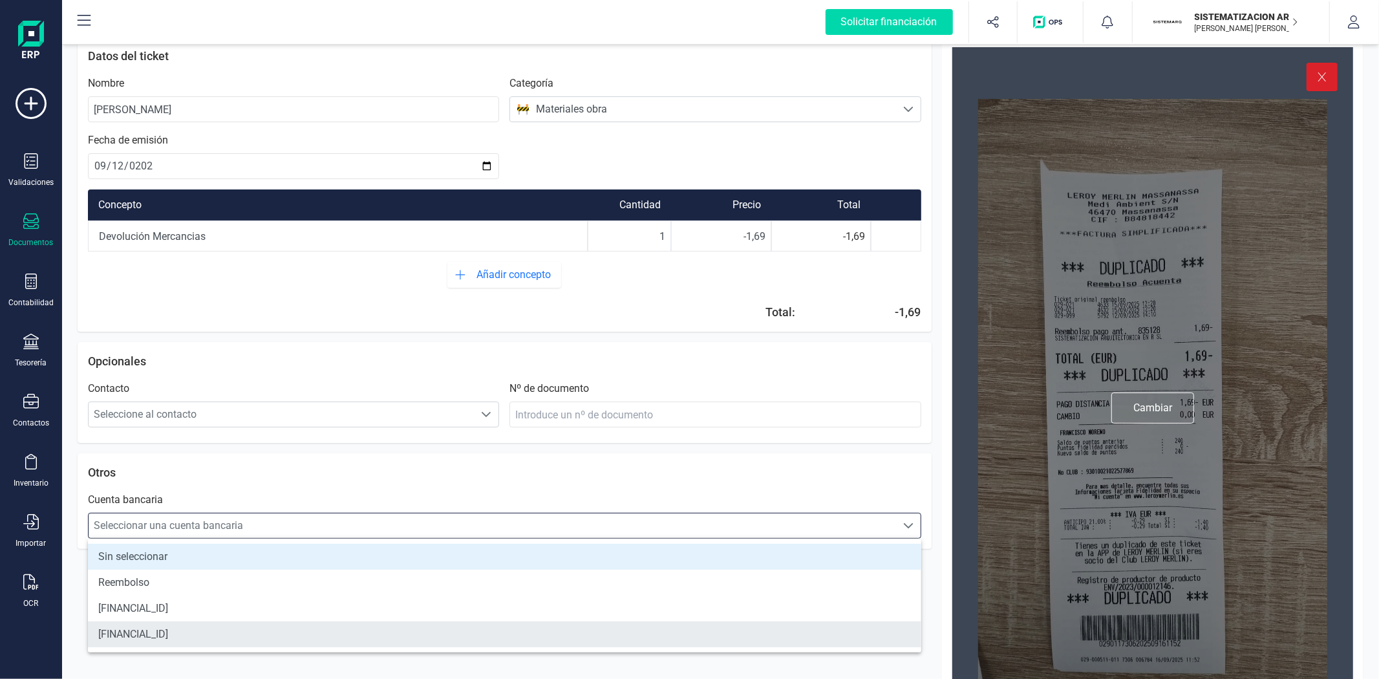
click at [456, 630] on li "[FINANCIAL_ID]" at bounding box center [504, 634] width 833 height 26
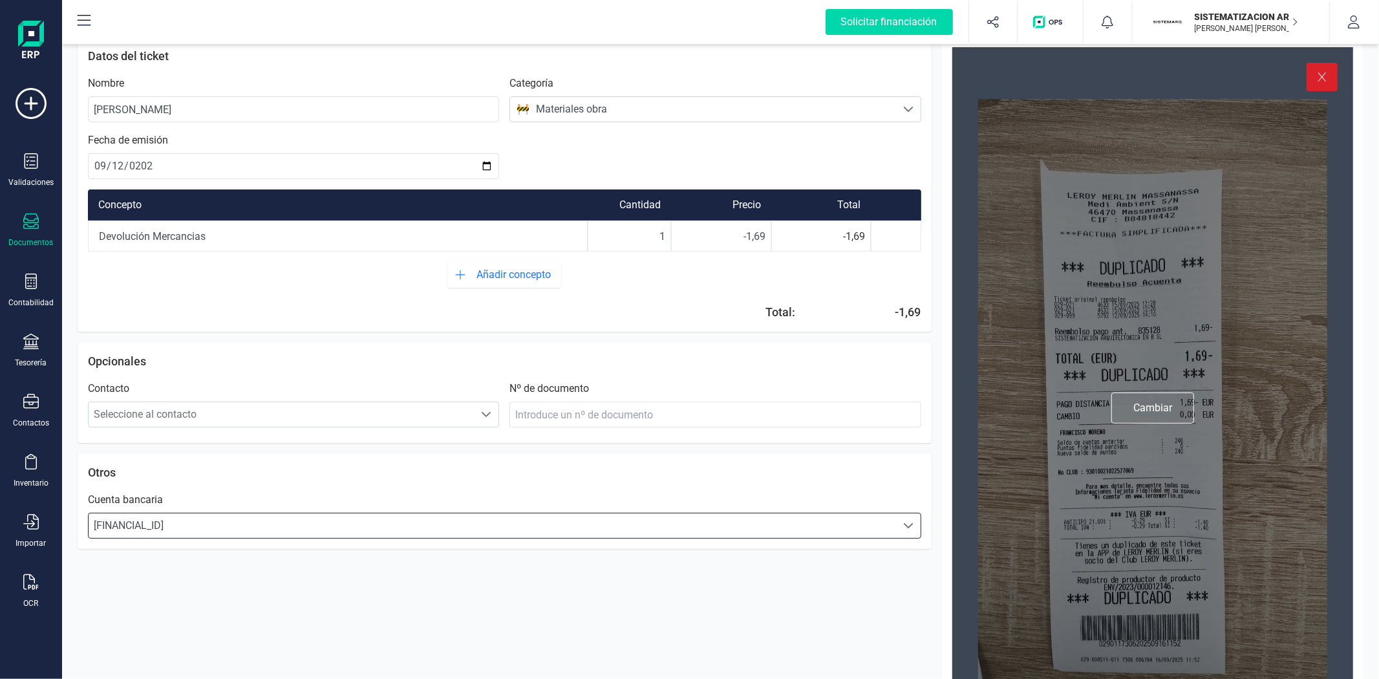
scroll to position [0, 0]
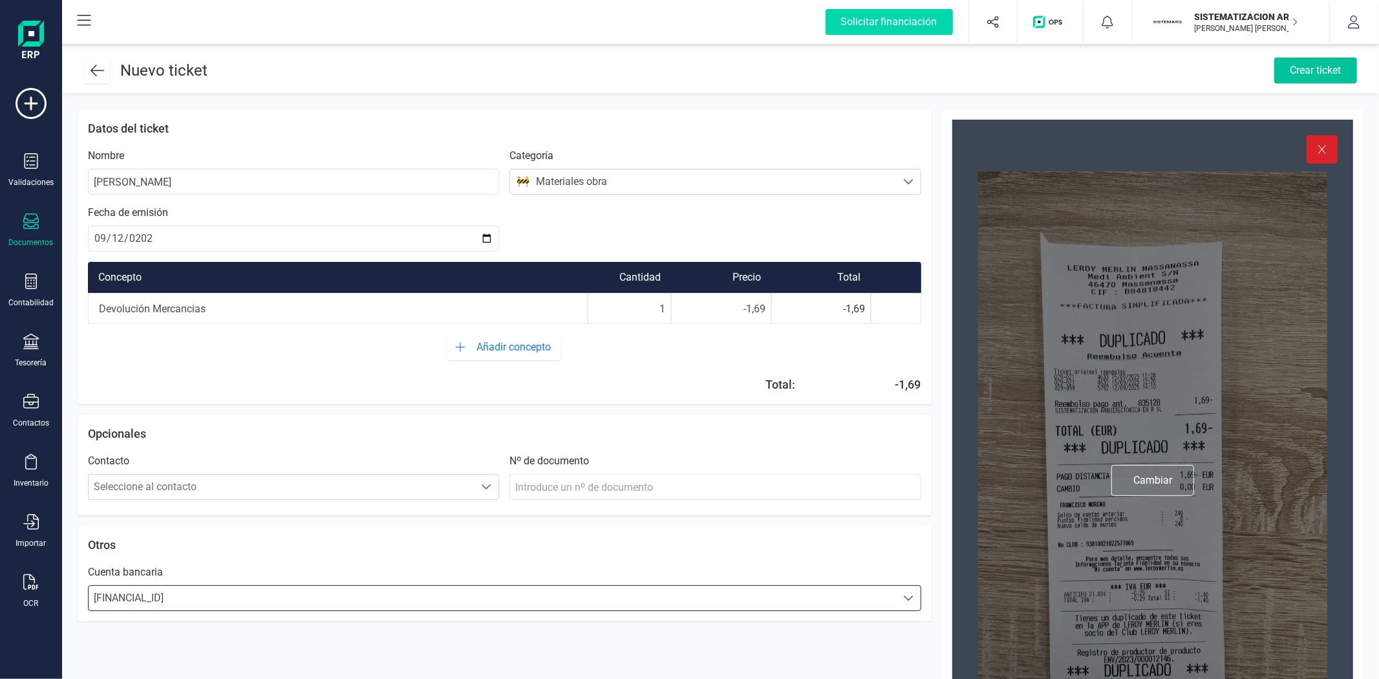
click at [1299, 68] on div "Crear ticket" at bounding box center [1315, 71] width 83 height 26
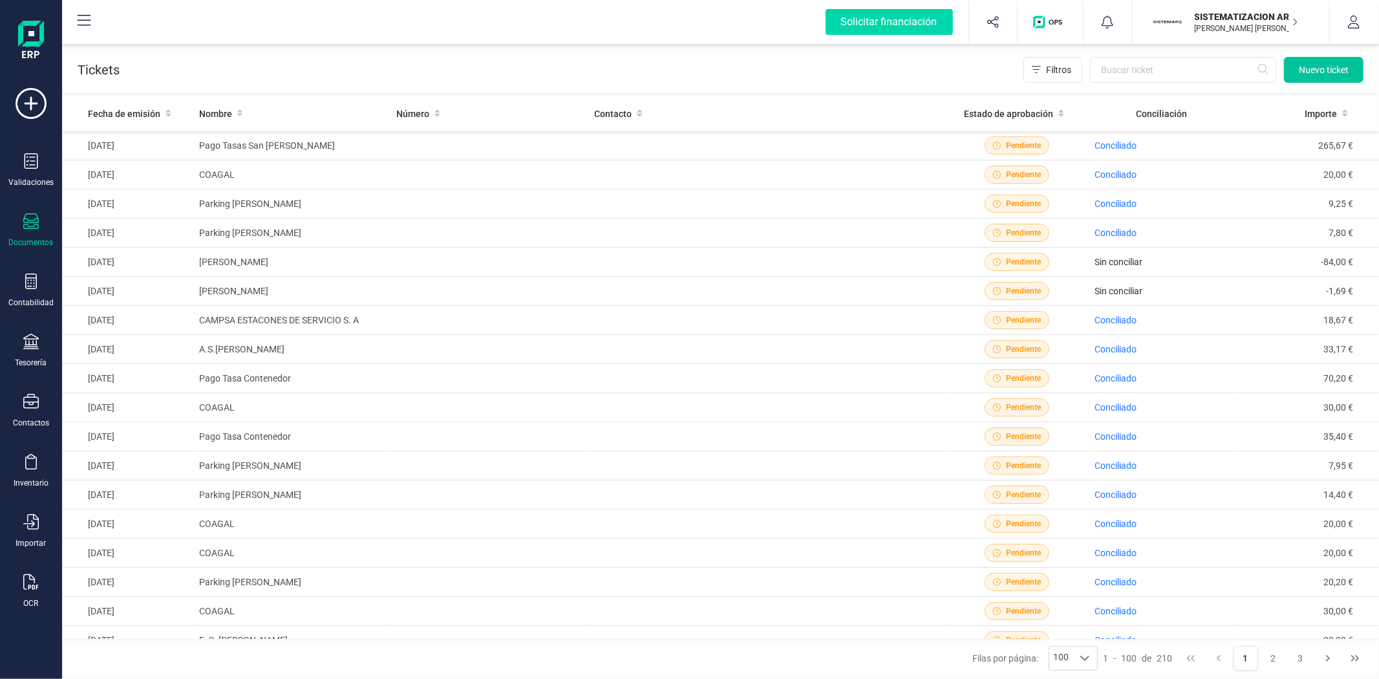
click at [1343, 75] on span "Nuevo ticket" at bounding box center [1324, 69] width 50 height 13
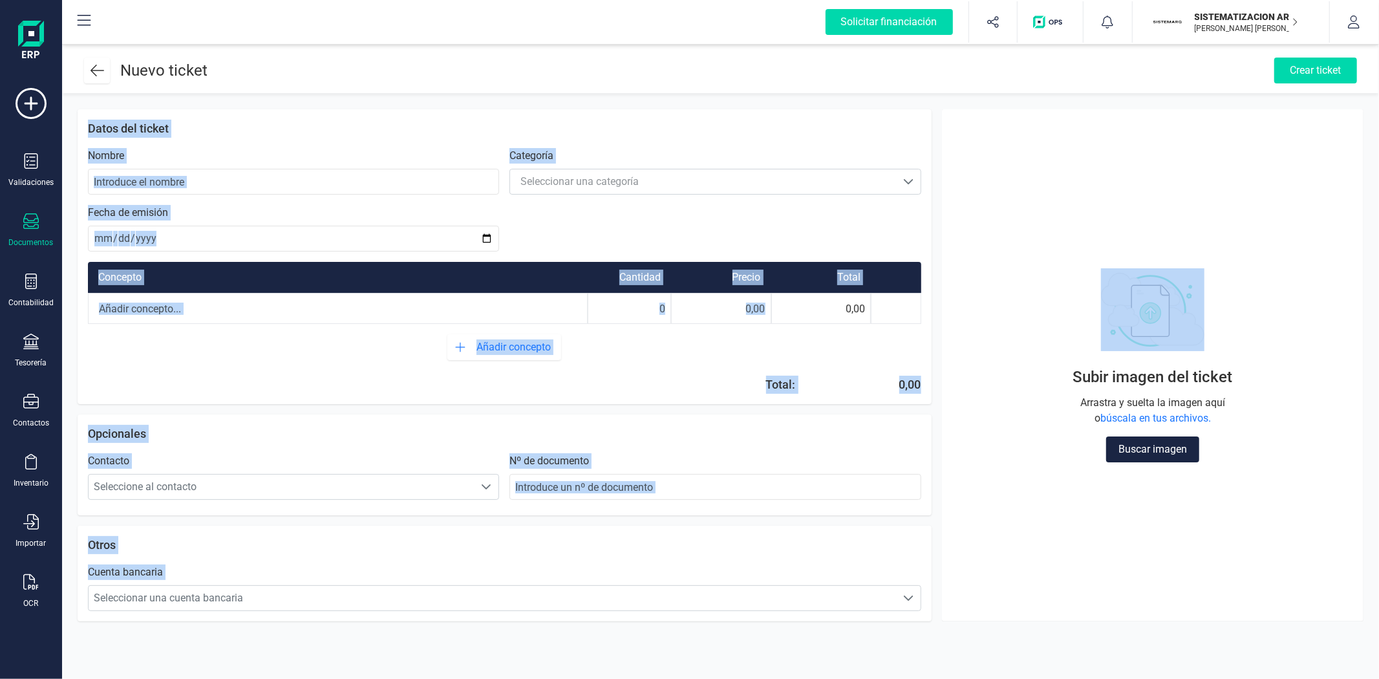
click at [1267, 192] on form "Nuevo ticket Crear ticket Ticket 0 B Datos del ticket Nombre Categoría Seleccio…" at bounding box center [720, 339] width 1317 height 595
click at [854, 131] on p "Datos del ticket" at bounding box center [504, 129] width 833 height 18
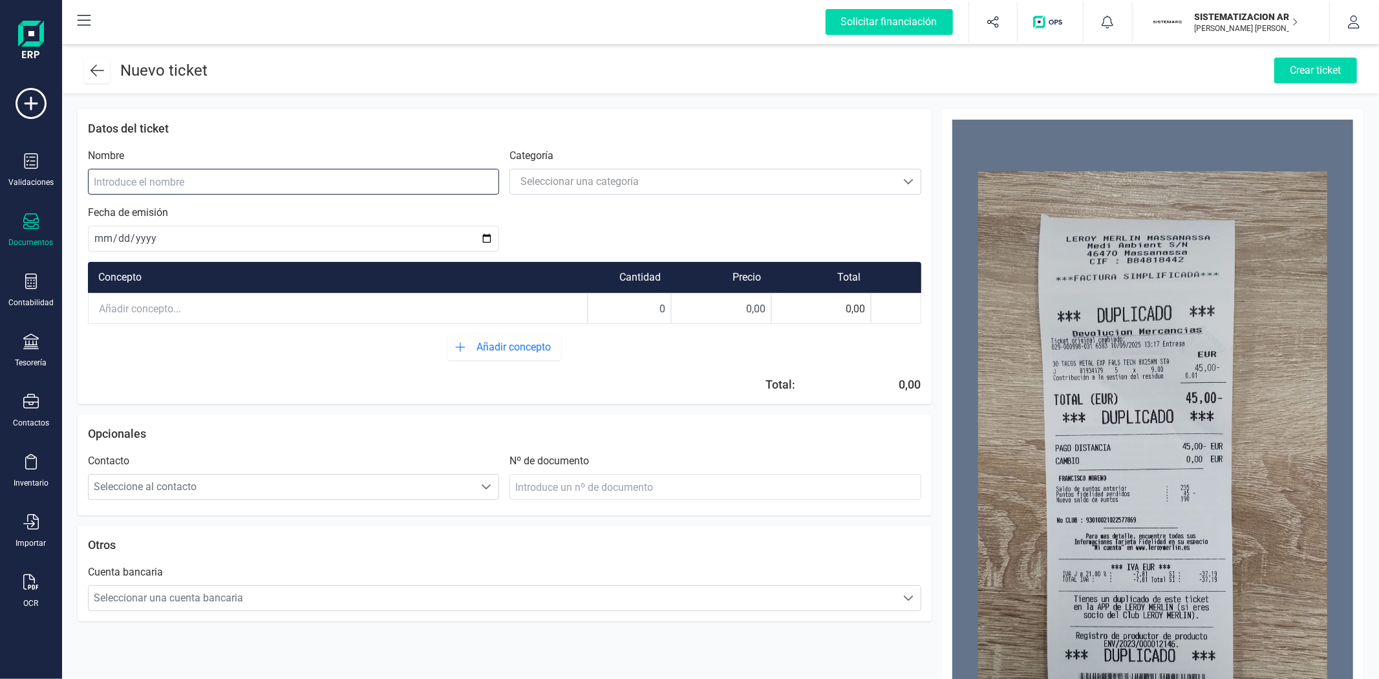
click at [418, 184] on input at bounding box center [293, 182] width 411 height 26
type input "Leroy Merlin"
click at [561, 172] on span "Seleccionar una categoría" at bounding box center [703, 182] width 386 height 26
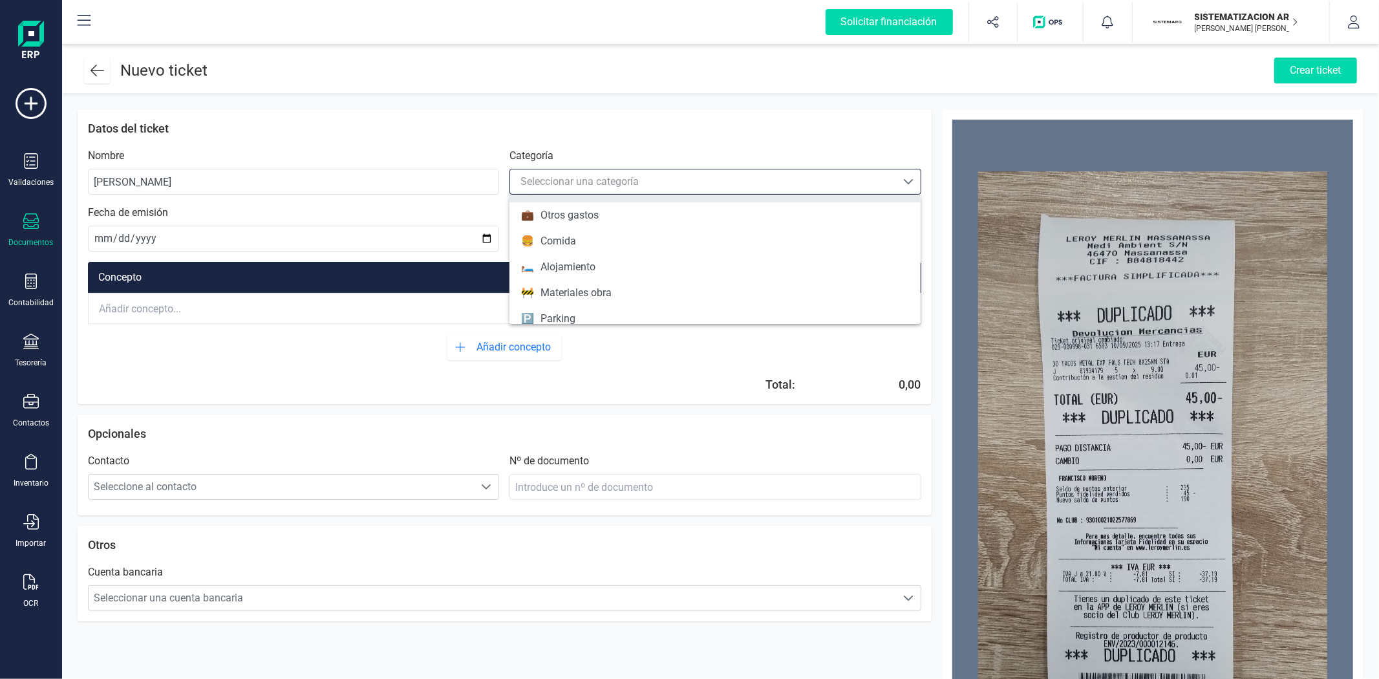
scroll to position [80, 0]
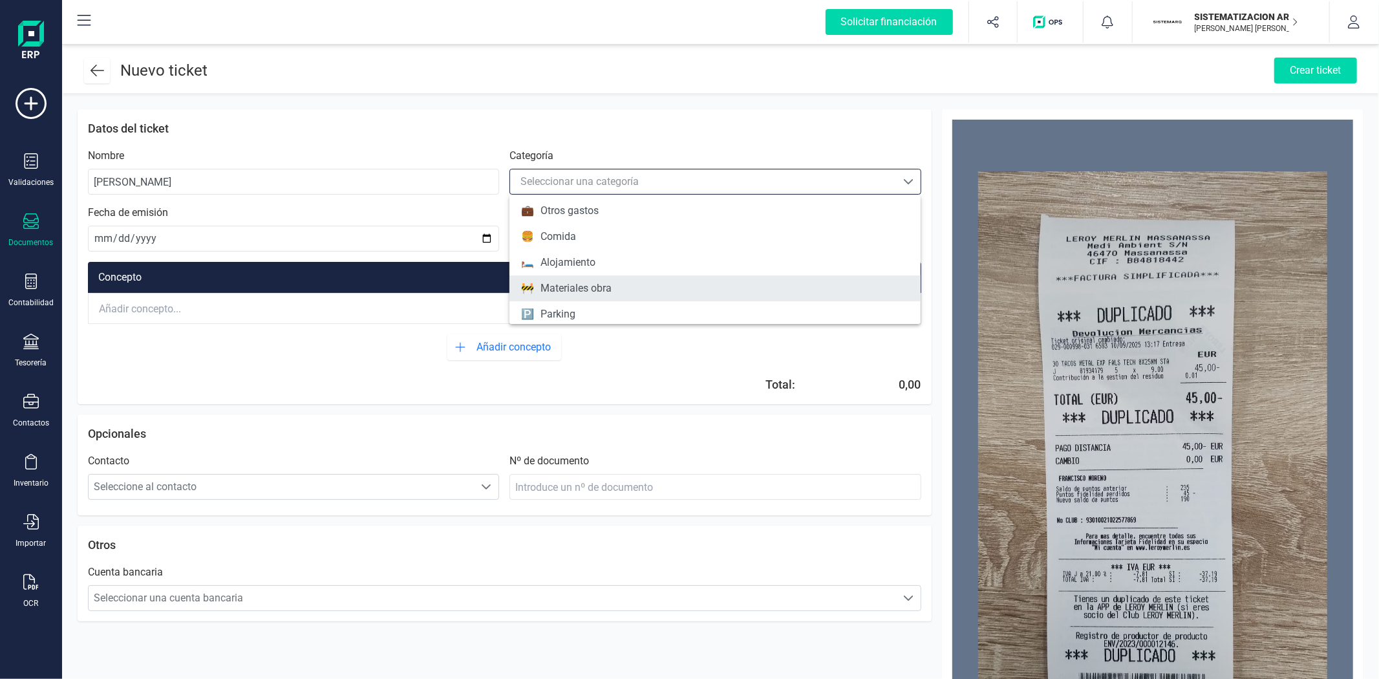
click at [593, 281] on div "Materiales obra" at bounding box center [575, 289] width 71 height 16
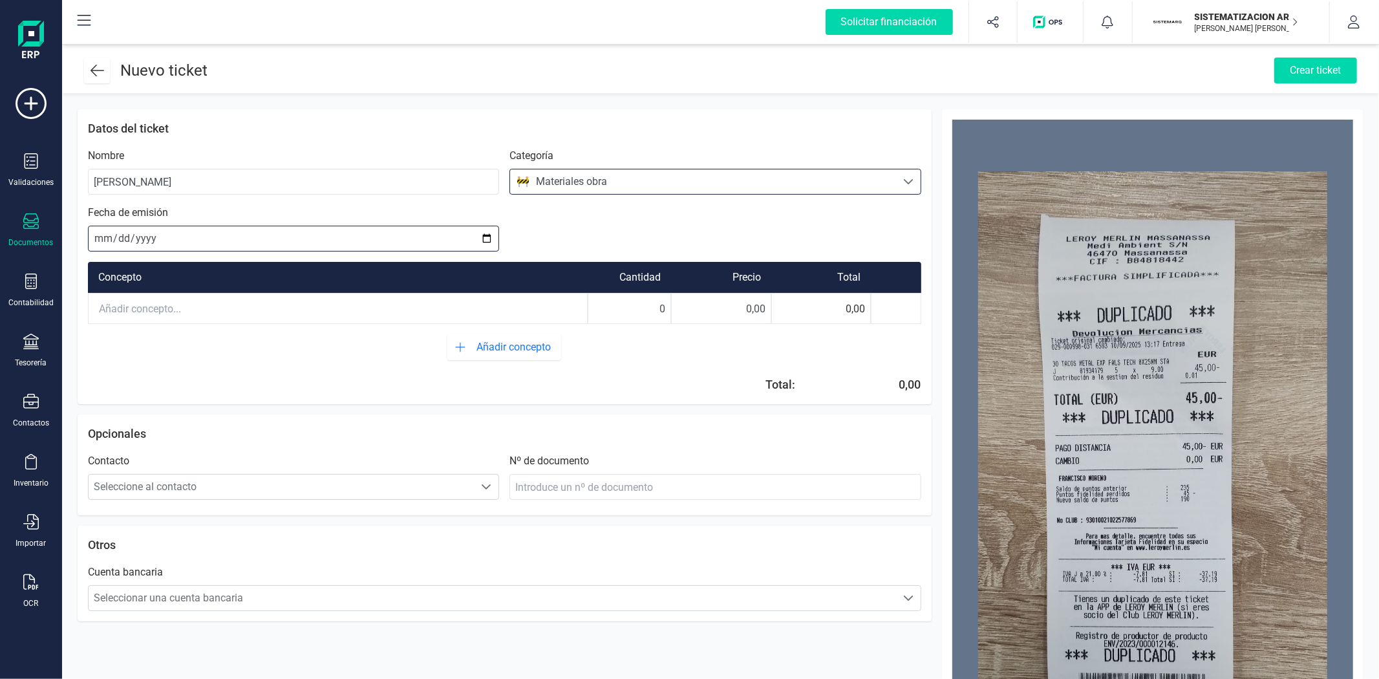
click at [101, 235] on input "date" at bounding box center [293, 239] width 411 height 26
type input "2025-09-10"
click at [153, 328] on div "Concepto Cantidad Precio Total 0 0,00 0,00 Añadir concepto Total: 0,00" at bounding box center [504, 322] width 833 height 142
click at [153, 297] on input "text" at bounding box center [338, 308] width 498 height 28
drag, startPoint x: 652, startPoint y: 301, endPoint x: 673, endPoint y: 301, distance: 21.3
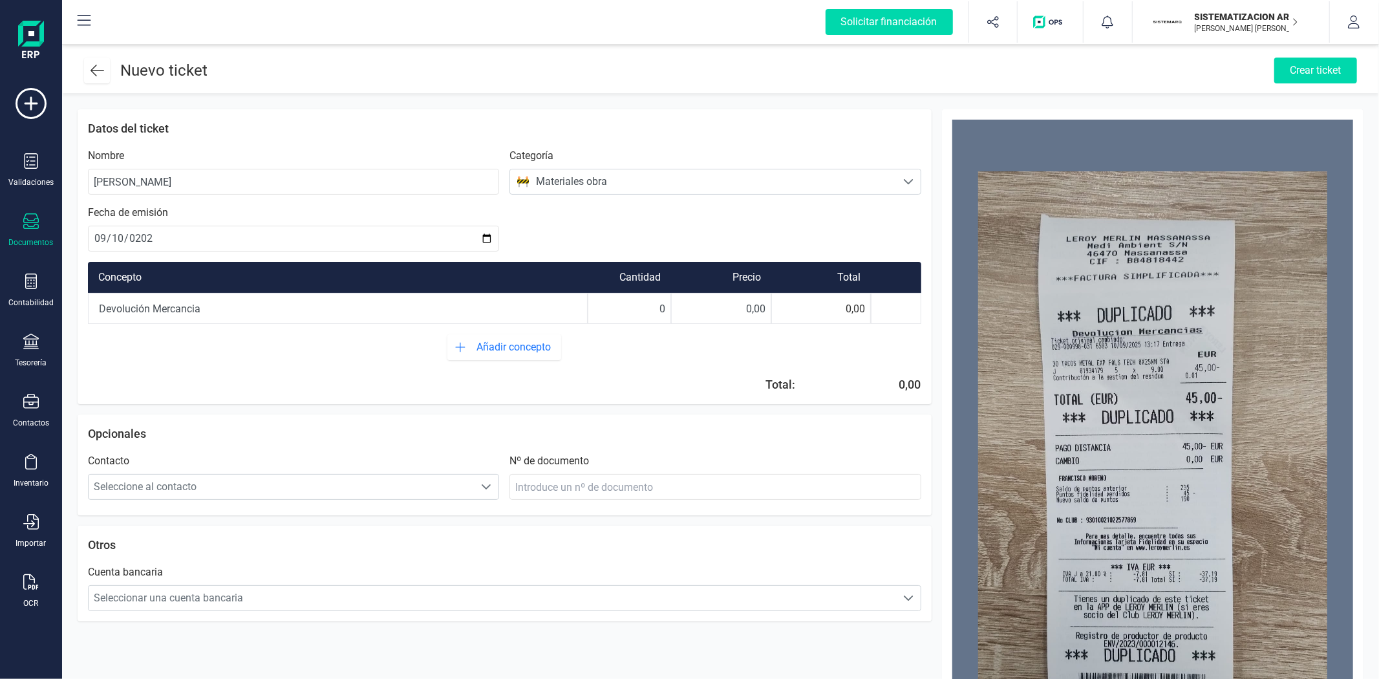
click at [673, 301] on div "Devolución Mercancia 0 0,00 0,00" at bounding box center [504, 308] width 833 height 31
type input "1"
drag, startPoint x: 729, startPoint y: 304, endPoint x: 821, endPoint y: 295, distance: 92.3
click at [821, 295] on div "Devolución Mercancia 1 0,00 0,00" at bounding box center [504, 308] width 833 height 31
click at [742, 313] on input "45,00" at bounding box center [721, 308] width 99 height 28
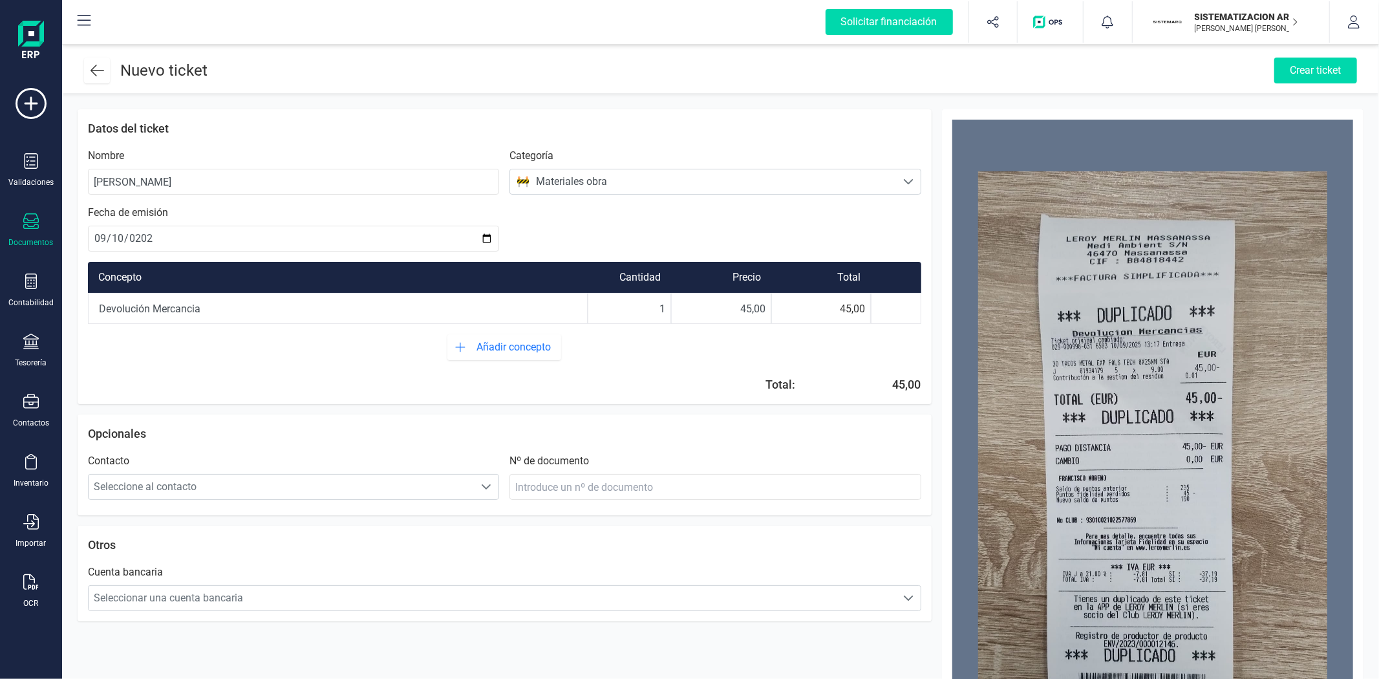
type input "-45,00"
click at [745, 350] on div "Añadir concepto" at bounding box center [504, 347] width 833 height 26
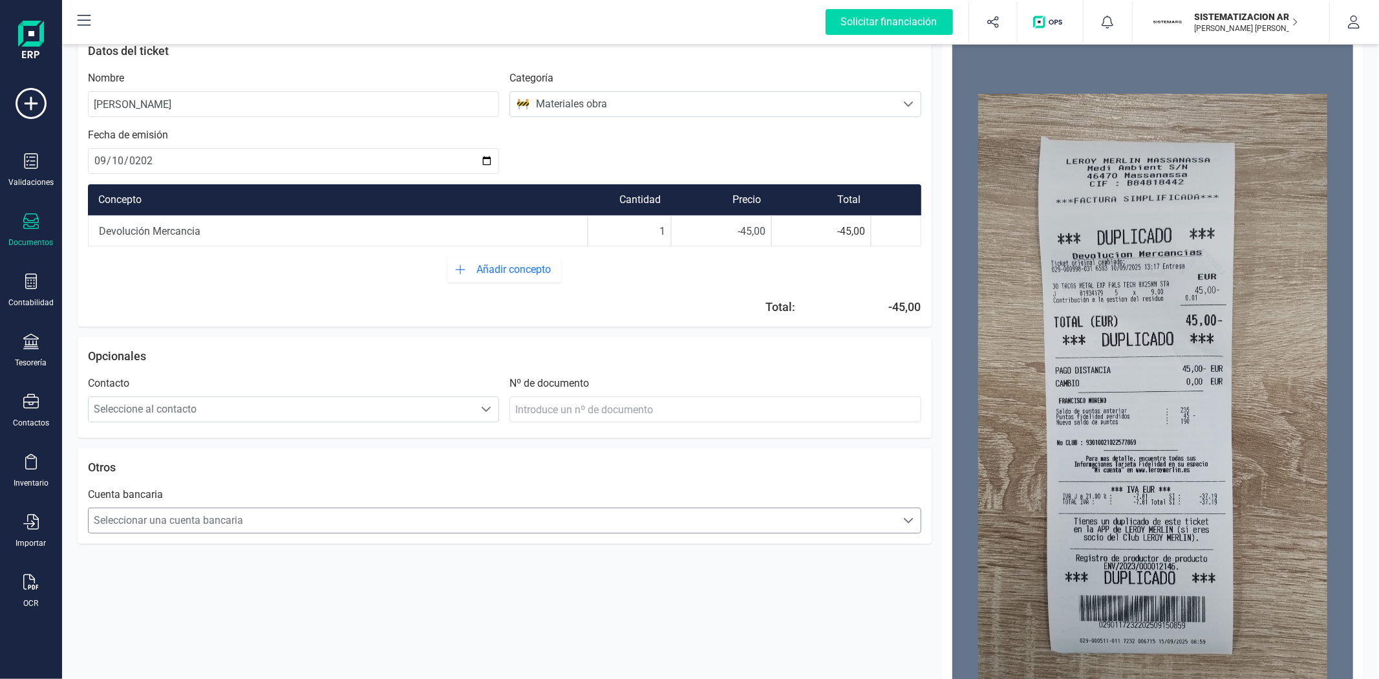
click at [474, 512] on span "Seleccionar una cuenta bancaria" at bounding box center [492, 520] width 807 height 26
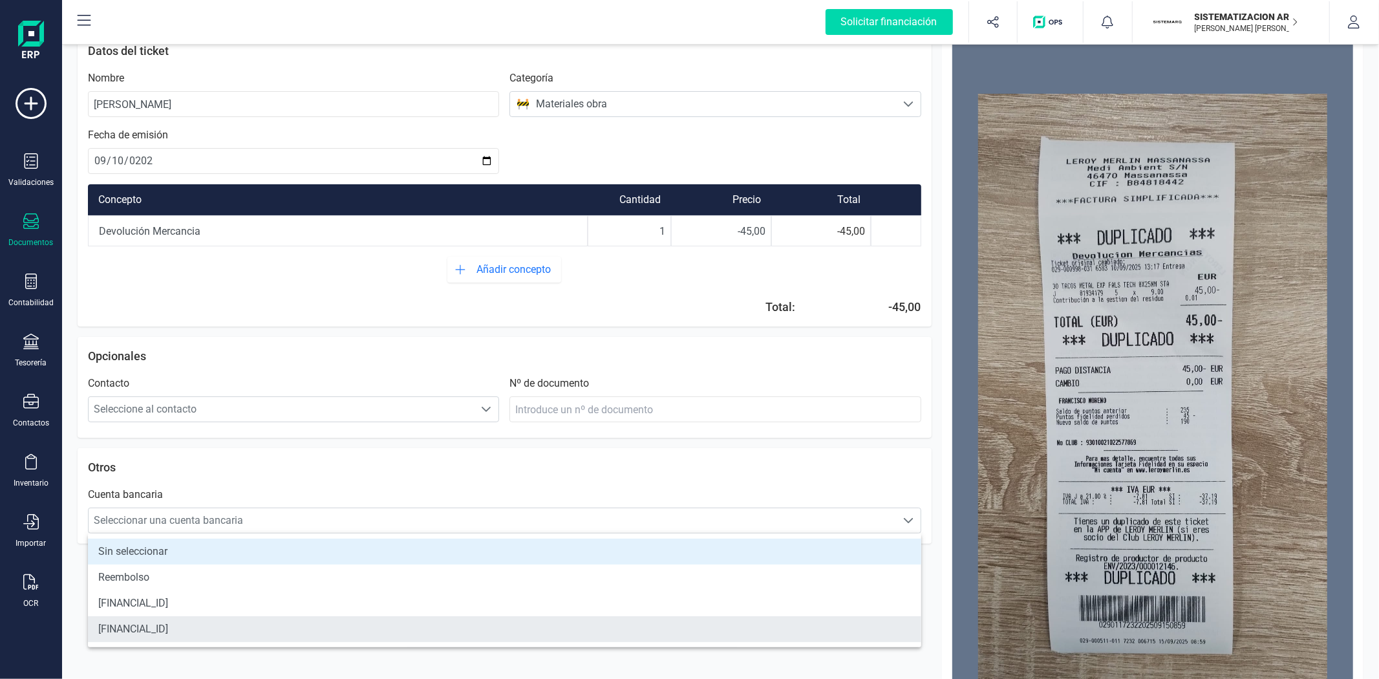
click at [343, 631] on li "[FINANCIAL_ID]" at bounding box center [504, 629] width 833 height 26
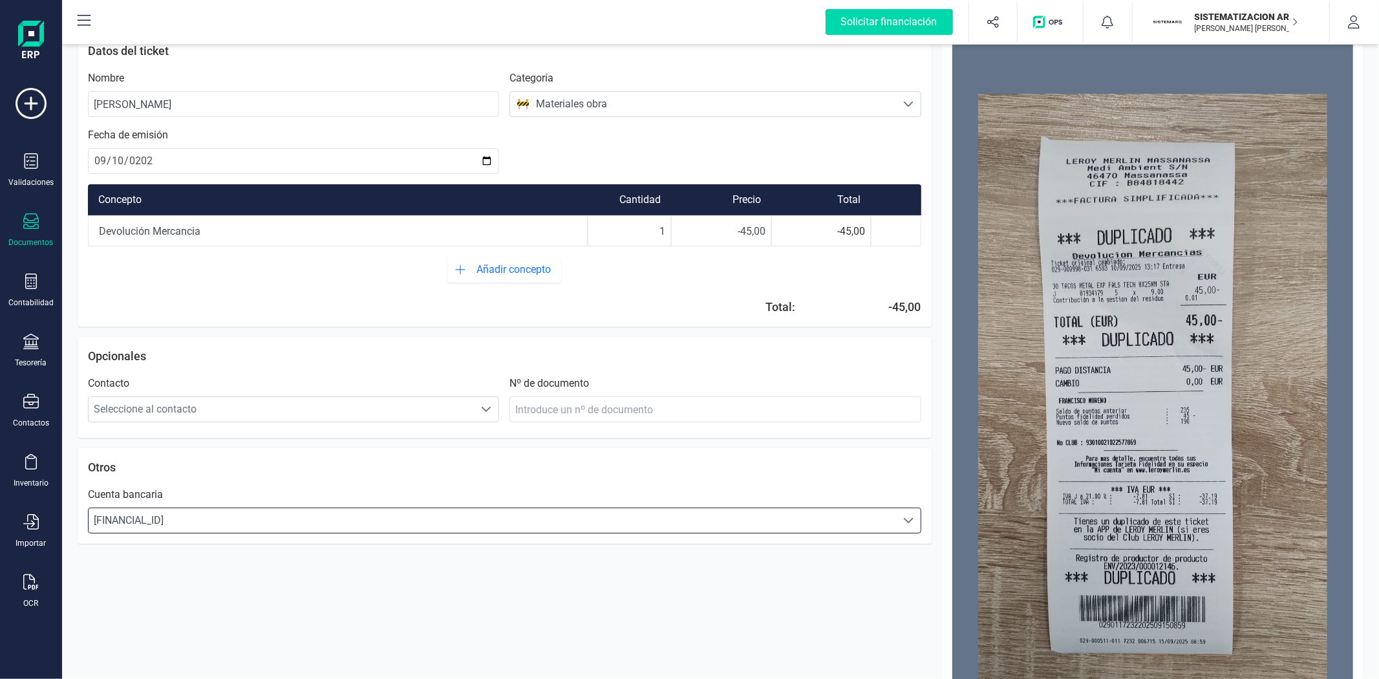
scroll to position [0, 0]
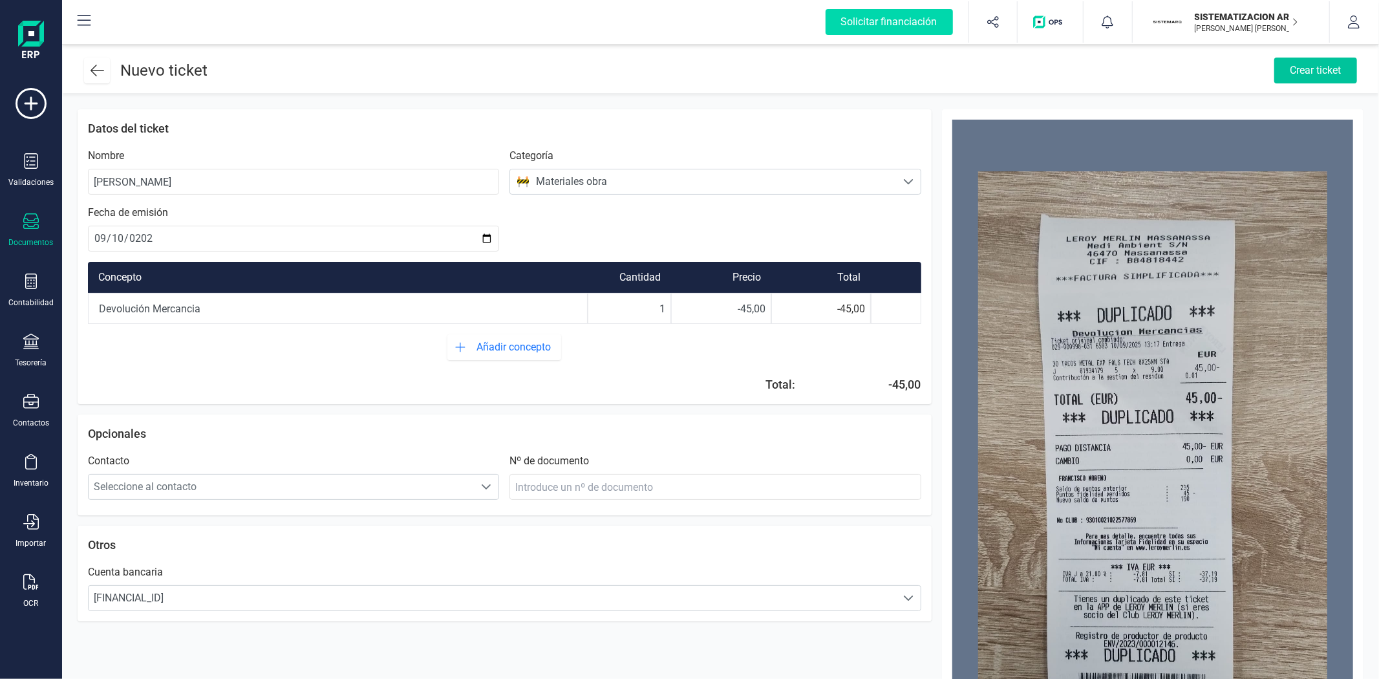
click at [1304, 75] on div "Crear ticket" at bounding box center [1315, 71] width 83 height 26
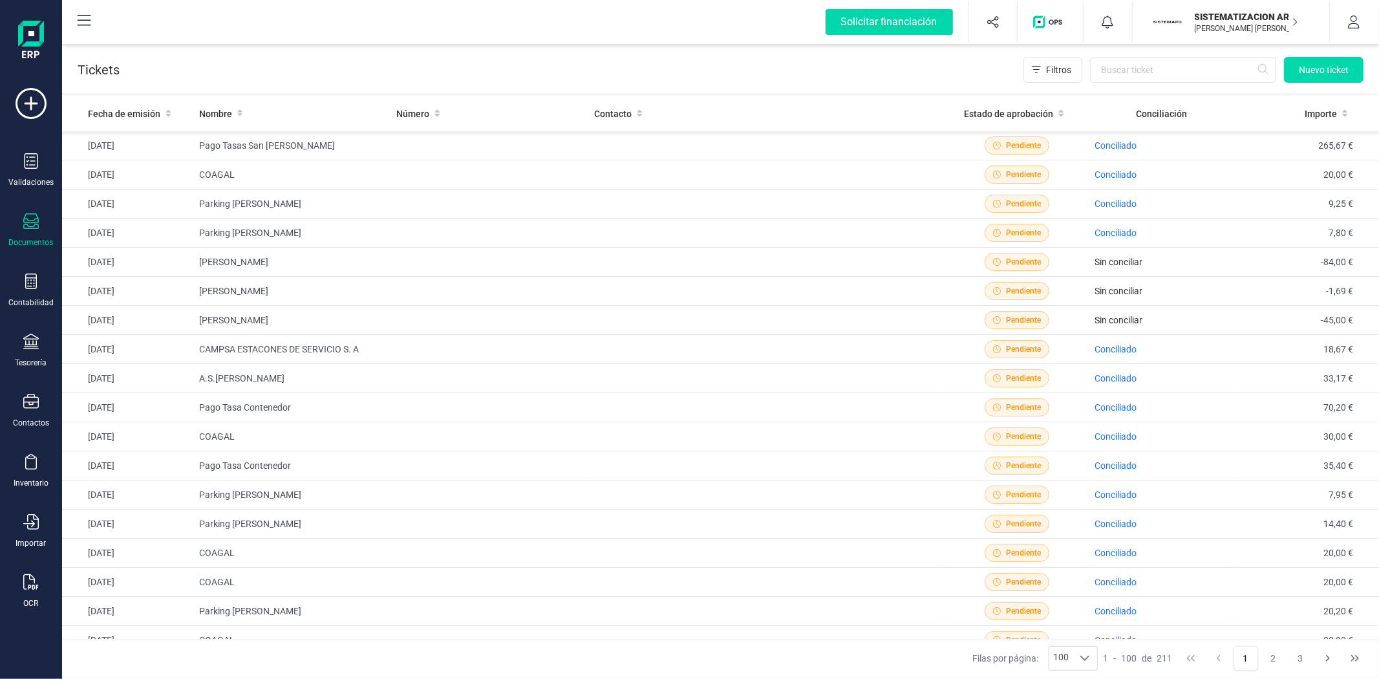
click at [34, 330] on div "Validaciones Documentos Documentos Presupuestos Pedidos Albaranes Facturas Fact…" at bounding box center [31, 353] width 52 height 531
click at [31, 337] on icon at bounding box center [31, 342] width 16 height 16
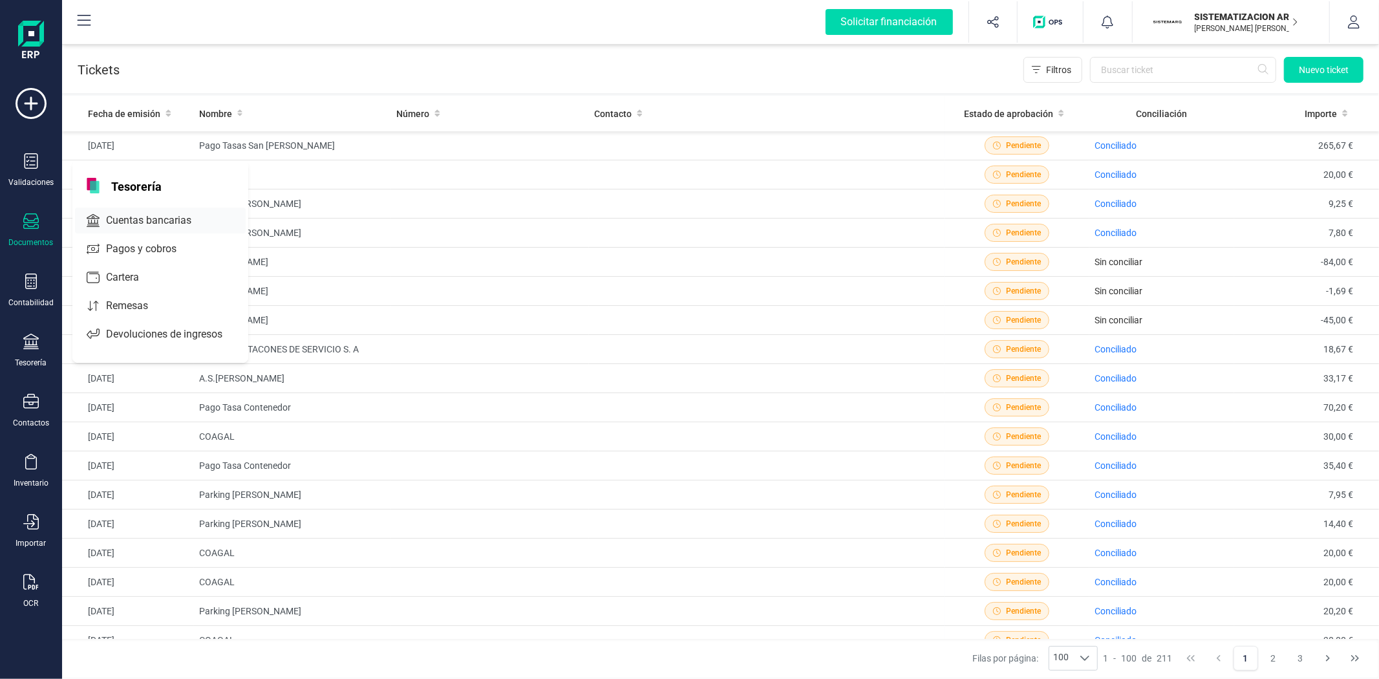
click at [165, 229] on div "Cuentas bancarias" at bounding box center [160, 220] width 171 height 26
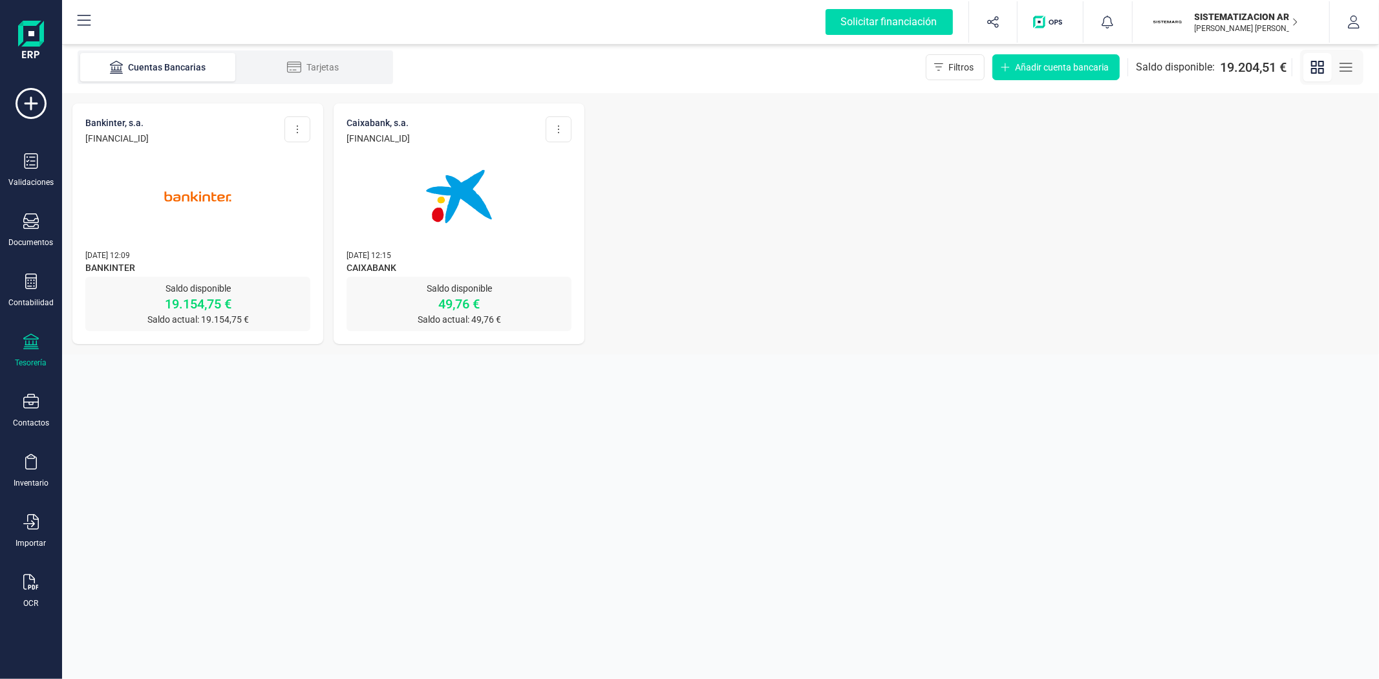
click at [445, 244] on img at bounding box center [459, 196] width 109 height 109
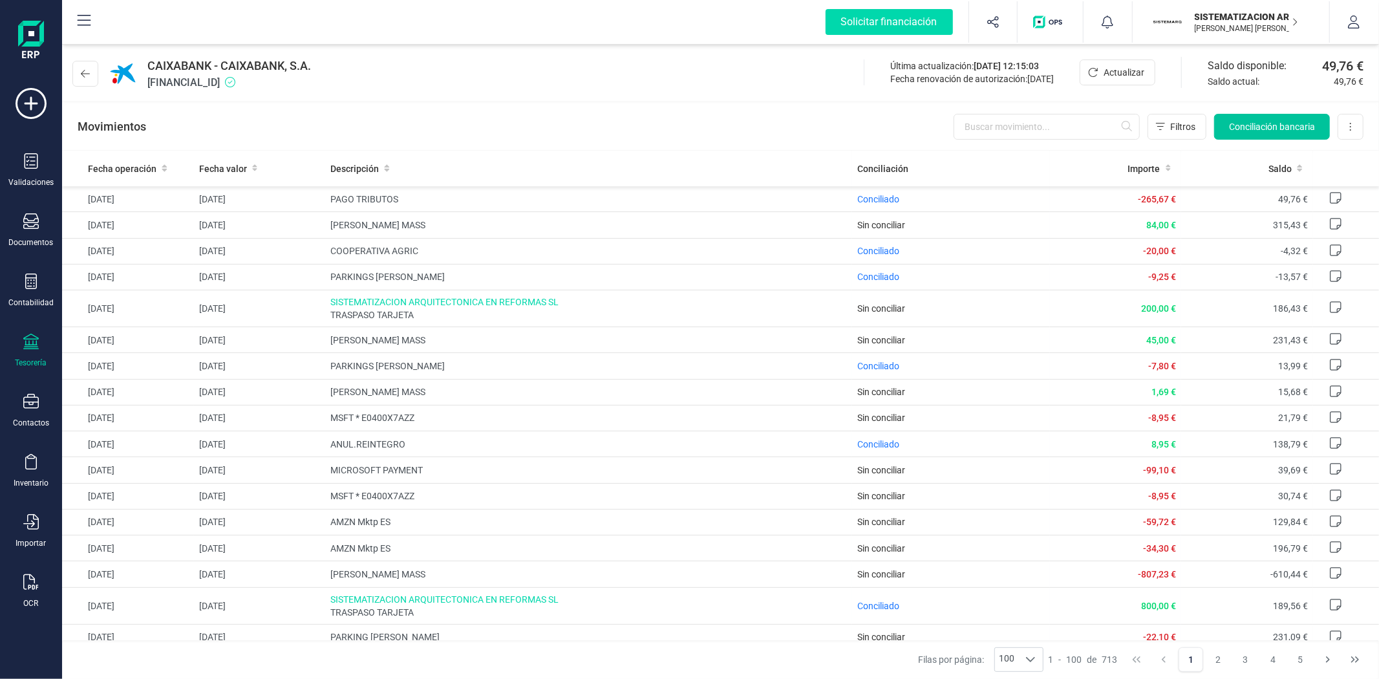
click at [1262, 120] on span "Conciliación bancaria" at bounding box center [1272, 126] width 86 height 13
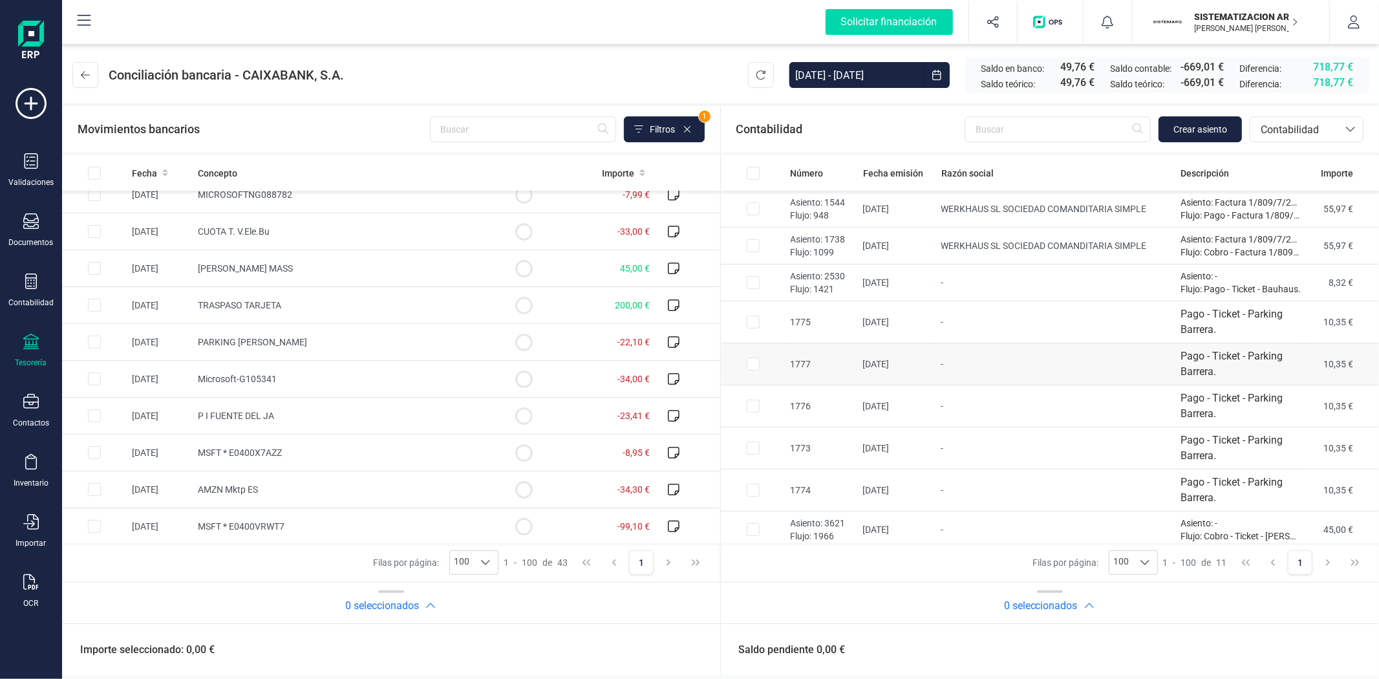
scroll to position [80, 0]
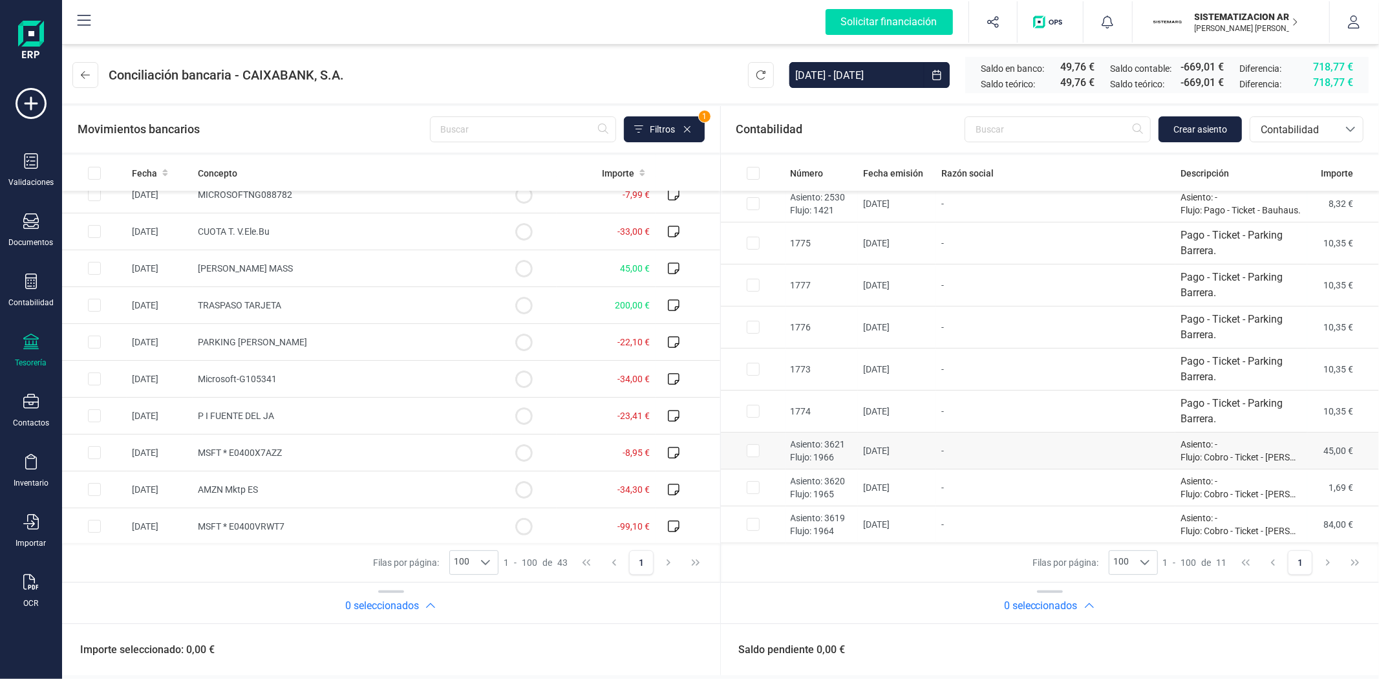
click at [745, 449] on td at bounding box center [753, 450] width 65 height 37
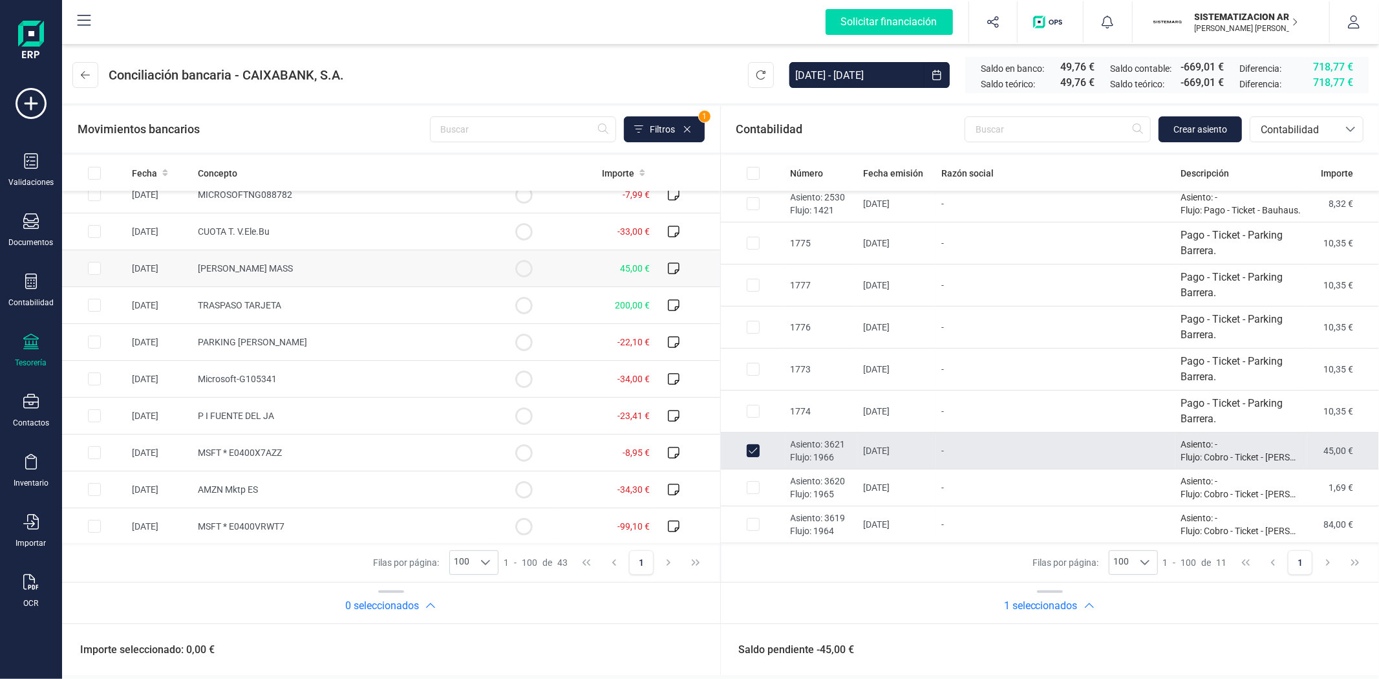
checkbox input "true"
click at [92, 262] on input "Row Selected 7f85cf3d-cee9-4eec-a418-60df203a9e1d" at bounding box center [94, 268] width 13 height 13
checkbox input "true"
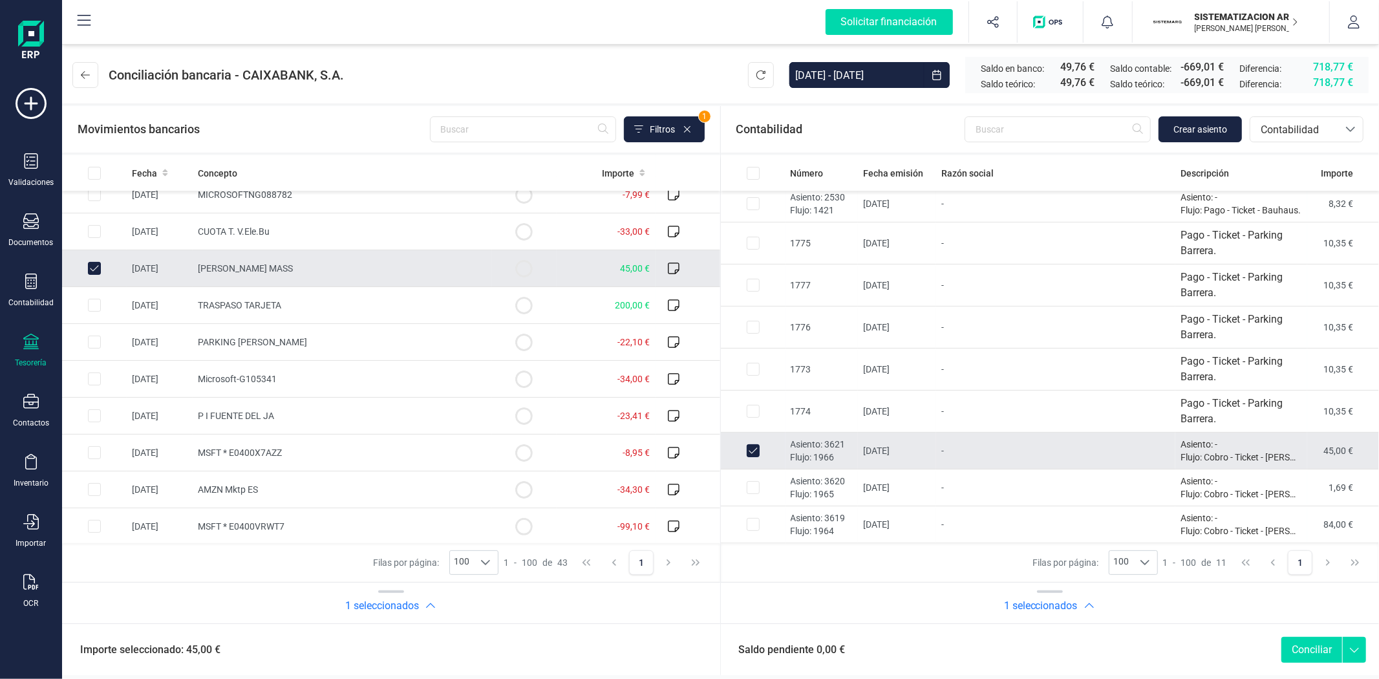
click at [1301, 637] on button "Conciliar" at bounding box center [1311, 650] width 61 height 26
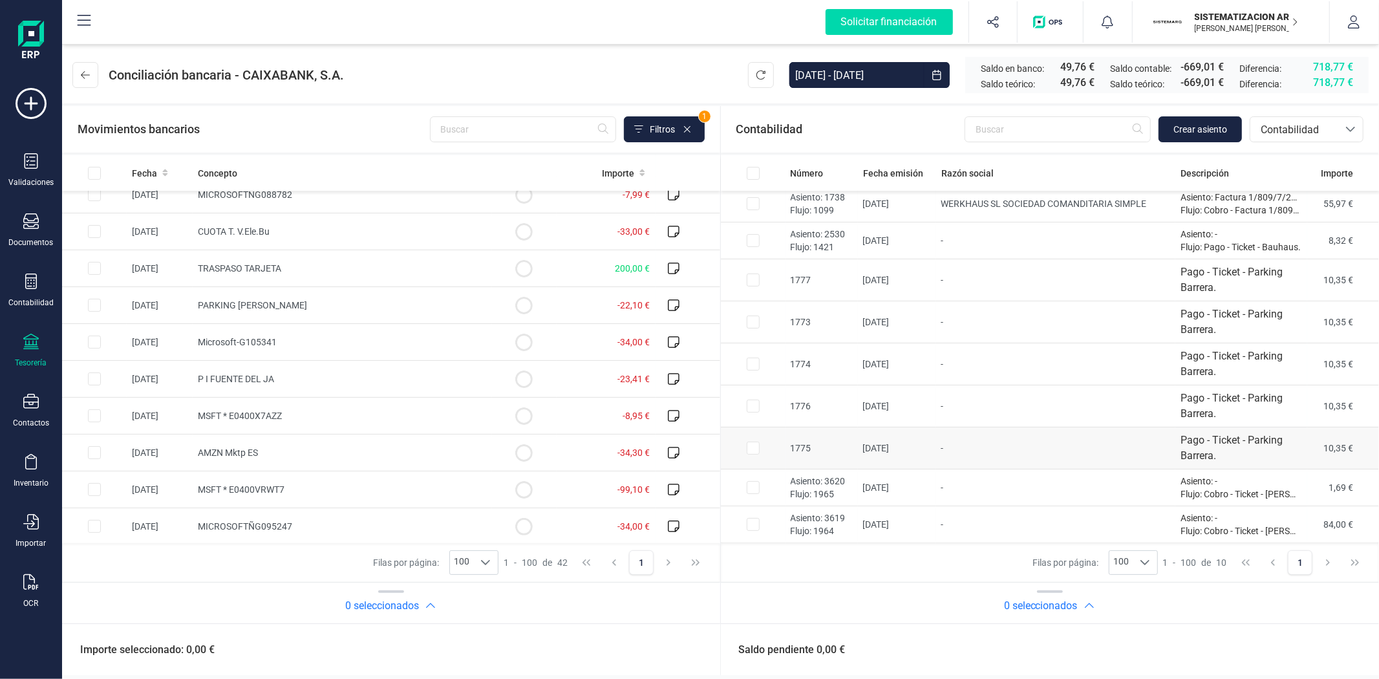
scroll to position [42, 0]
click at [758, 487] on input "Row Selected c49a9cc8-a784-4ae6-96b5-b633d91a77d7" at bounding box center [753, 487] width 13 height 13
checkbox input "true"
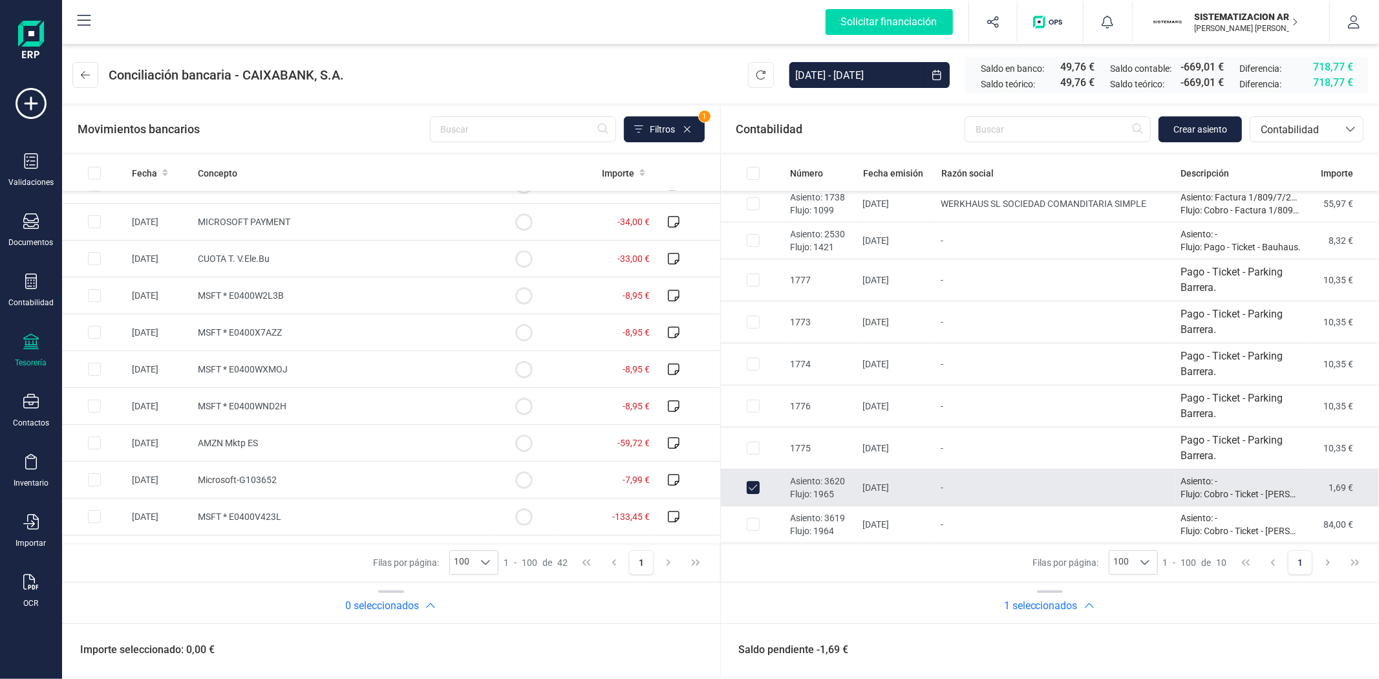
scroll to position [1197, 0]
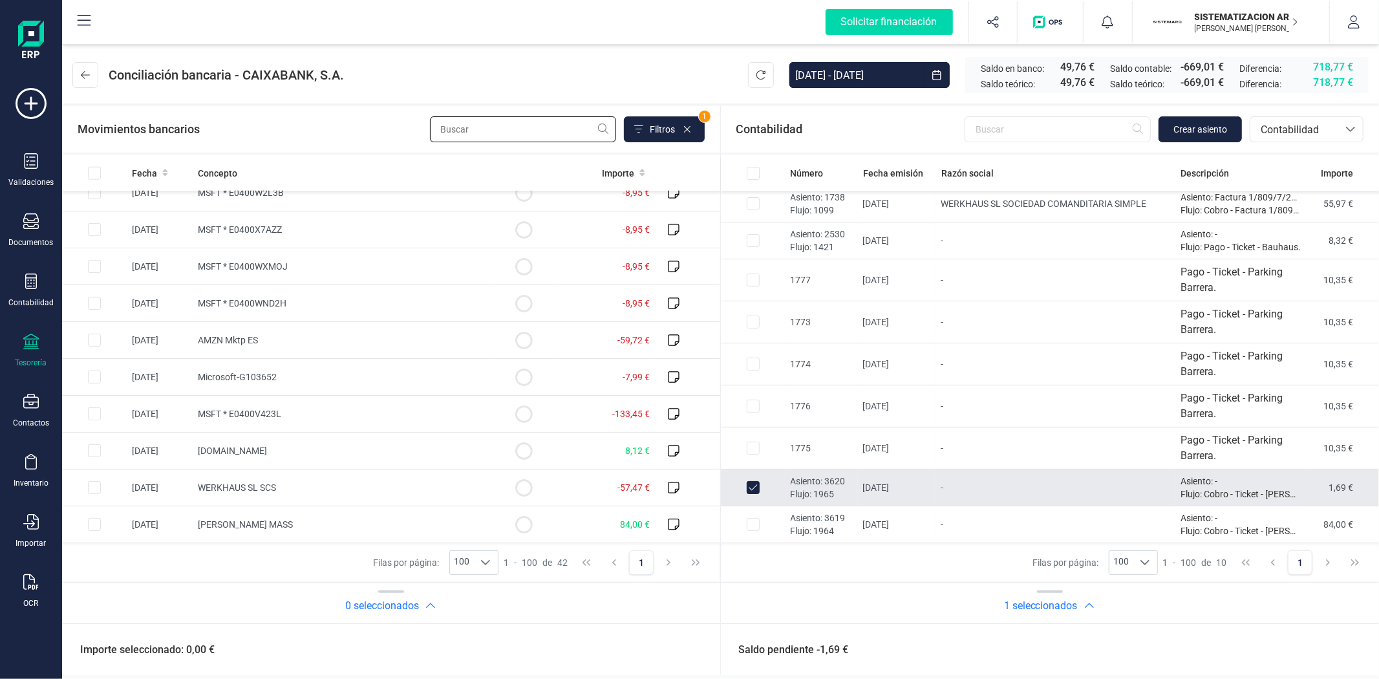
click at [507, 126] on input "text" at bounding box center [523, 129] width 186 height 26
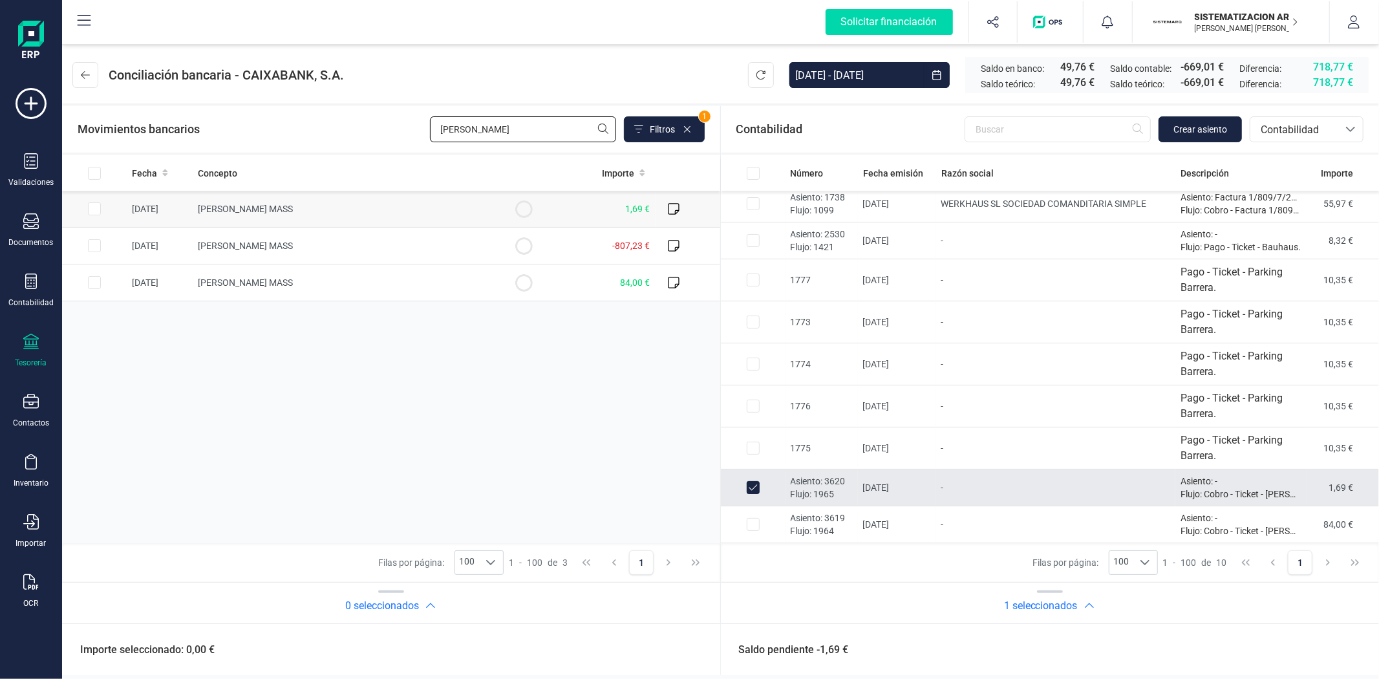
type input "leroy"
click at [203, 213] on span "[PERSON_NAME] MASS" at bounding box center [245, 209] width 95 height 10
checkbox input "true"
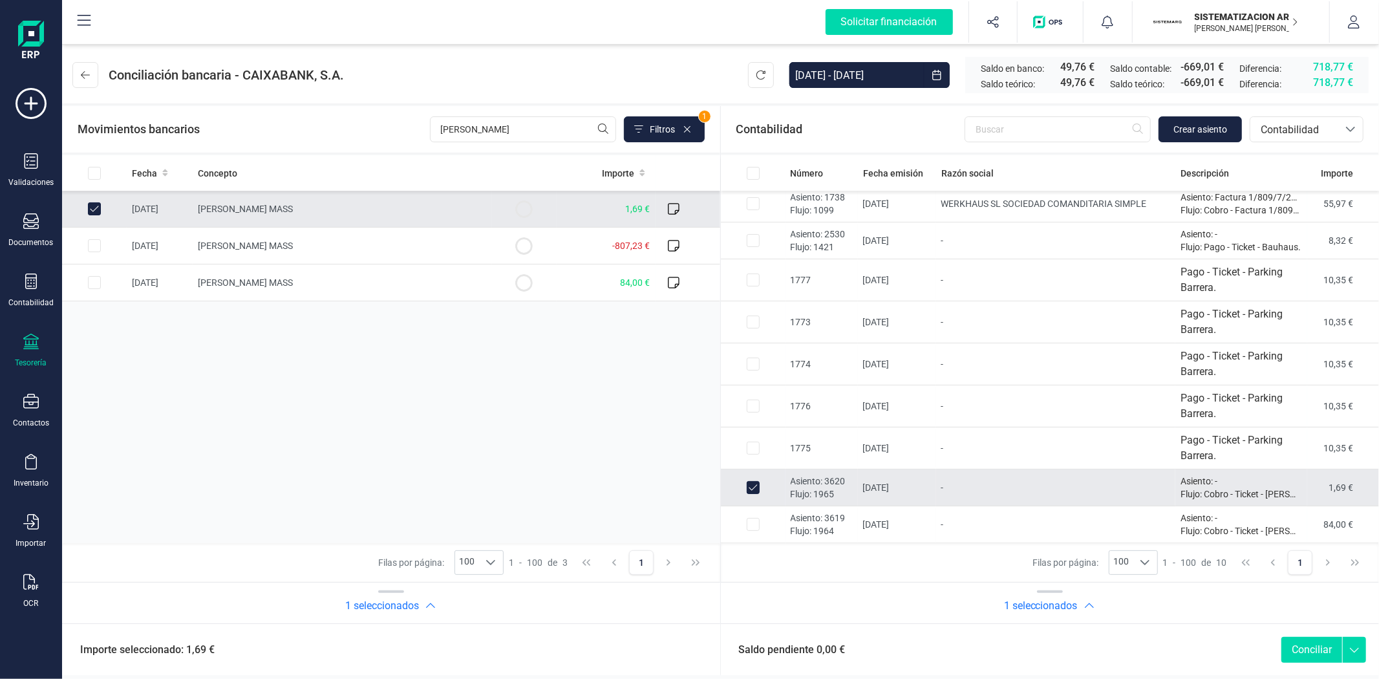
click at [1308, 648] on button "Conciliar" at bounding box center [1311, 650] width 61 height 26
checkbox input "false"
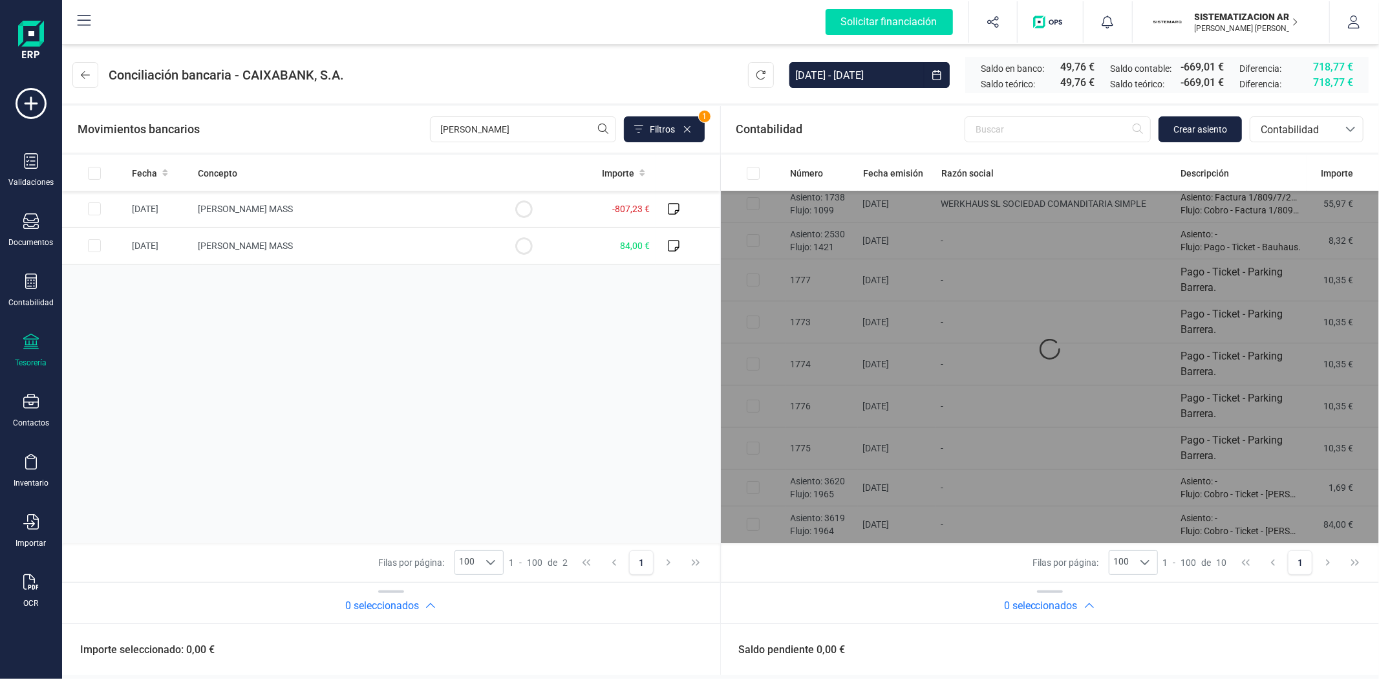
scroll to position [5, 0]
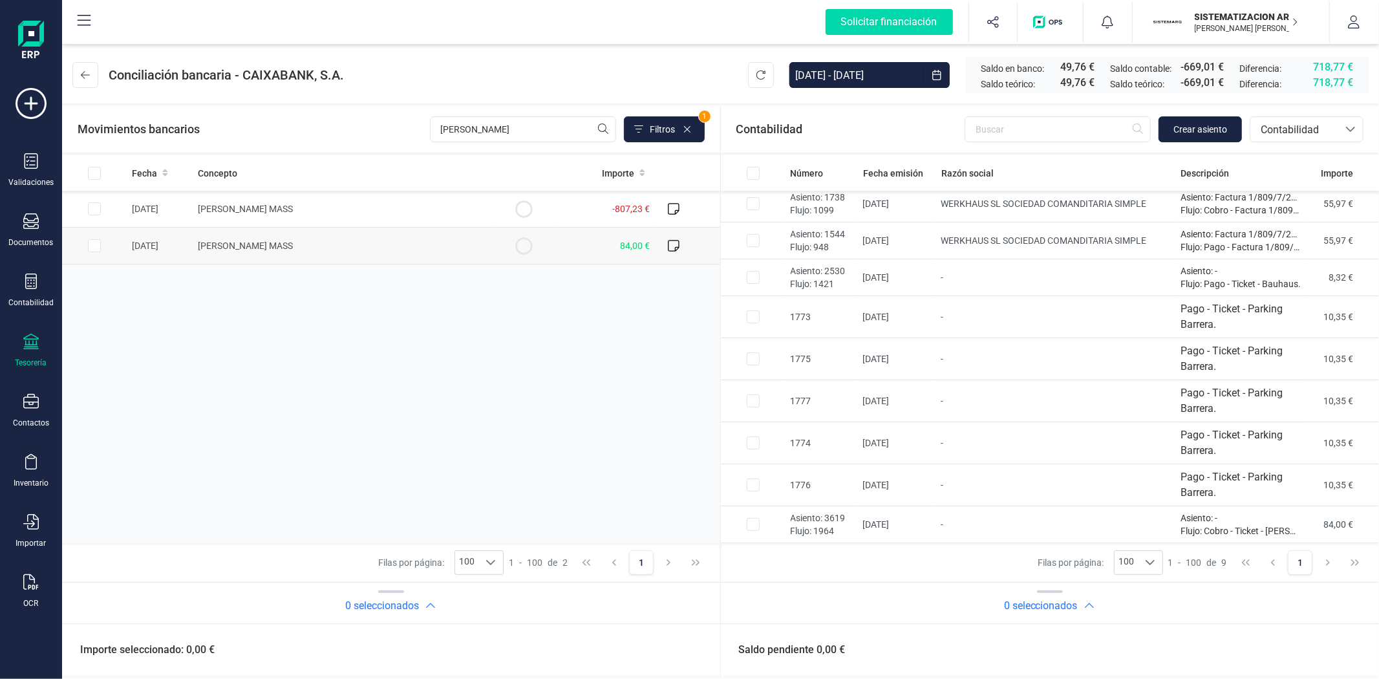
click at [100, 249] on input "Row Selected 1378e938-34a6-46a0-9aee-f0d2b2877fde" at bounding box center [94, 245] width 13 height 13
checkbox input "true"
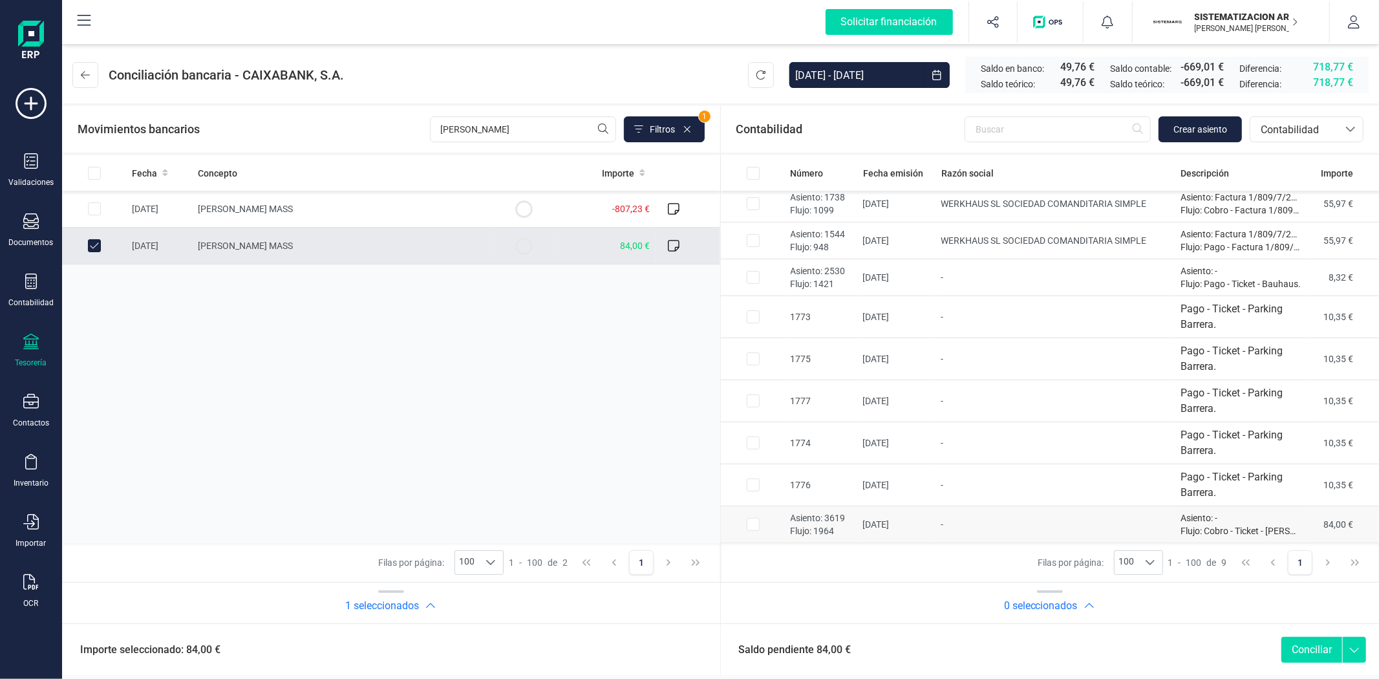
click at [766, 524] on td at bounding box center [753, 524] width 65 height 37
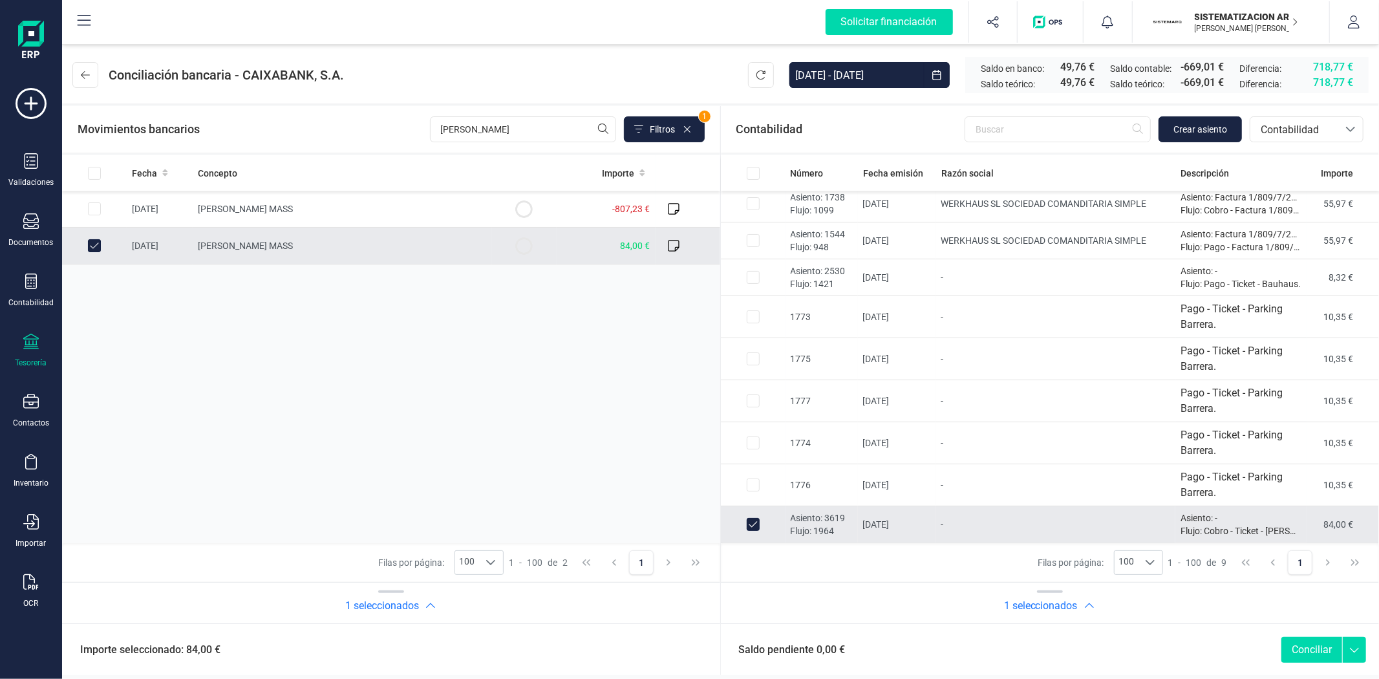
drag, startPoint x: 766, startPoint y: 524, endPoint x: 1378, endPoint y: 536, distance: 612.2
click at [1356, 509] on tr "Asiento: 3619 Flujo: 1964 15/09/2025 - Asiento: - Flujo: Cobro - Ticket - Leroy…" at bounding box center [1050, 524] width 659 height 37
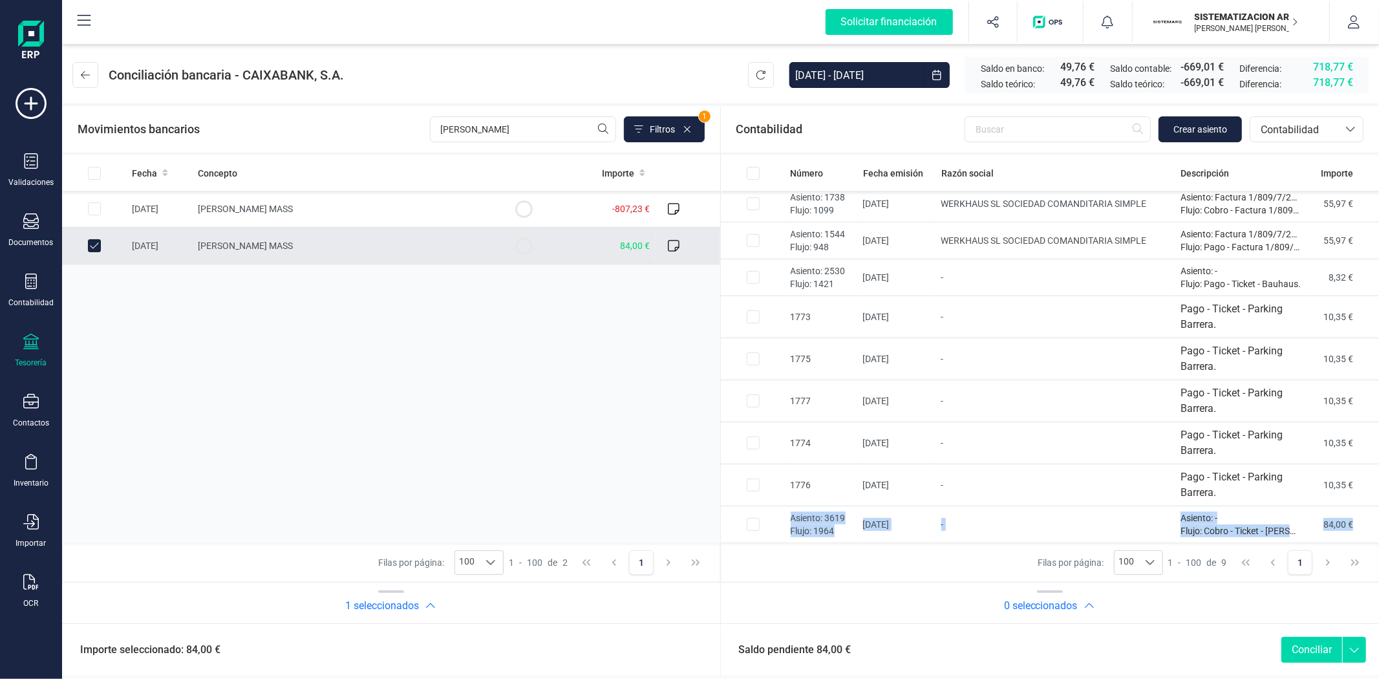
click at [1293, 648] on button "Conciliar" at bounding box center [1311, 650] width 61 height 26
click at [751, 533] on td at bounding box center [753, 524] width 65 height 37
checkbox input "true"
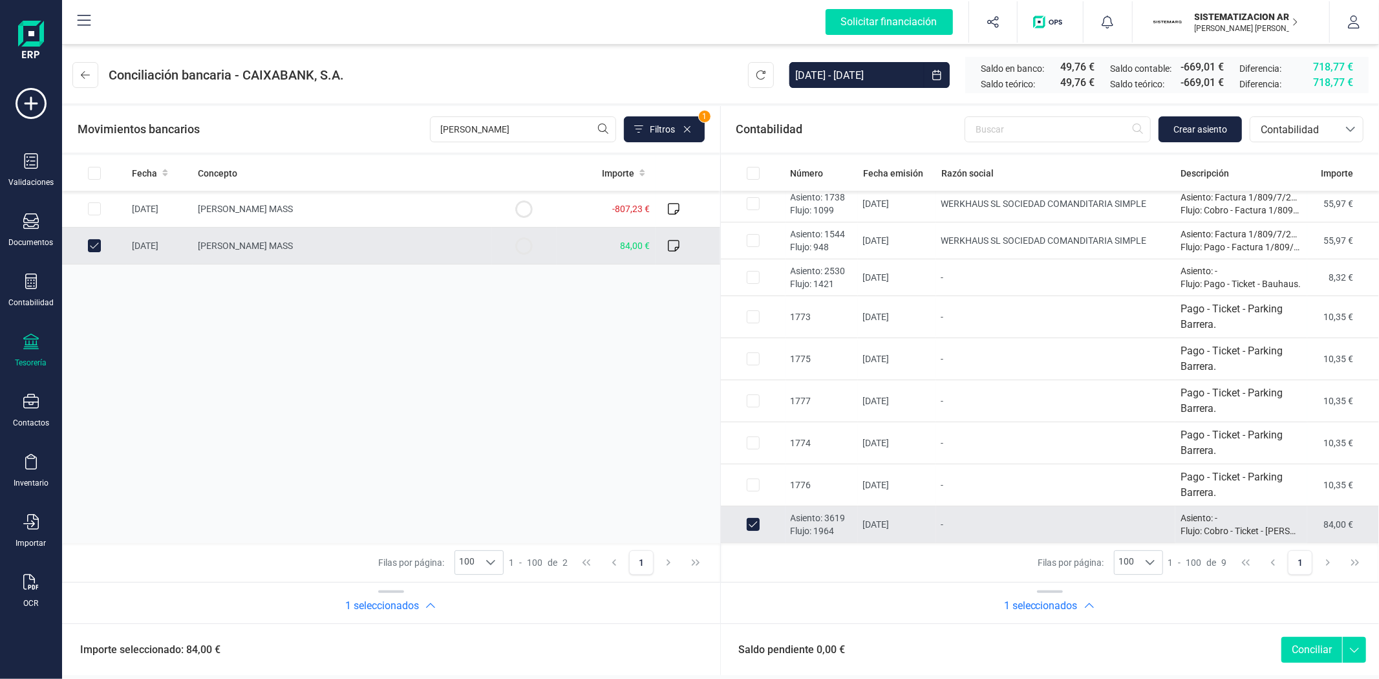
click at [1304, 654] on button "Conciliar" at bounding box center [1311, 650] width 61 height 26
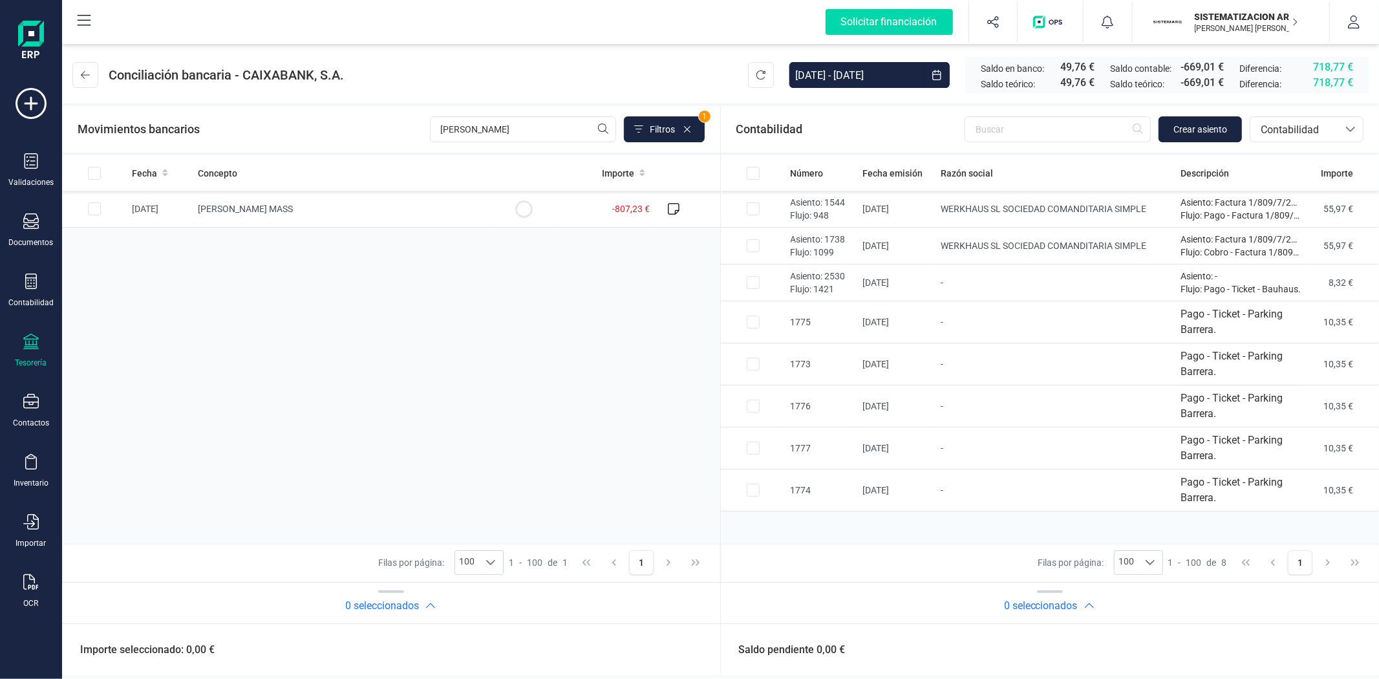
scroll to position [0, 0]
drag, startPoint x: 485, startPoint y: 132, endPoint x: 435, endPoint y: 127, distance: 50.0
click at [435, 127] on input "leroy" at bounding box center [523, 129] width 186 height 26
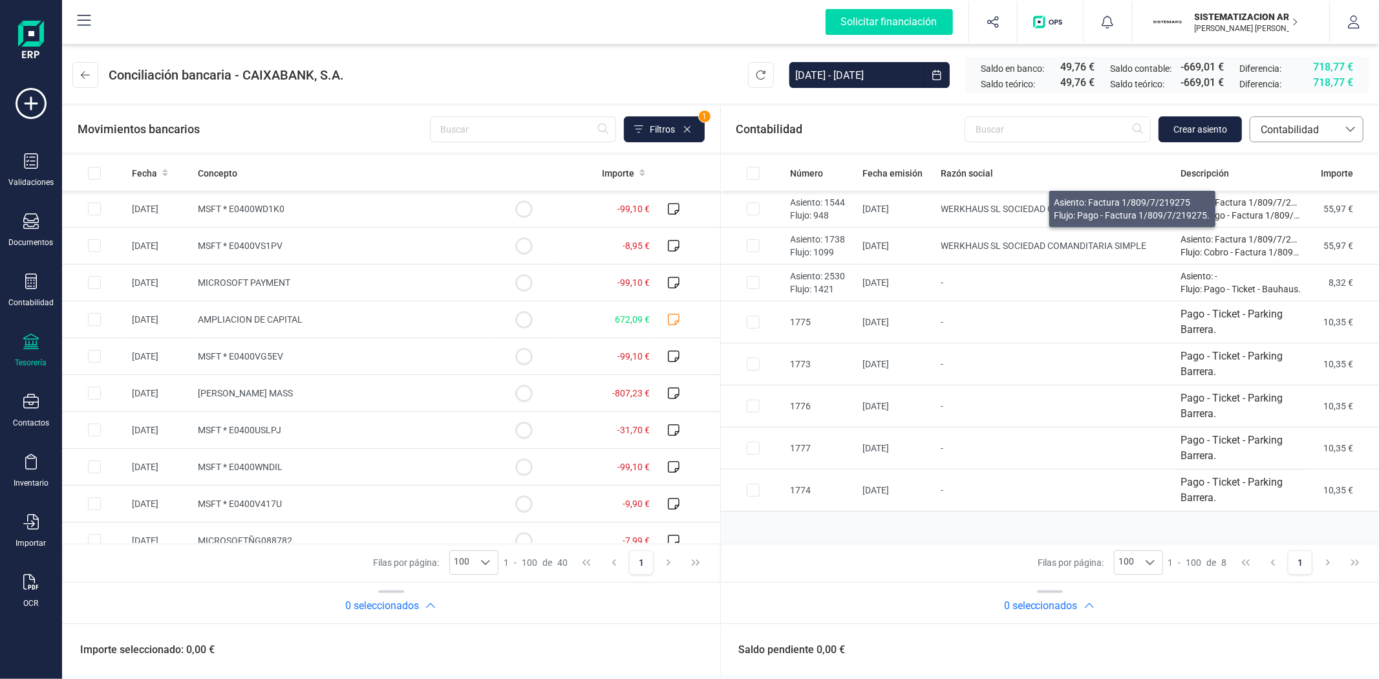
click at [1337, 131] on span "Contabilidad" at bounding box center [1294, 129] width 88 height 25
click at [1311, 215] on li "Facturas" at bounding box center [1306, 217] width 114 height 26
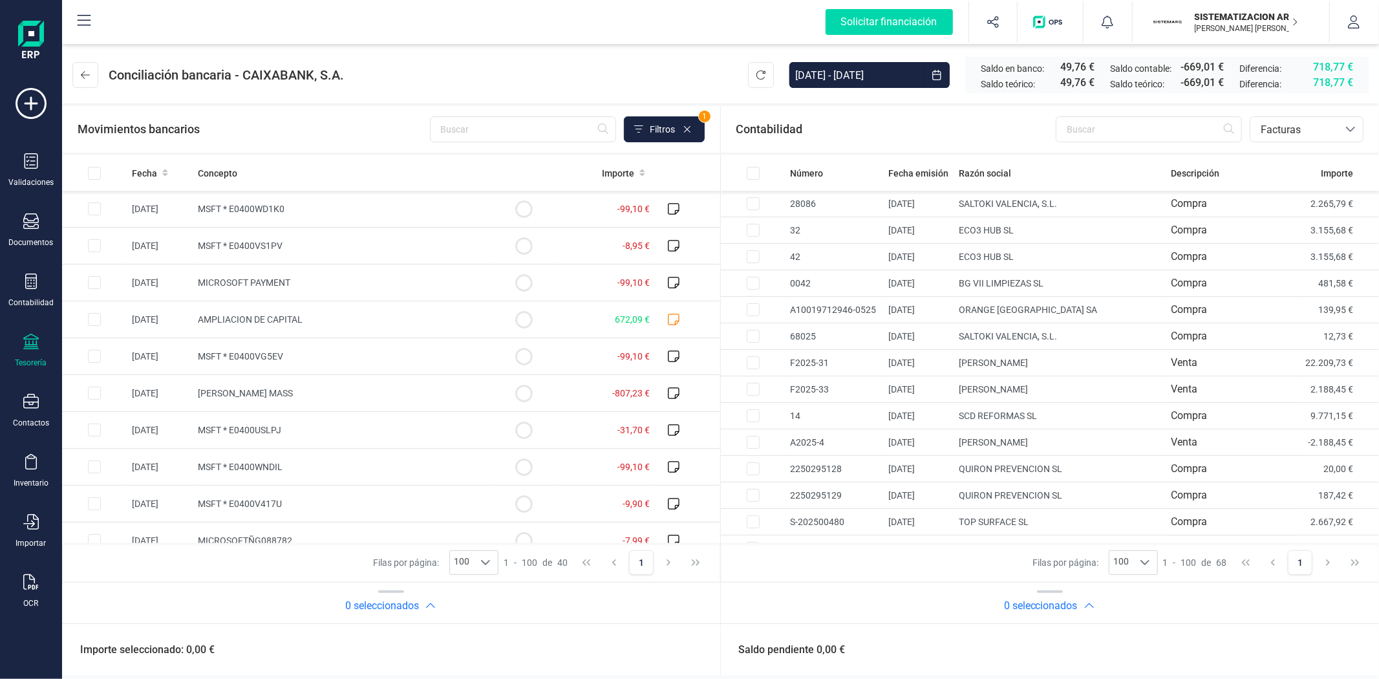
click at [1348, 144] on div "Contabilidad bancos.conciliacion.modal.headerInvoce bancos.conciliacion.modal.h…" at bounding box center [1050, 129] width 659 height 47
click at [1114, 136] on input "text" at bounding box center [1148, 129] width 186 height 26
type input "leroy"
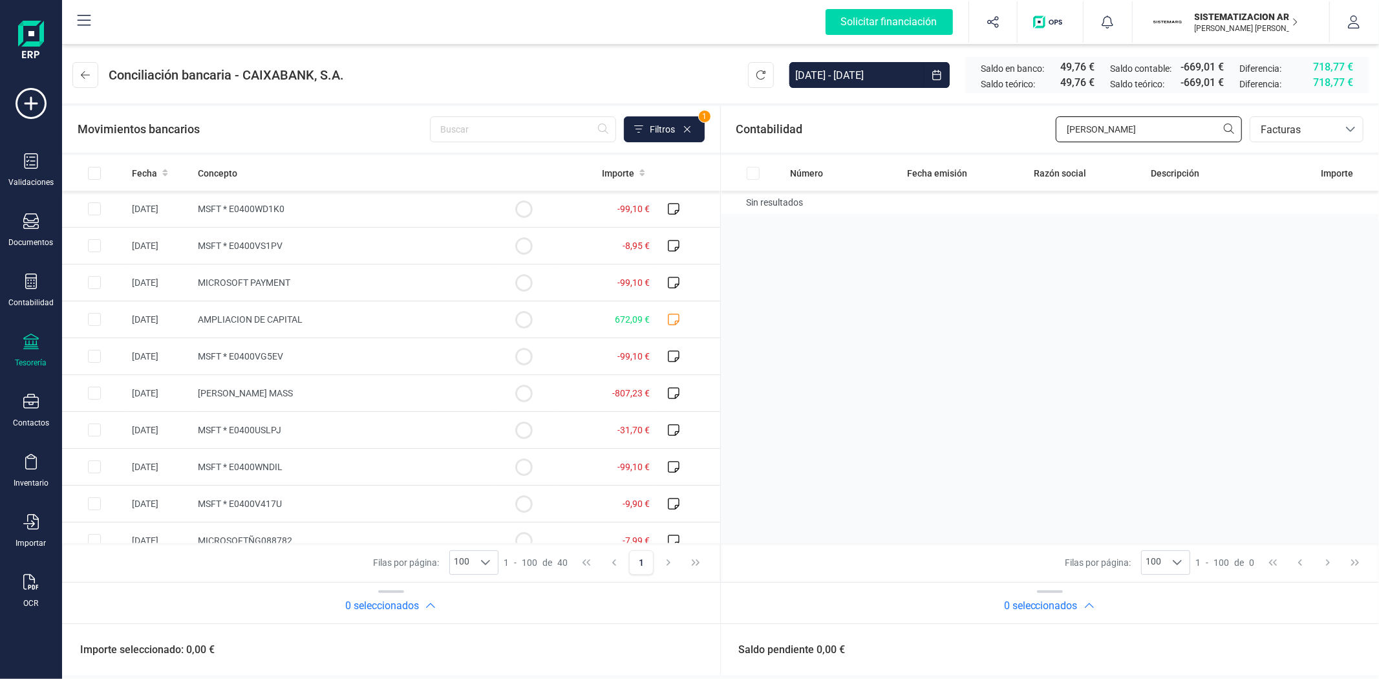
drag, startPoint x: 1147, startPoint y: 120, endPoint x: 1019, endPoint y: 139, distance: 129.4
click at [1019, 139] on div "Contabilidad leroy bancos.conciliacion.modal.headerInvoce bancos.conciliacion.m…" at bounding box center [1050, 129] width 659 height 47
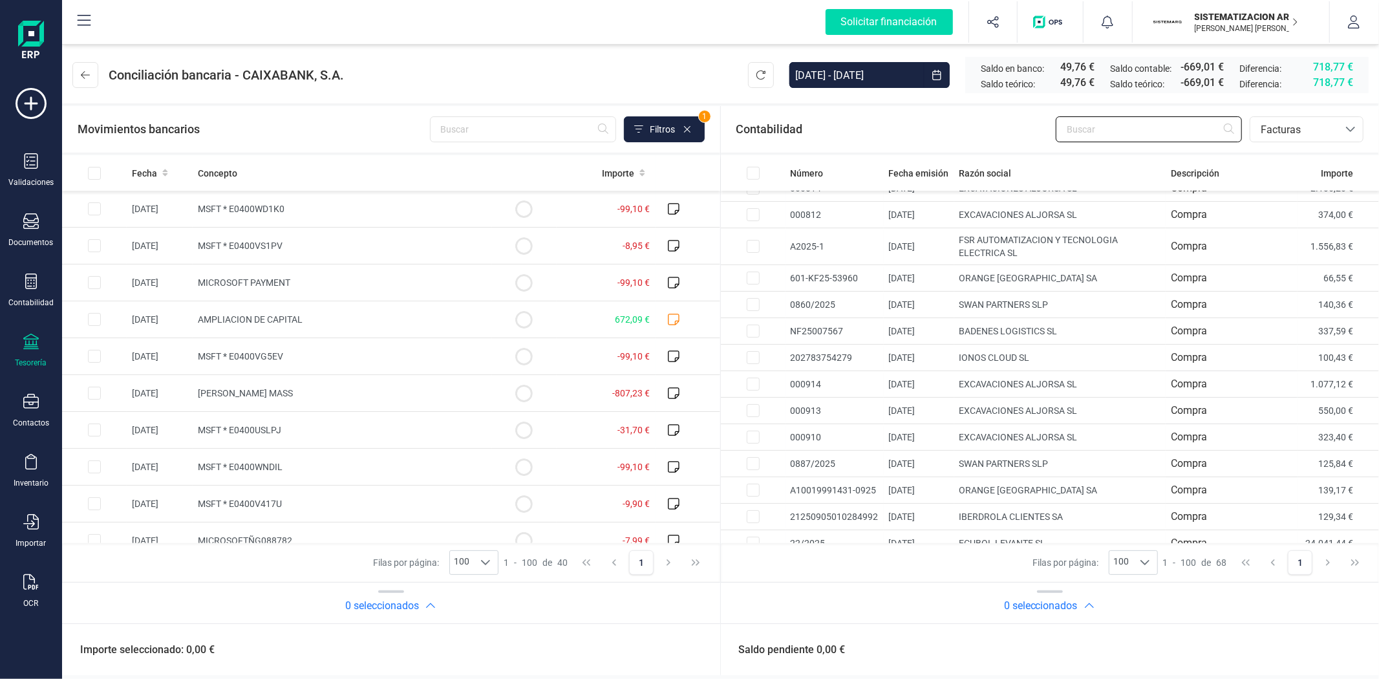
scroll to position [929, 0]
click at [16, 588] on div "OCR" at bounding box center [31, 591] width 52 height 34
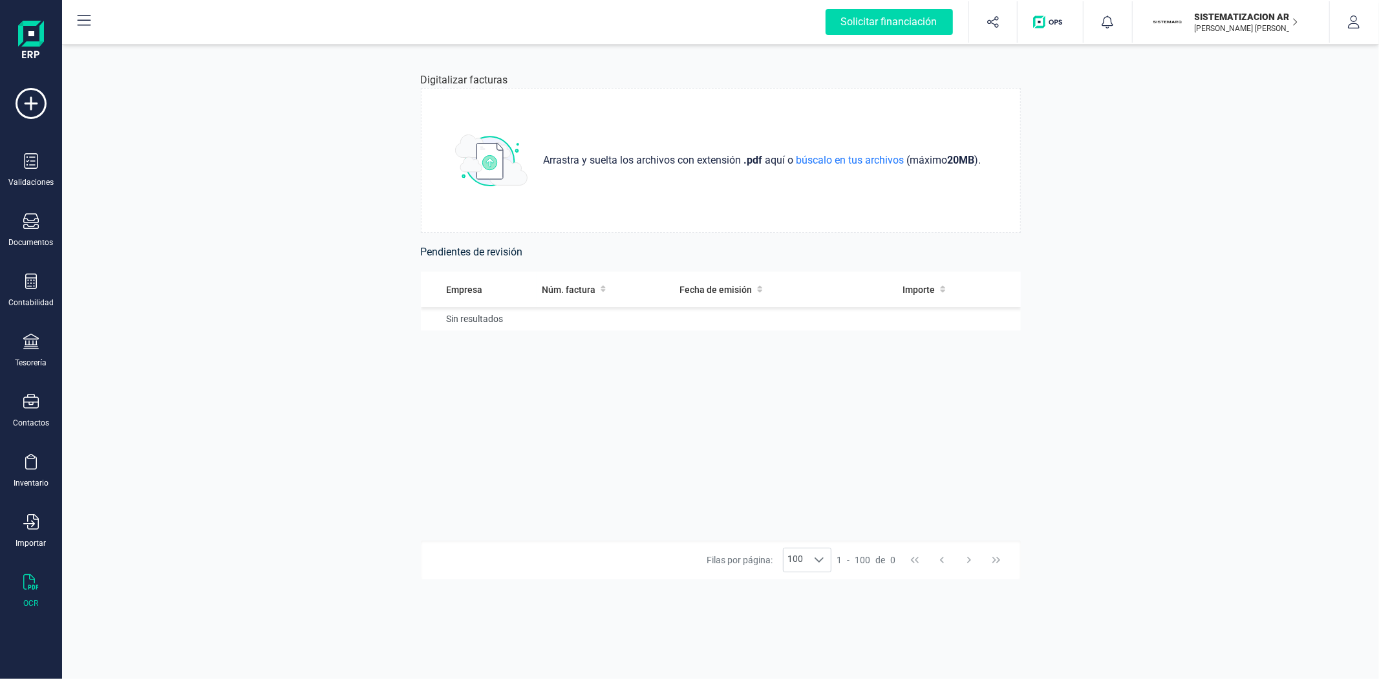
click at [35, 582] on icon at bounding box center [31, 582] width 16 height 16
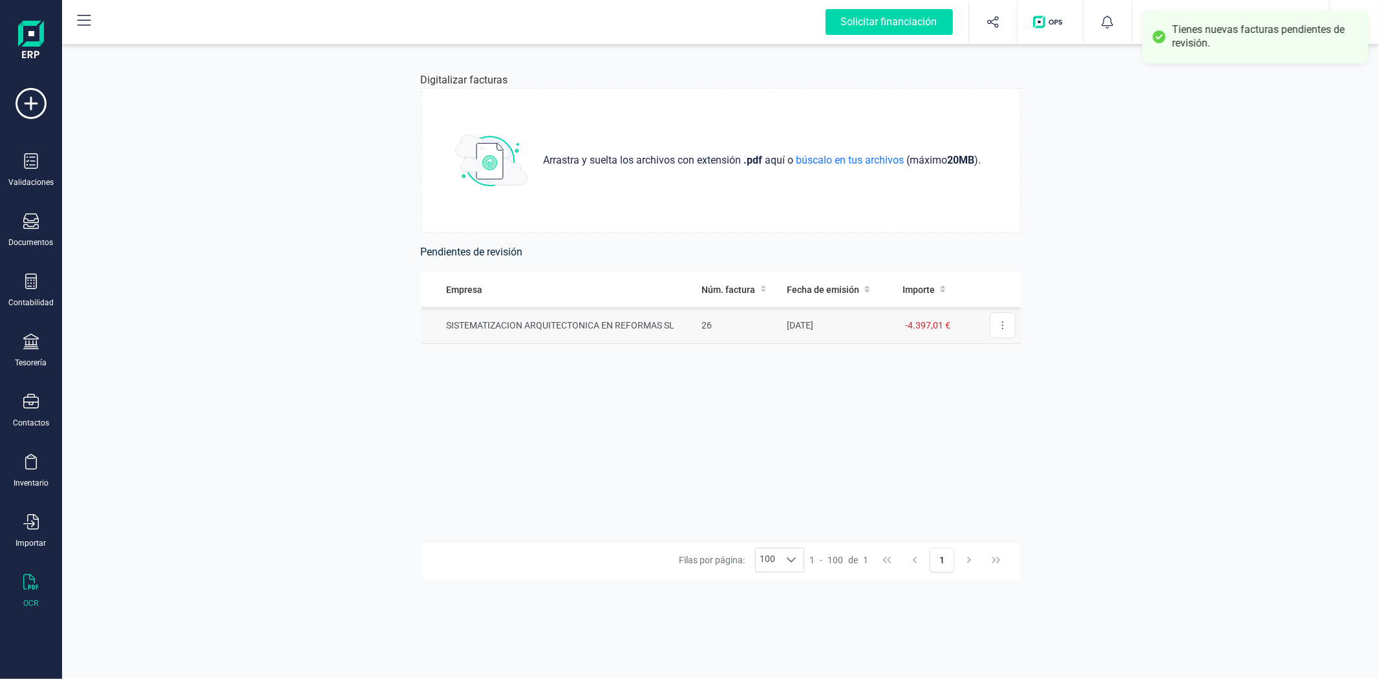
click at [603, 330] on td "SISTEMATIZACION ARQUITECTONICA EN REFORMAS SL" at bounding box center [559, 325] width 276 height 37
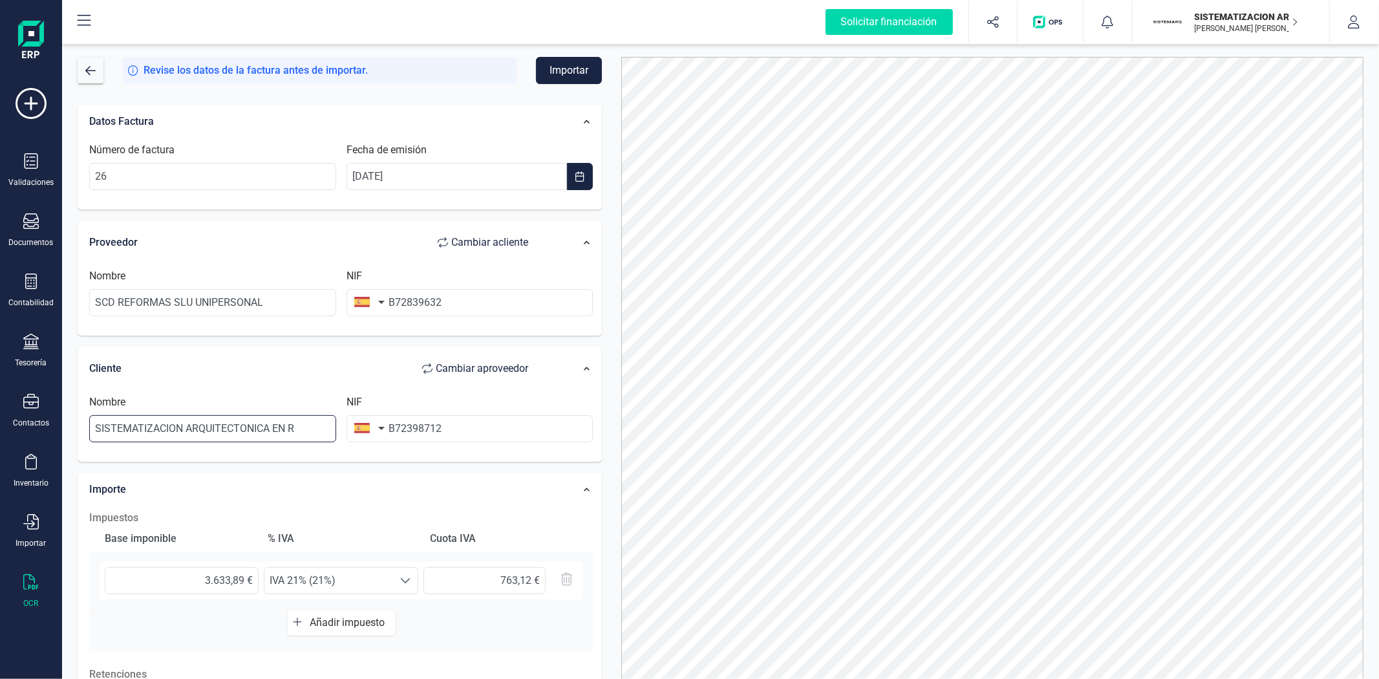
drag, startPoint x: 325, startPoint y: 433, endPoint x: 71, endPoint y: 478, distance: 258.0
click at [71, 478] on div "Datos Factura Número de factura 26 Fecha de emisión 22/09/2025 Proveedor Cambia…" at bounding box center [340, 474] width 544 height 761
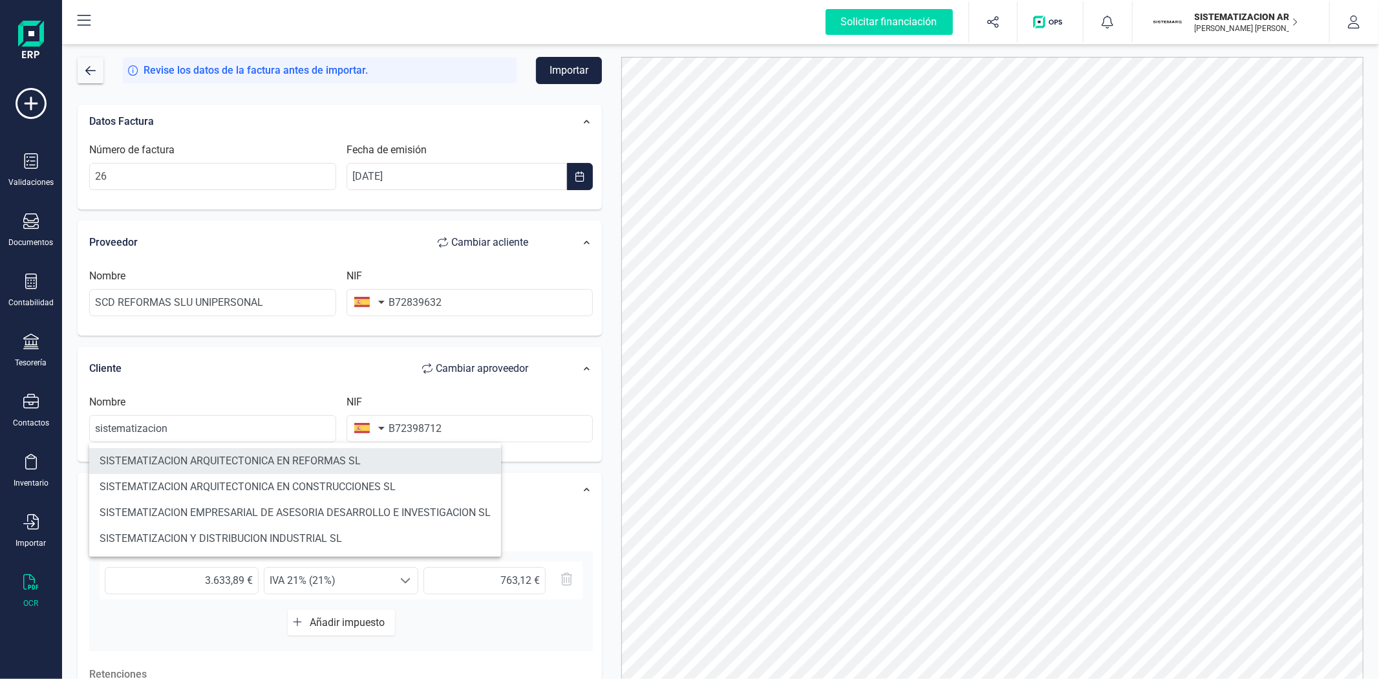
click at [177, 464] on li "SISTEMATIZACION ARQUITECTONICA EN REFORMAS SL" at bounding box center [295, 461] width 412 height 26
type input "SISTEMATIZACION ARQUITECTONICA EN REFORMAS SL"
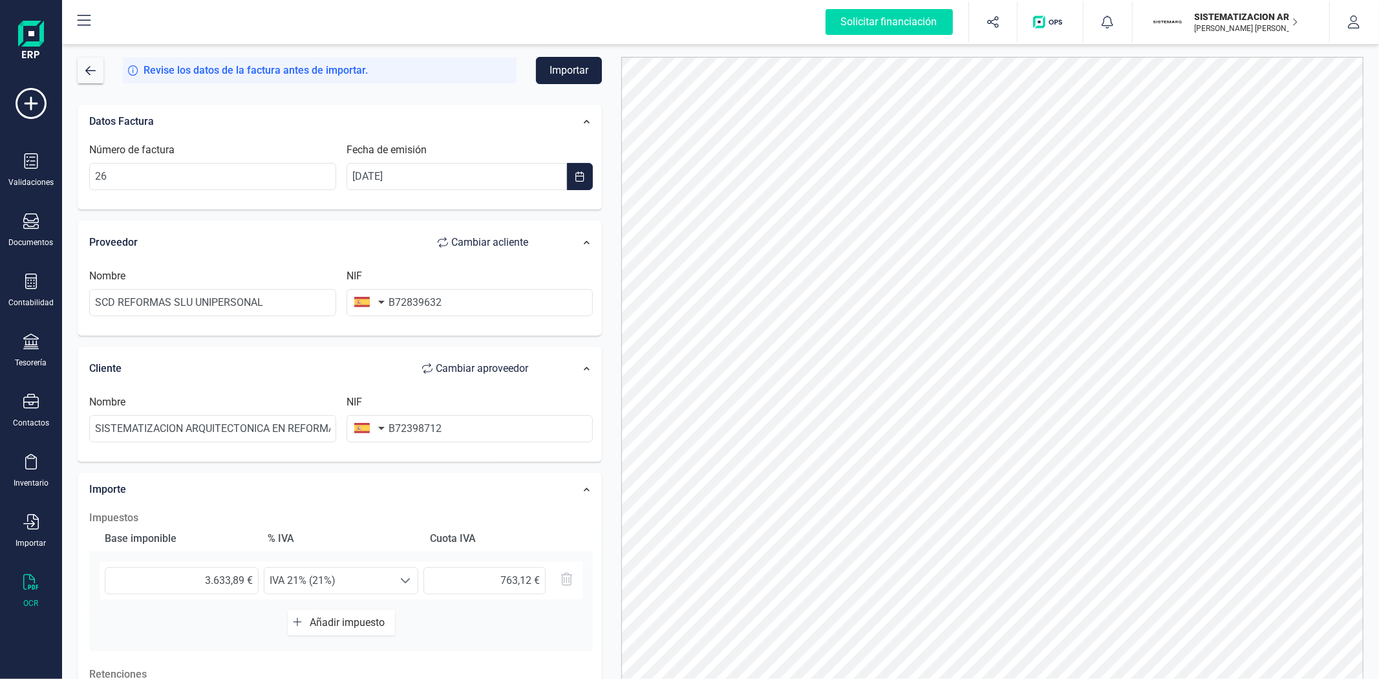
click at [580, 71] on button "Importar" at bounding box center [569, 70] width 66 height 27
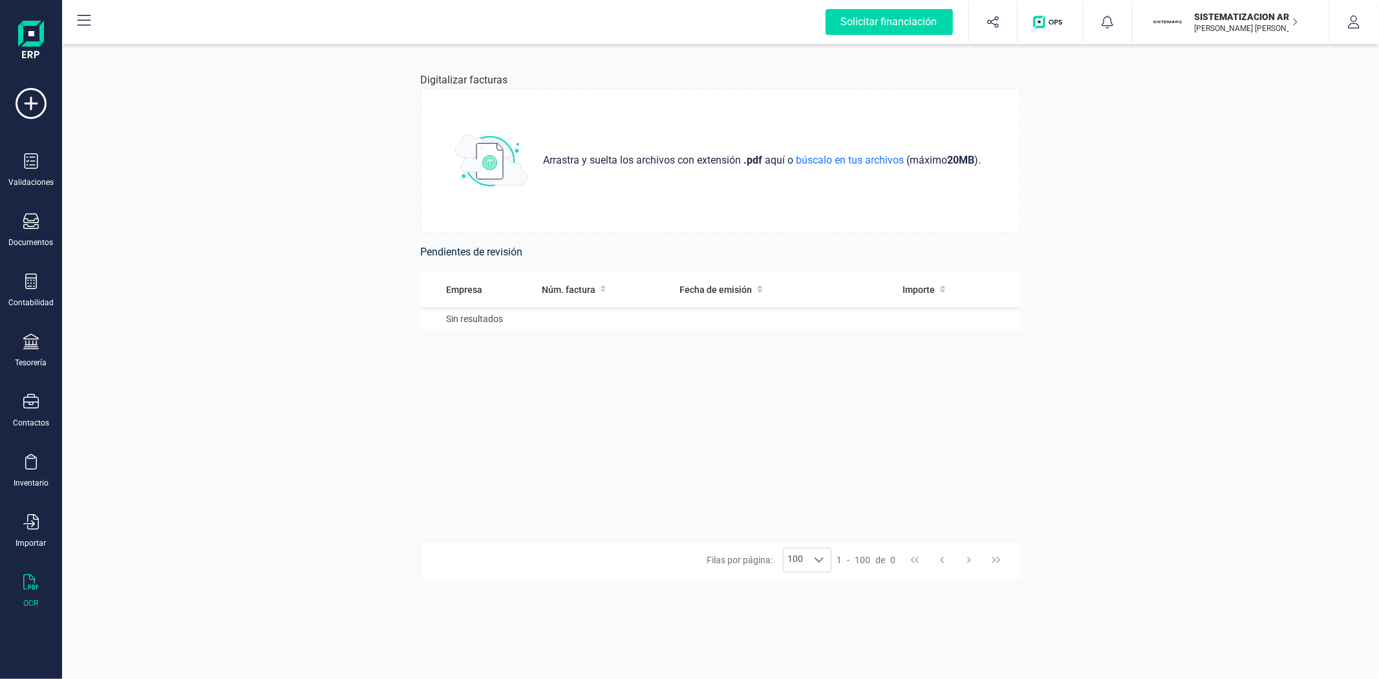
click at [27, 147] on div "Validaciones Documentos Documentos Presupuestos Pedidos Albaranes Facturas Fact…" at bounding box center [31, 353] width 52 height 531
click at [32, 164] on icon at bounding box center [31, 161] width 16 height 16
